Goal: Task Accomplishment & Management: Manage account settings

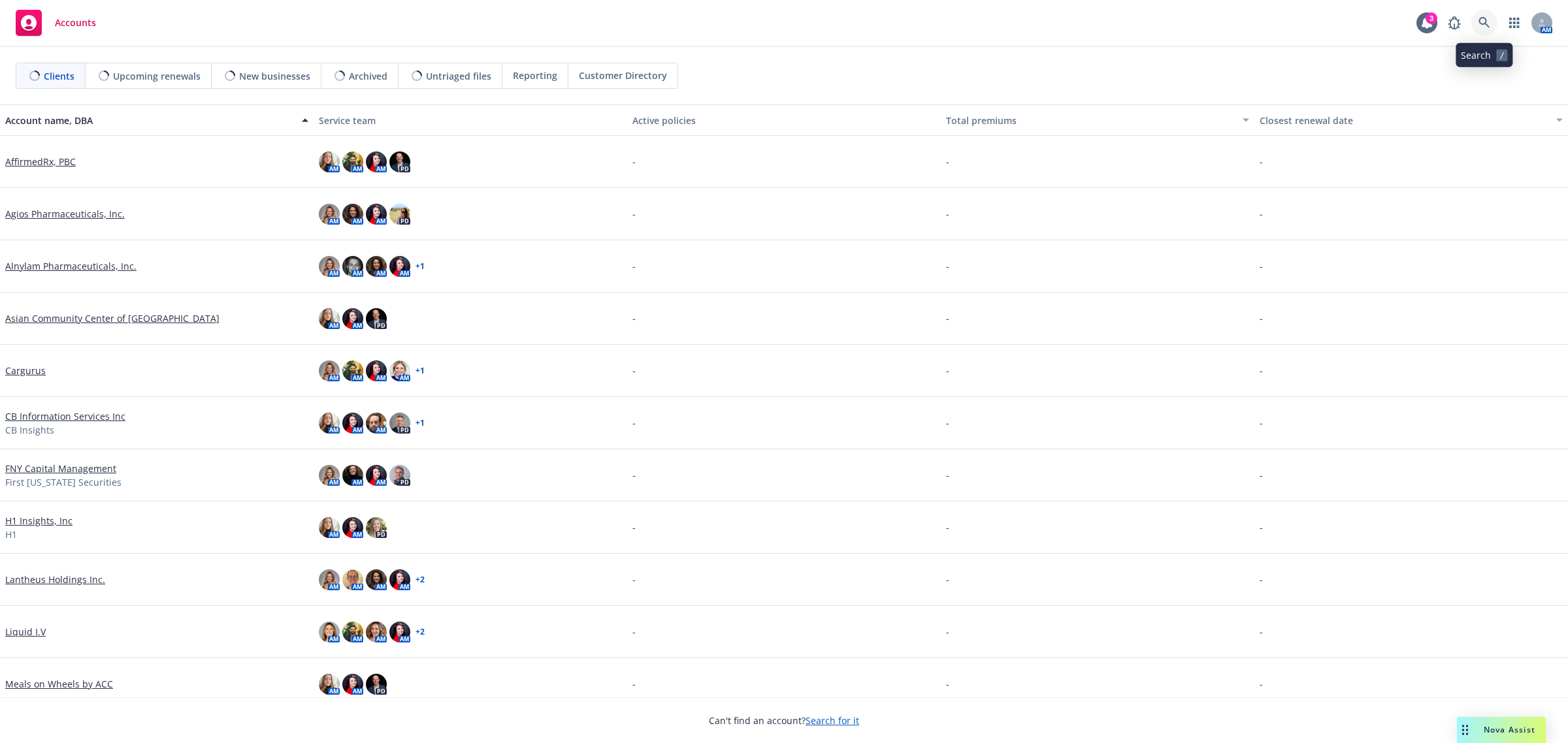
click at [1490, 20] on icon at bounding box center [1484, 23] width 12 height 12
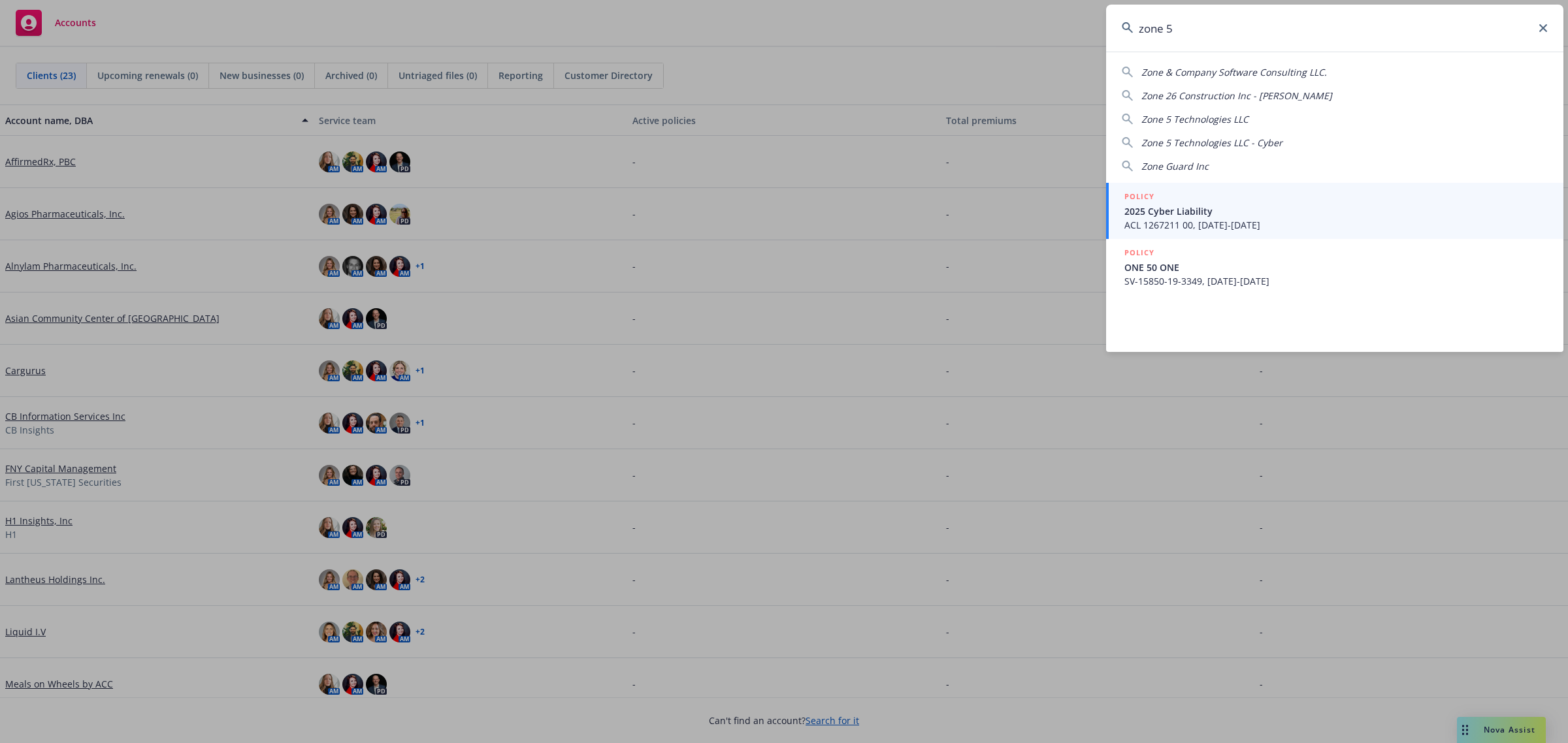
click at [1212, 119] on span "Zone 5 Technologies LLC" at bounding box center [1195, 119] width 107 height 12
type input "Zone 5 Technologies LLC"
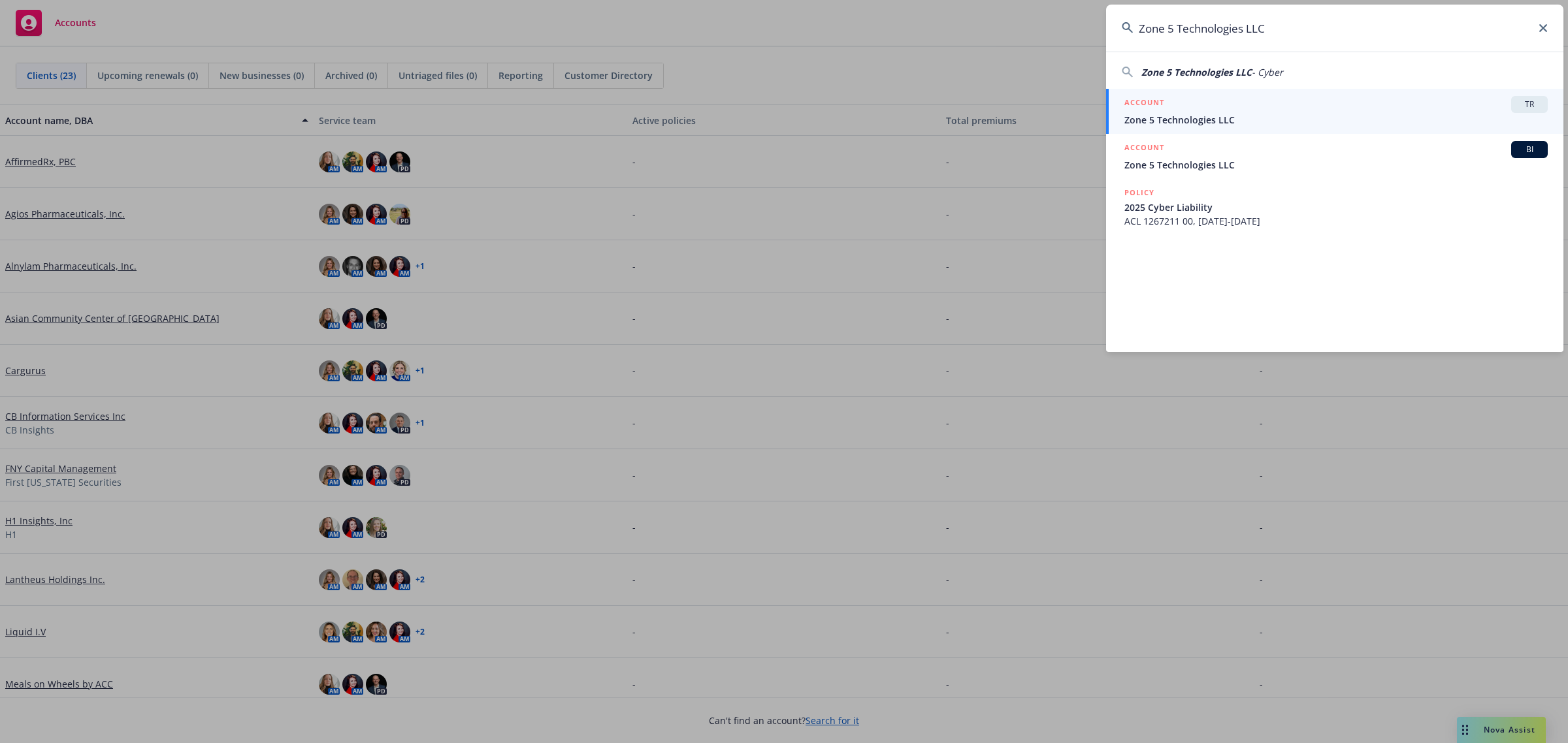
click at [1213, 119] on span "Zone 5 Technologies LLC" at bounding box center [1336, 119] width 424 height 14
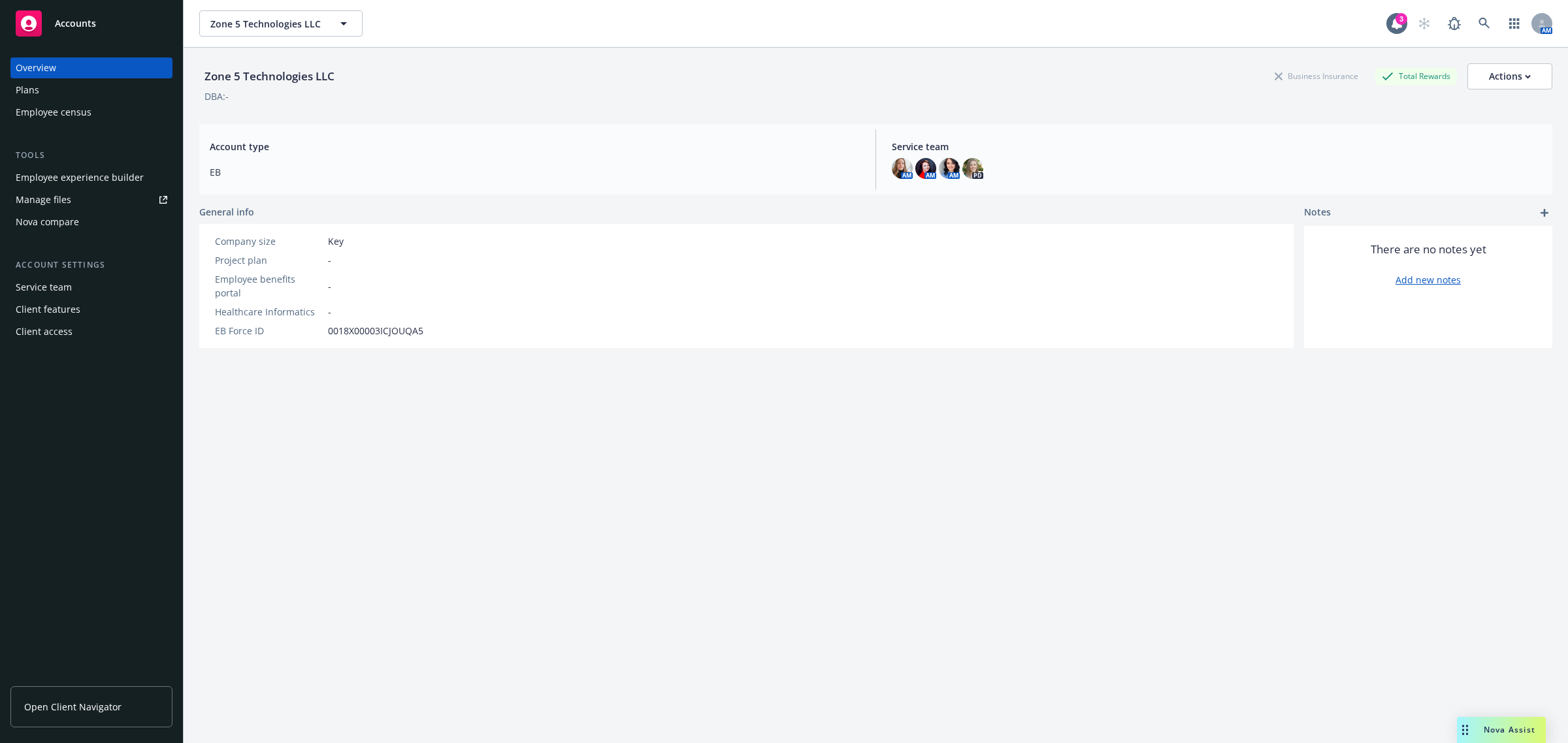
click at [79, 180] on div "Employee experience builder" at bounding box center [79, 177] width 128 height 21
click at [123, 183] on div "Employee experience builder" at bounding box center [79, 177] width 128 height 21
click at [1479, 28] on icon at bounding box center [1484, 23] width 12 height 12
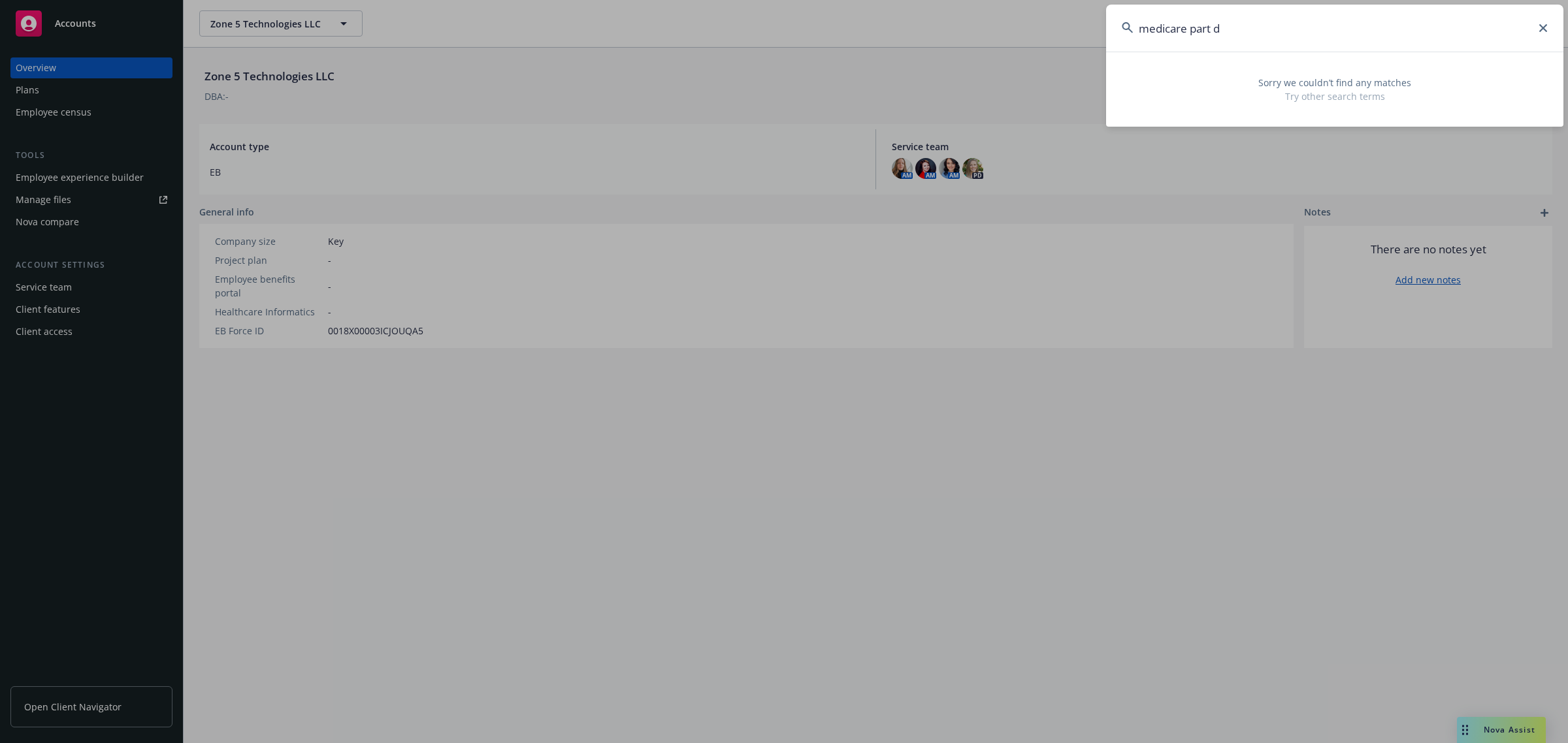
drag, startPoint x: 1254, startPoint y: 23, endPoint x: 1034, endPoint y: 23, distance: 220.0
click at [1034, 23] on div "medicare part d Sorry we couldn’t find any matches Try other search terms" at bounding box center [784, 372] width 1568 height 743
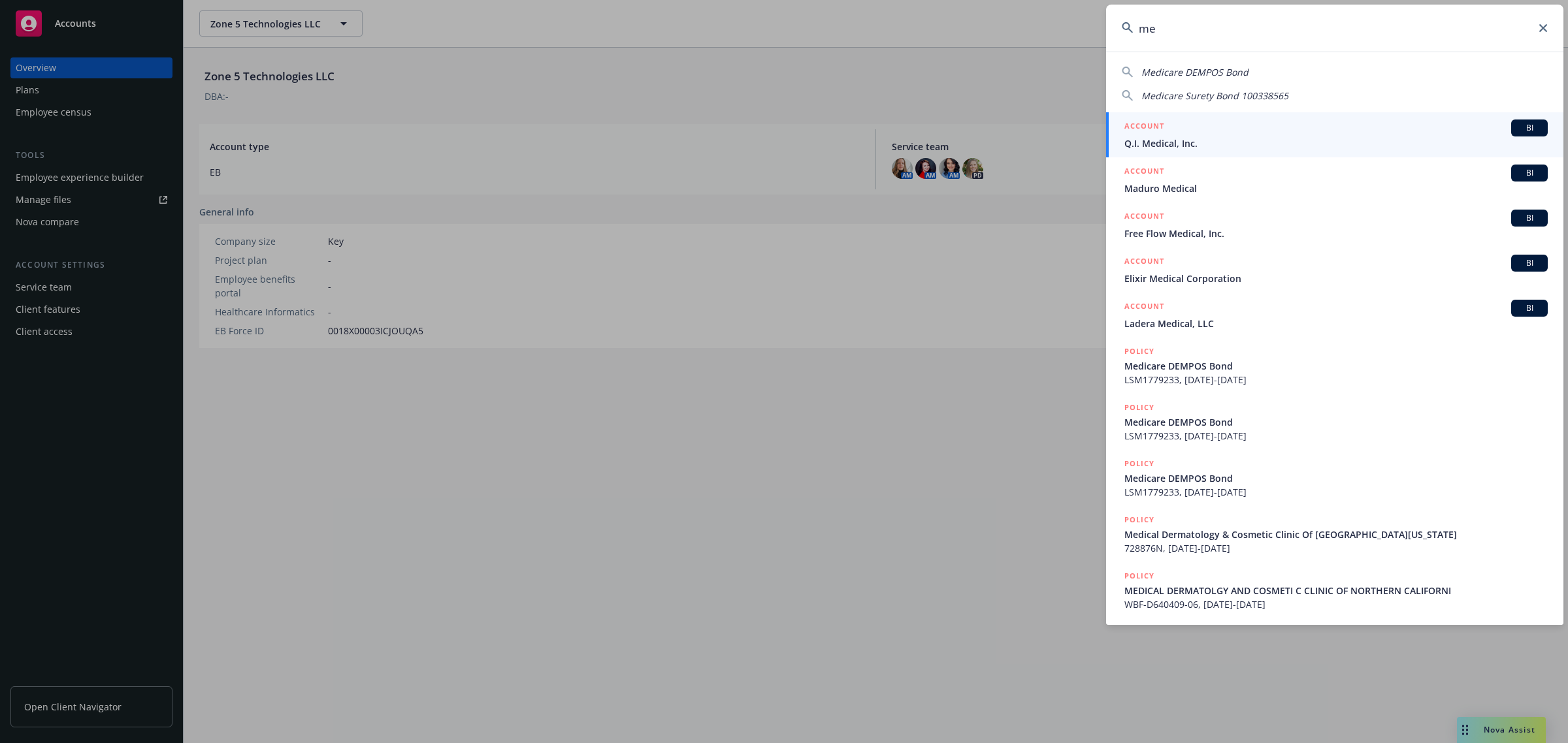
type input "m"
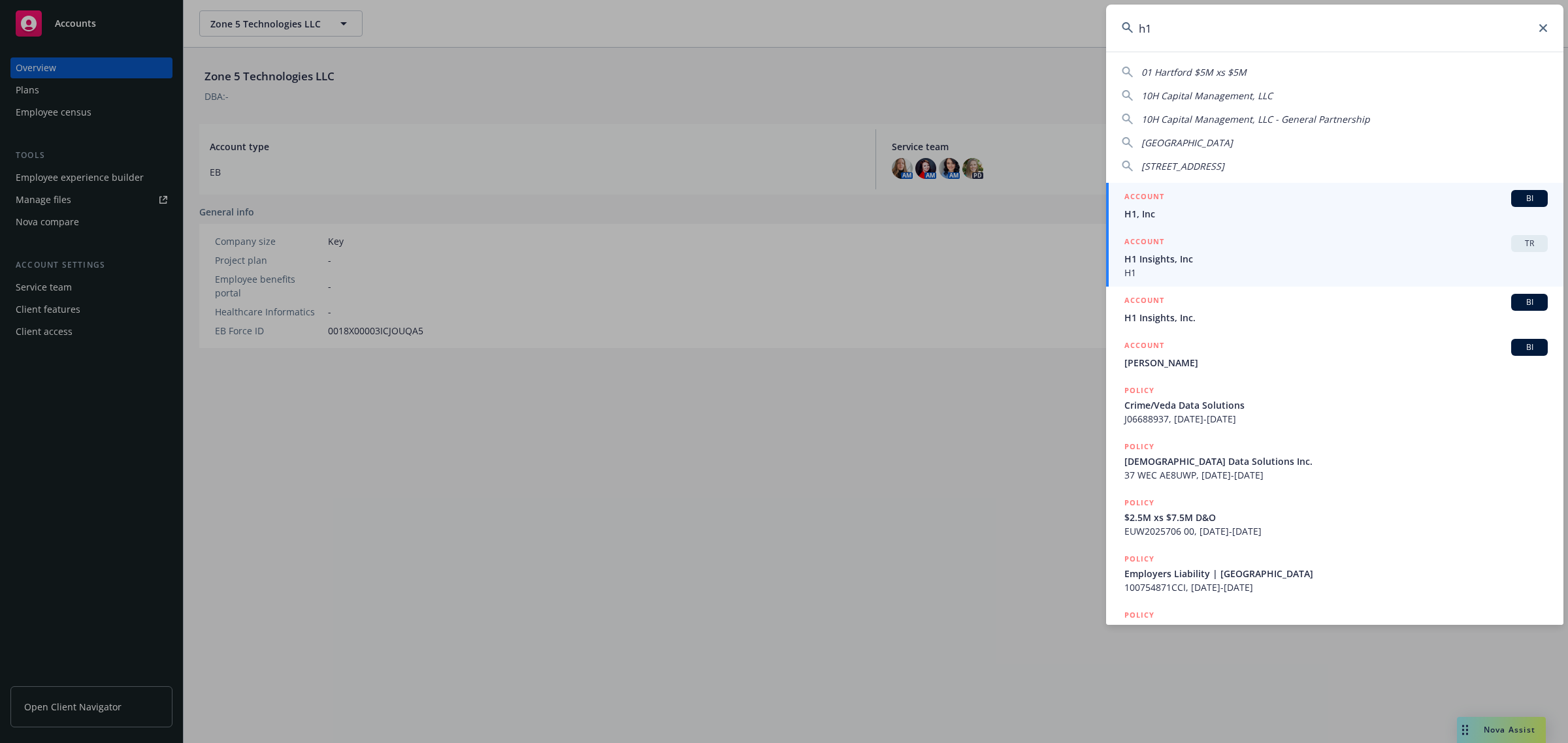
type input "h1"
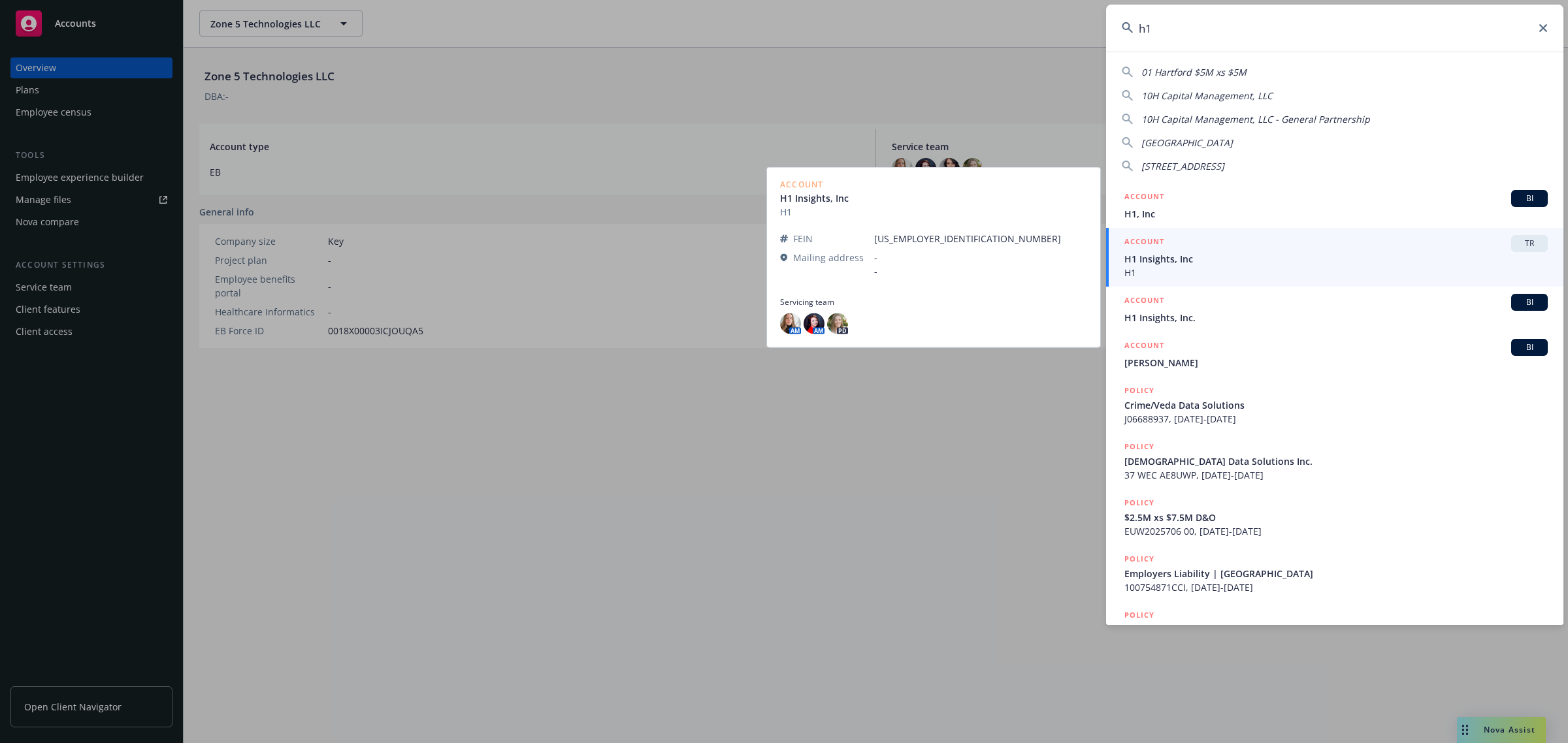
click at [1210, 252] on span "H1 Insights, Inc" at bounding box center [1336, 259] width 424 height 14
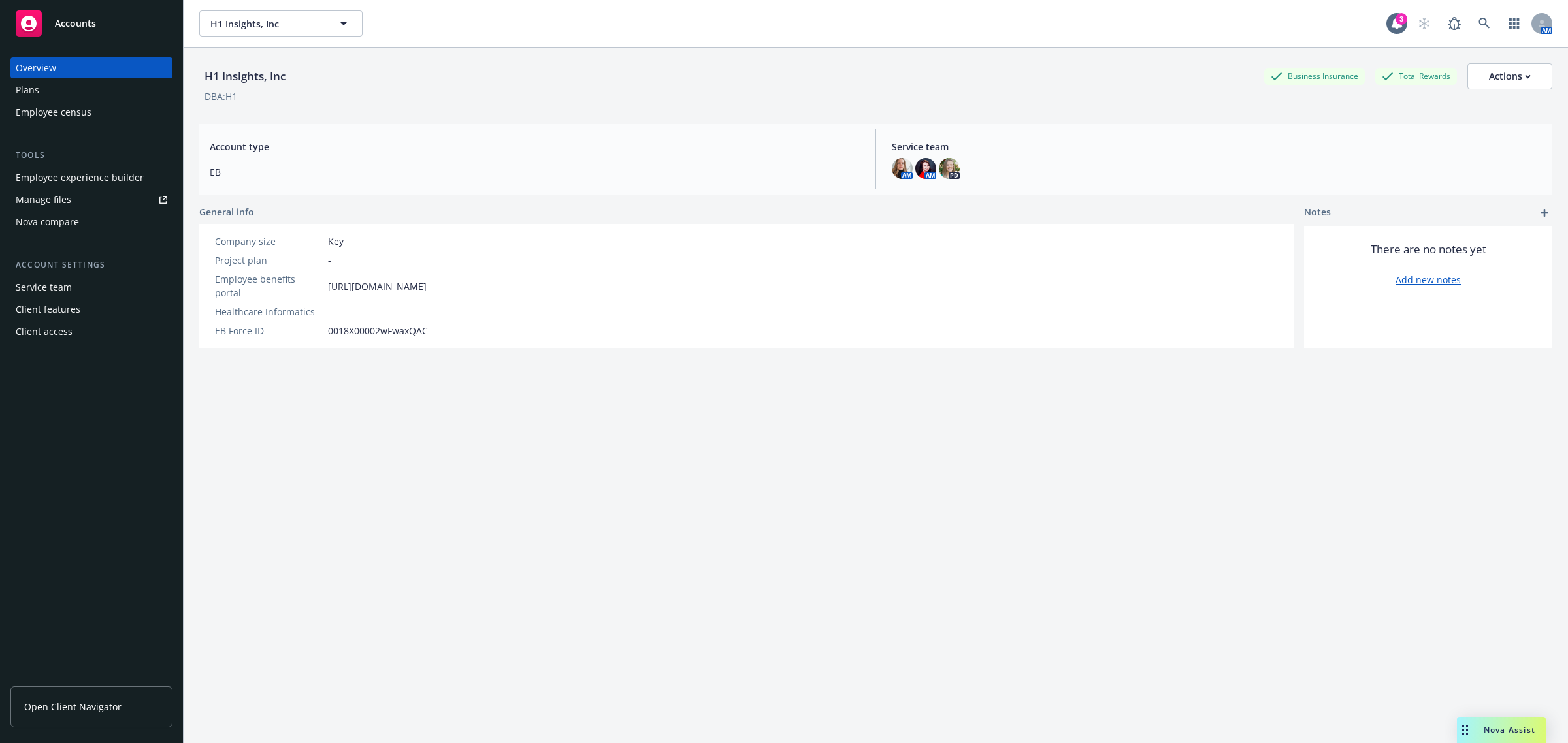
click at [96, 173] on div "Employee experience builder" at bounding box center [79, 177] width 128 height 21
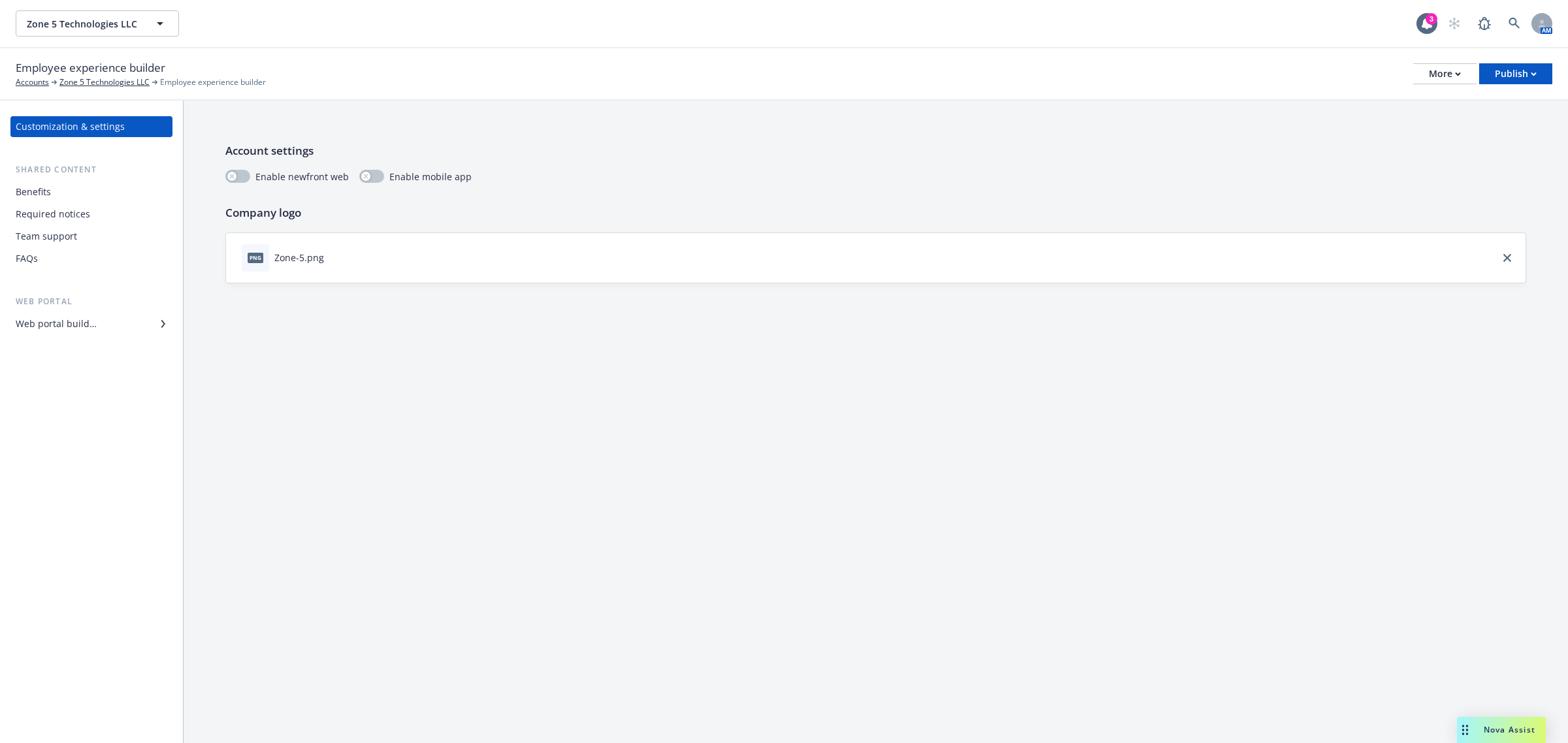
click at [69, 327] on div "Web portal builder" at bounding box center [56, 324] width 81 height 21
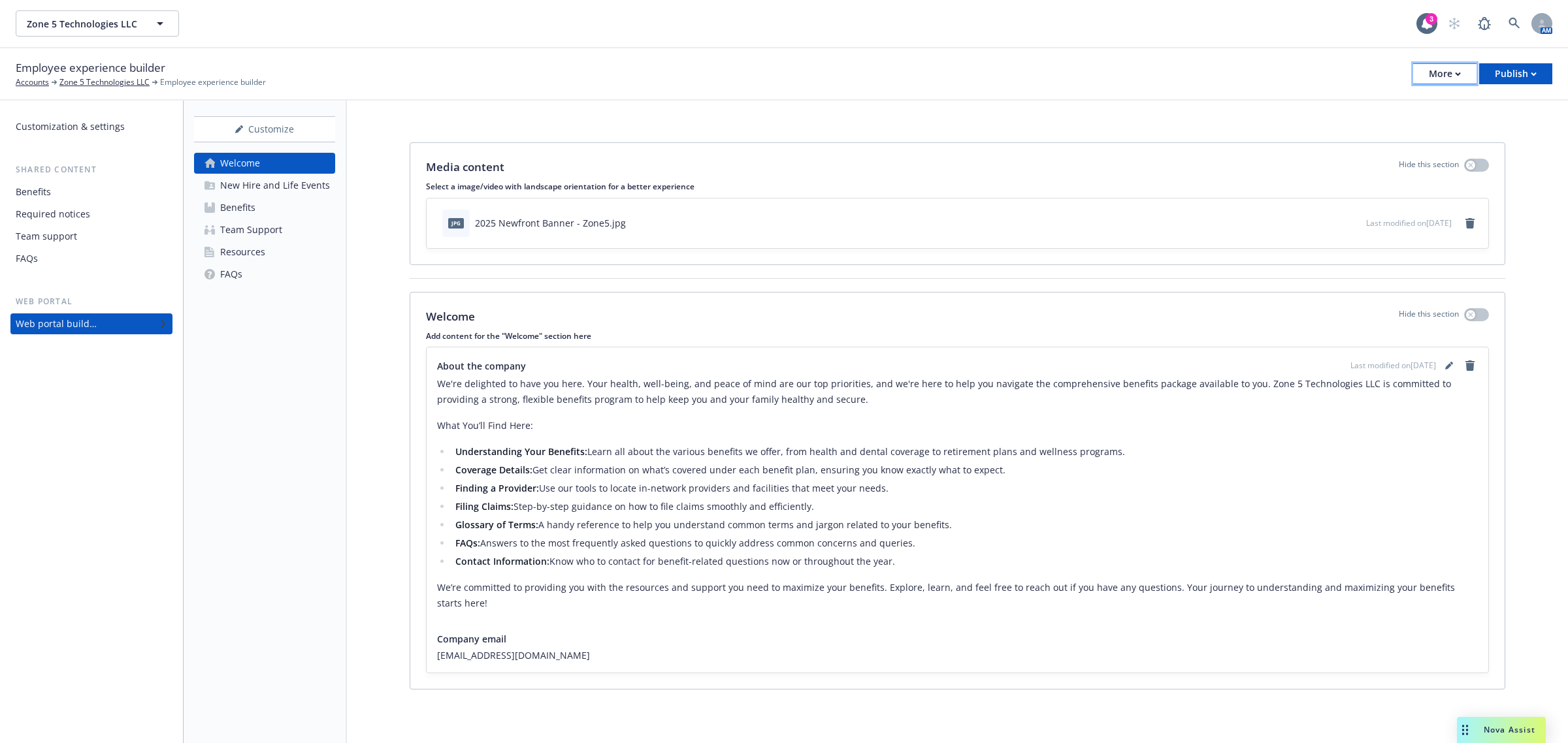
click at [1429, 79] on button "More" at bounding box center [1445, 73] width 63 height 21
click at [1391, 121] on link "Copy portal link" at bounding box center [1379, 129] width 194 height 26
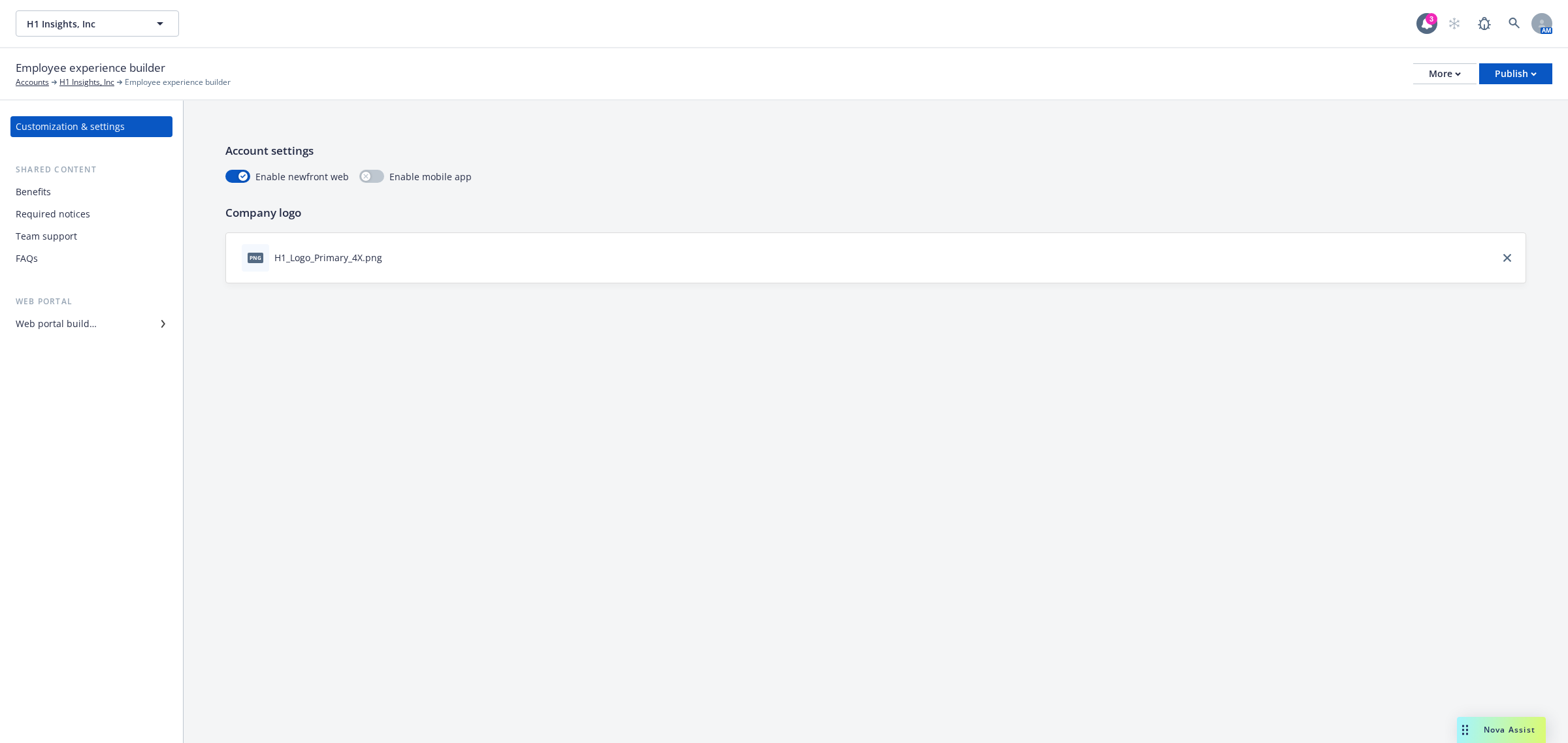
click at [73, 325] on div "Web portal builder" at bounding box center [56, 324] width 81 height 21
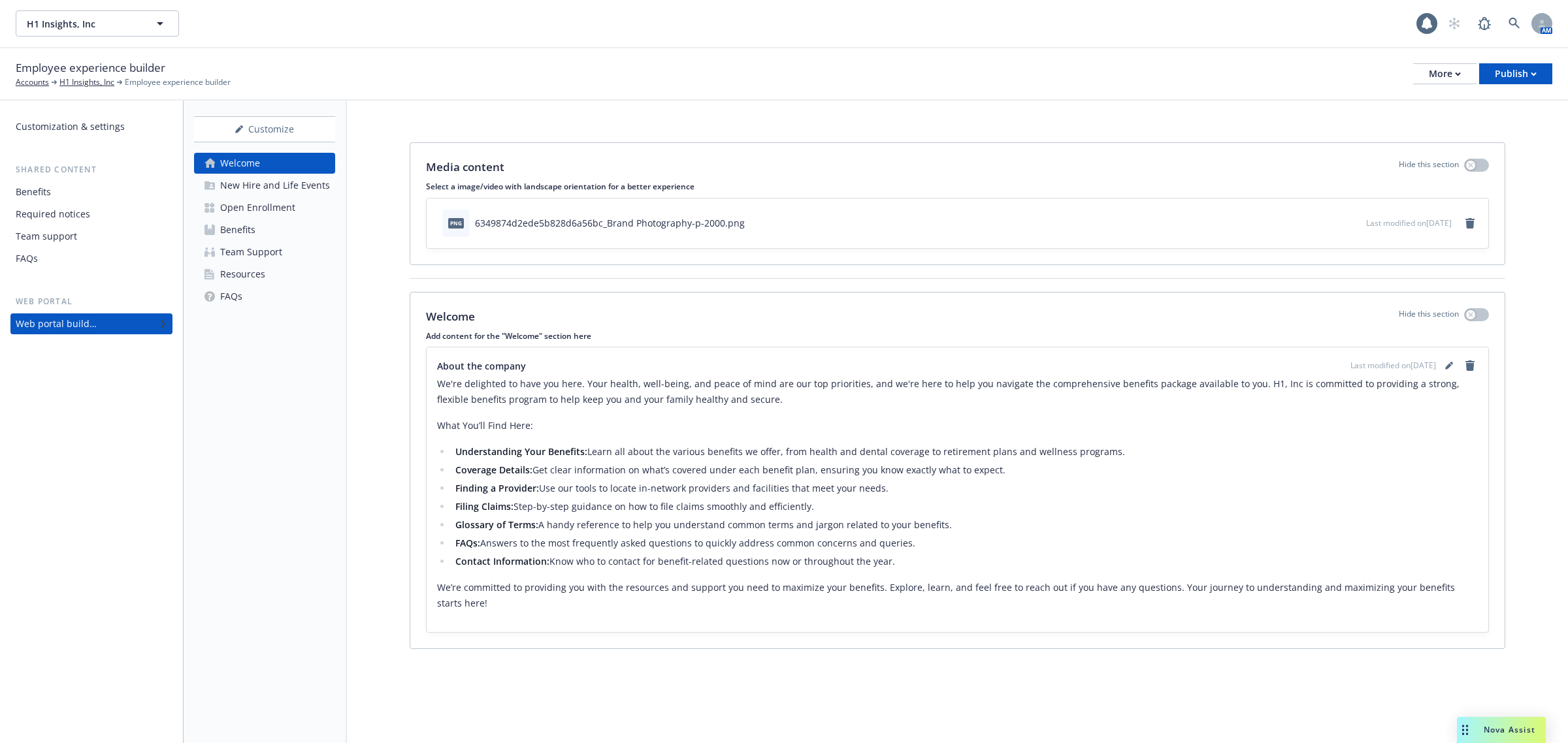
click at [256, 273] on div "Resources" at bounding box center [243, 274] width 45 height 21
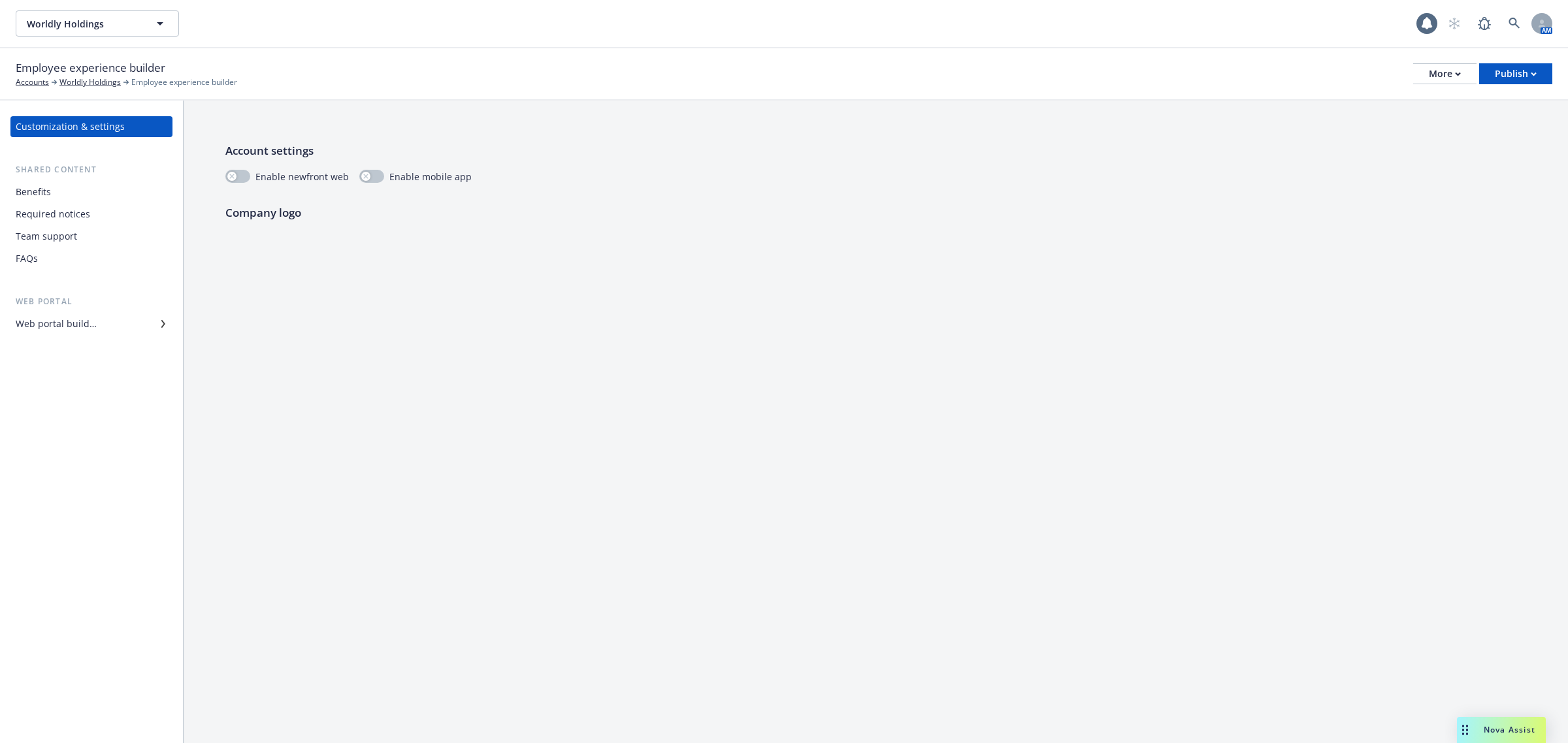
click at [69, 322] on div "Web portal builder" at bounding box center [56, 324] width 81 height 21
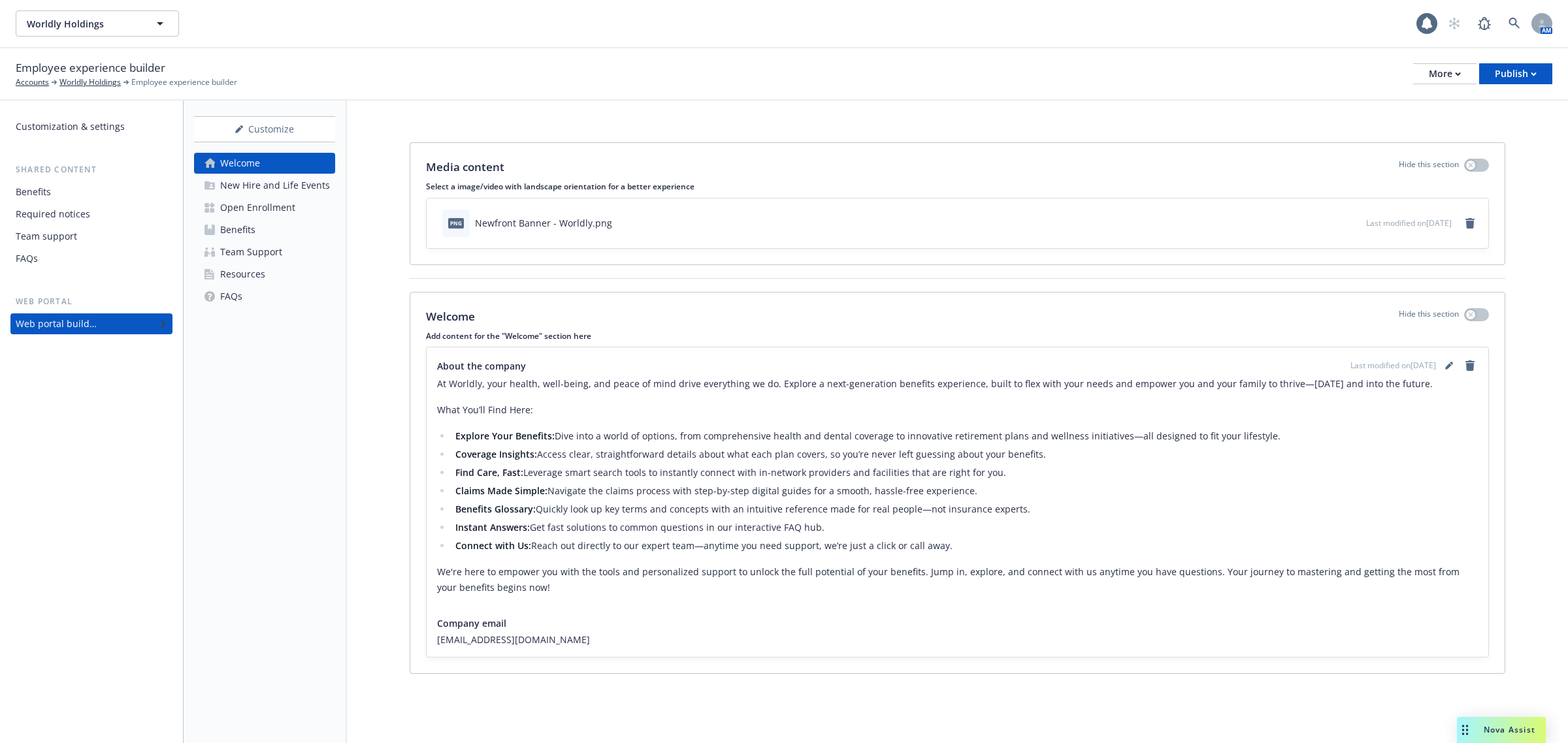
click at [249, 272] on div "Resources" at bounding box center [243, 274] width 45 height 21
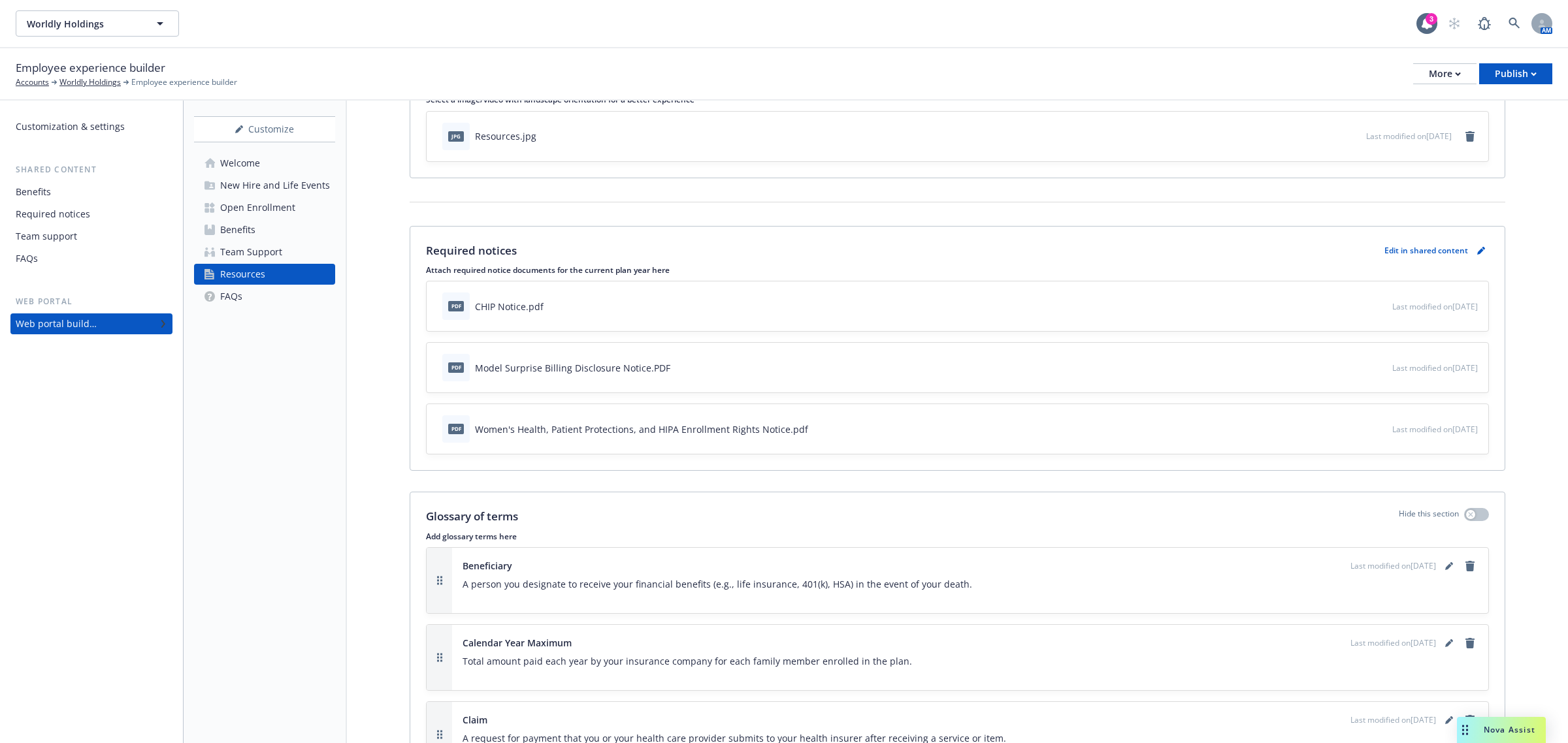
scroll to position [81, 0]
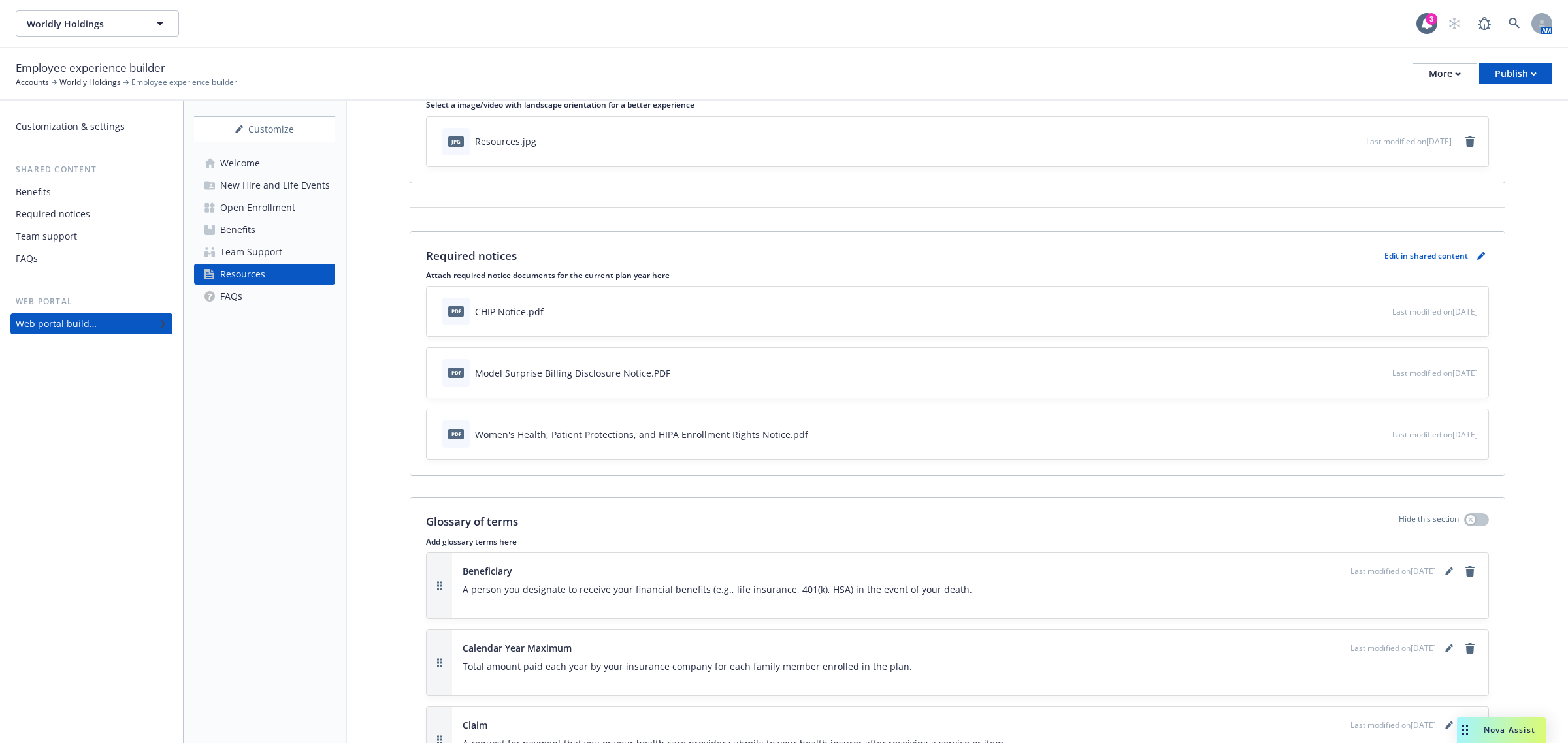
click at [1454, 255] on p "Edit in shared content" at bounding box center [1427, 255] width 84 height 11
click at [1477, 256] on icon "pencil" at bounding box center [1480, 256] width 7 height 7
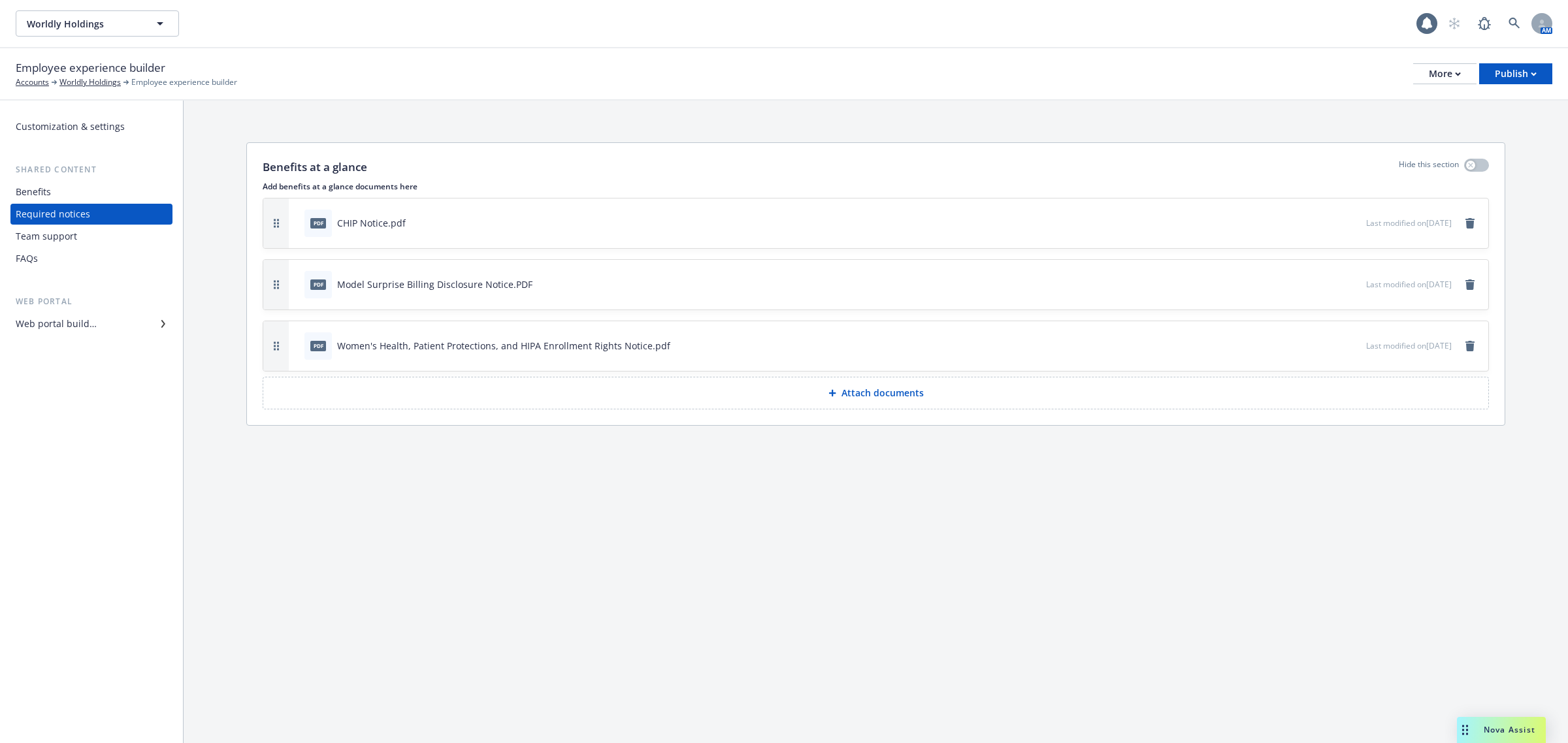
click at [504, 385] on button "Attach documents" at bounding box center [875, 393] width 1226 height 33
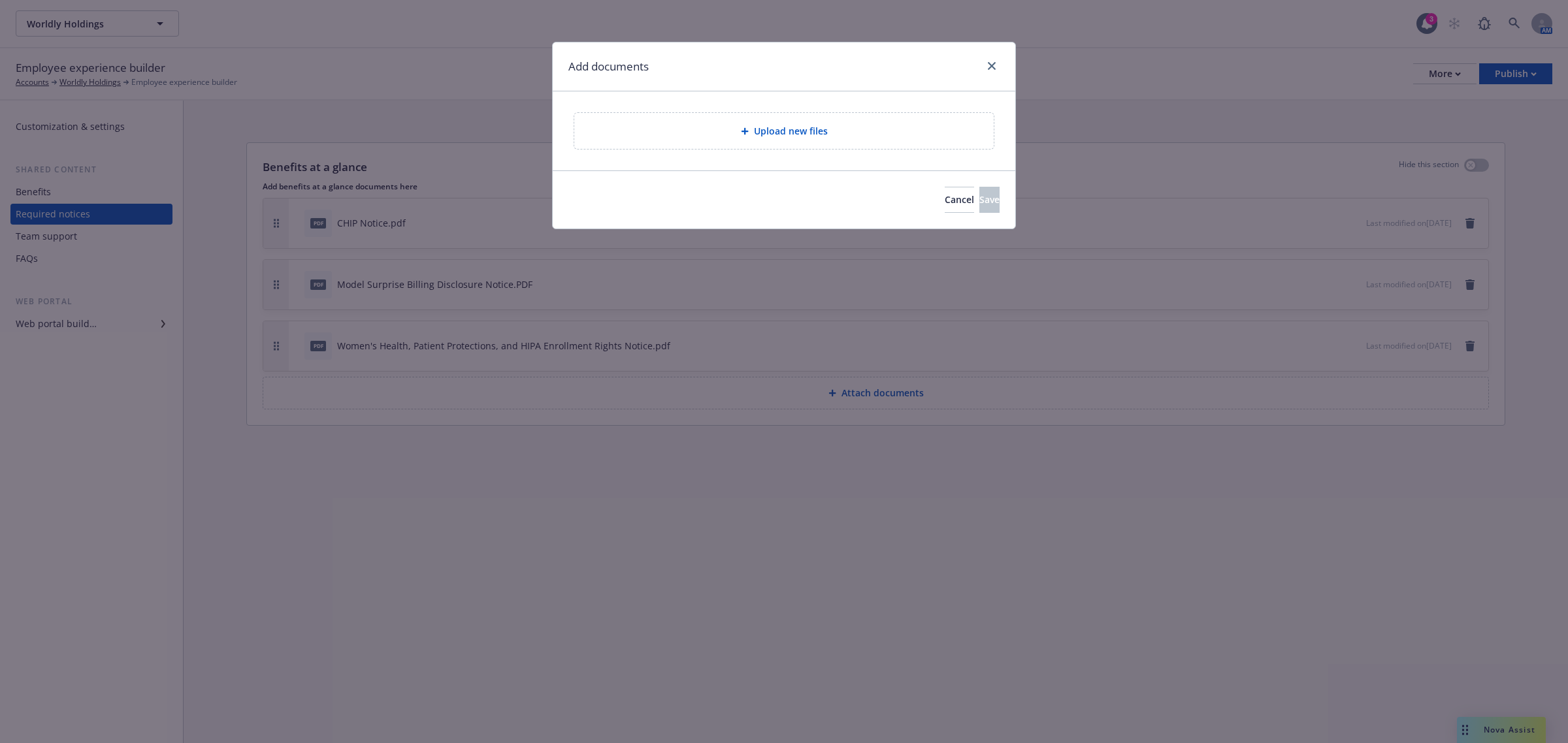
click at [743, 149] on div "Upload new files" at bounding box center [784, 130] width 419 height 36
click at [991, 69] on icon "close" at bounding box center [992, 66] width 8 height 8
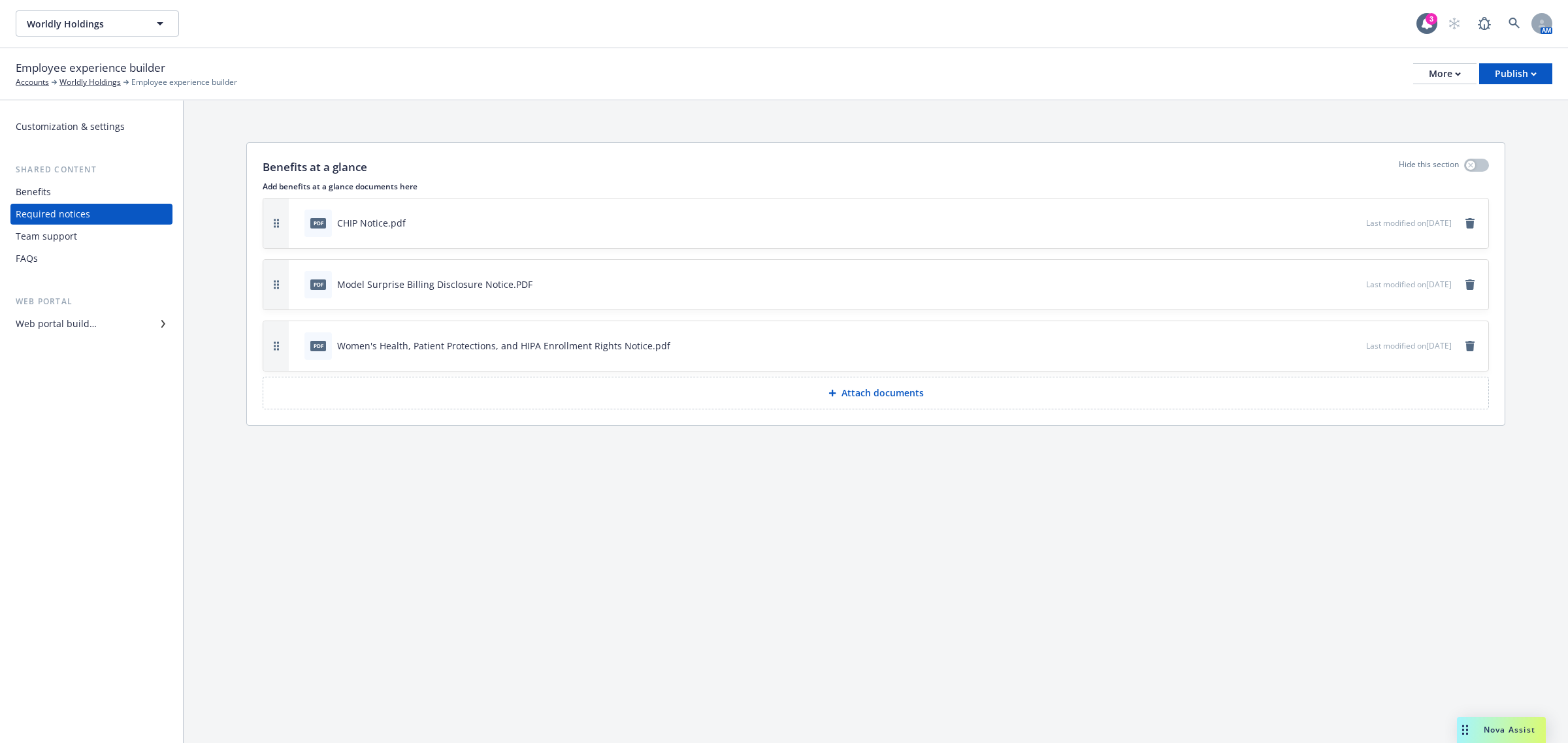
click at [524, 399] on button "Attach documents" at bounding box center [875, 393] width 1226 height 33
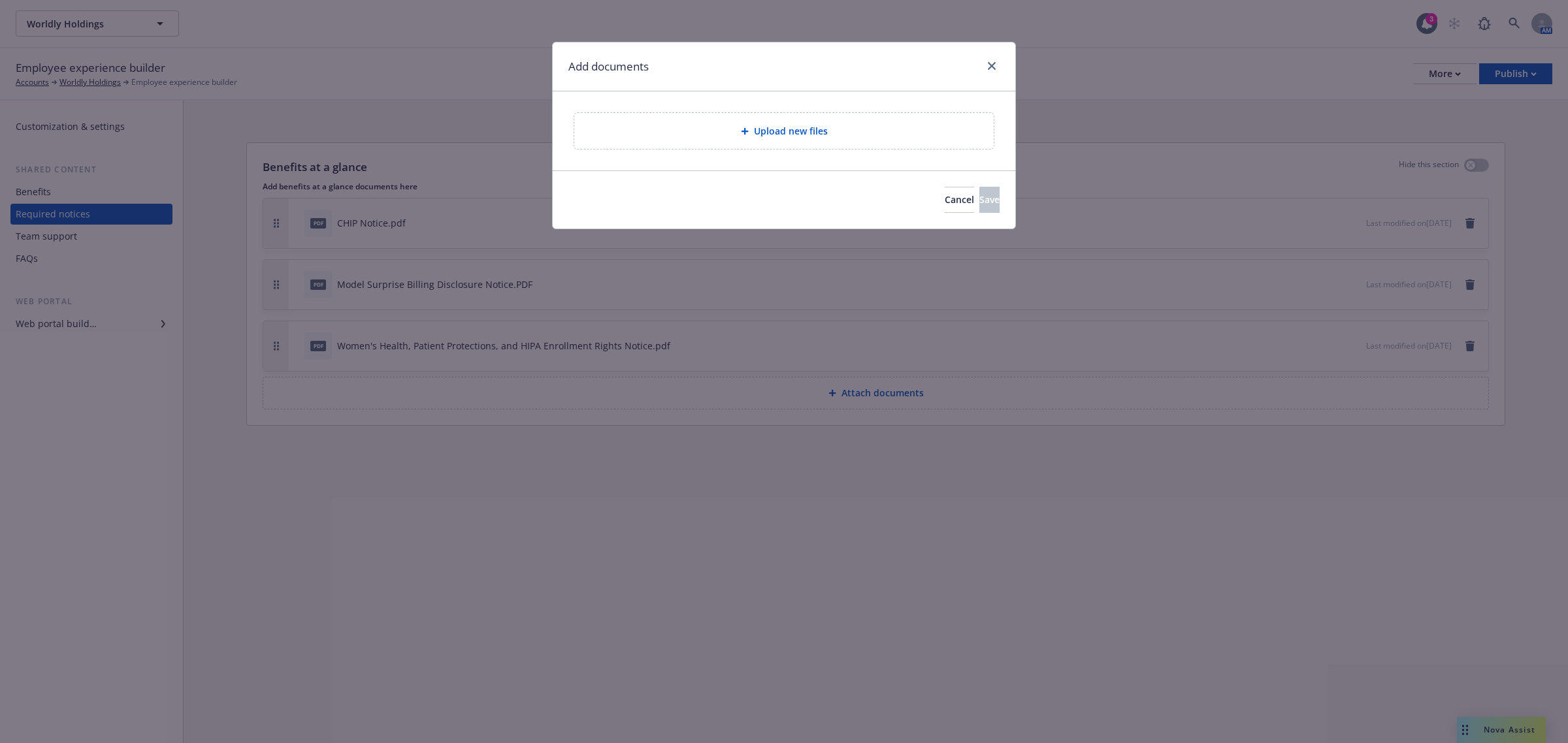
click at [680, 125] on div "Upload new files" at bounding box center [784, 130] width 399 height 15
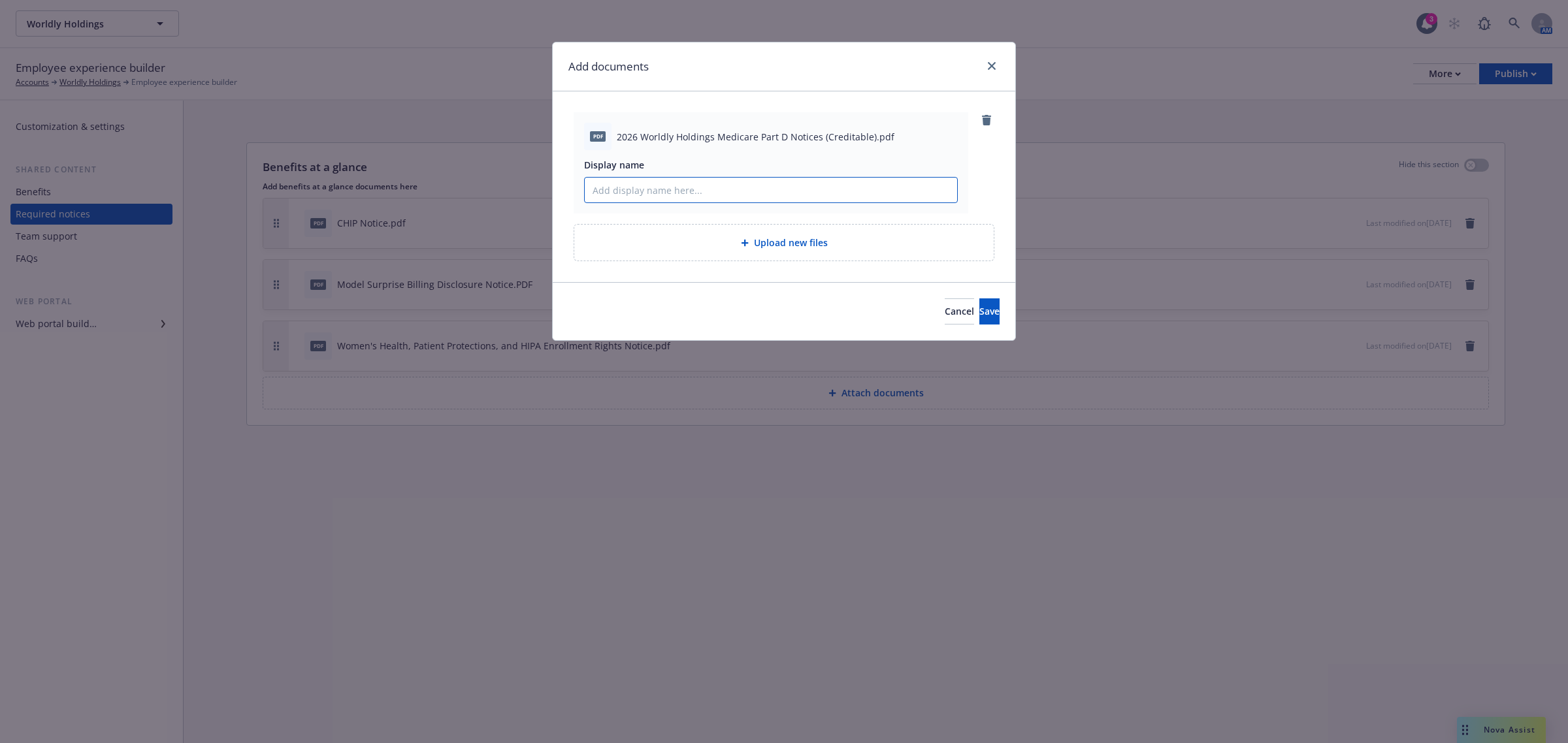
click at [645, 188] on input "Display name" at bounding box center [771, 190] width 372 height 25
click at [595, 193] on input "Worldly Holdings Medicare Part D Notice (Creditable)" at bounding box center [771, 190] width 372 height 25
type input "Worldly Holdings Medicare Part D Notice (Creditable)"
click at [979, 304] on button "Save" at bounding box center [990, 311] width 21 height 26
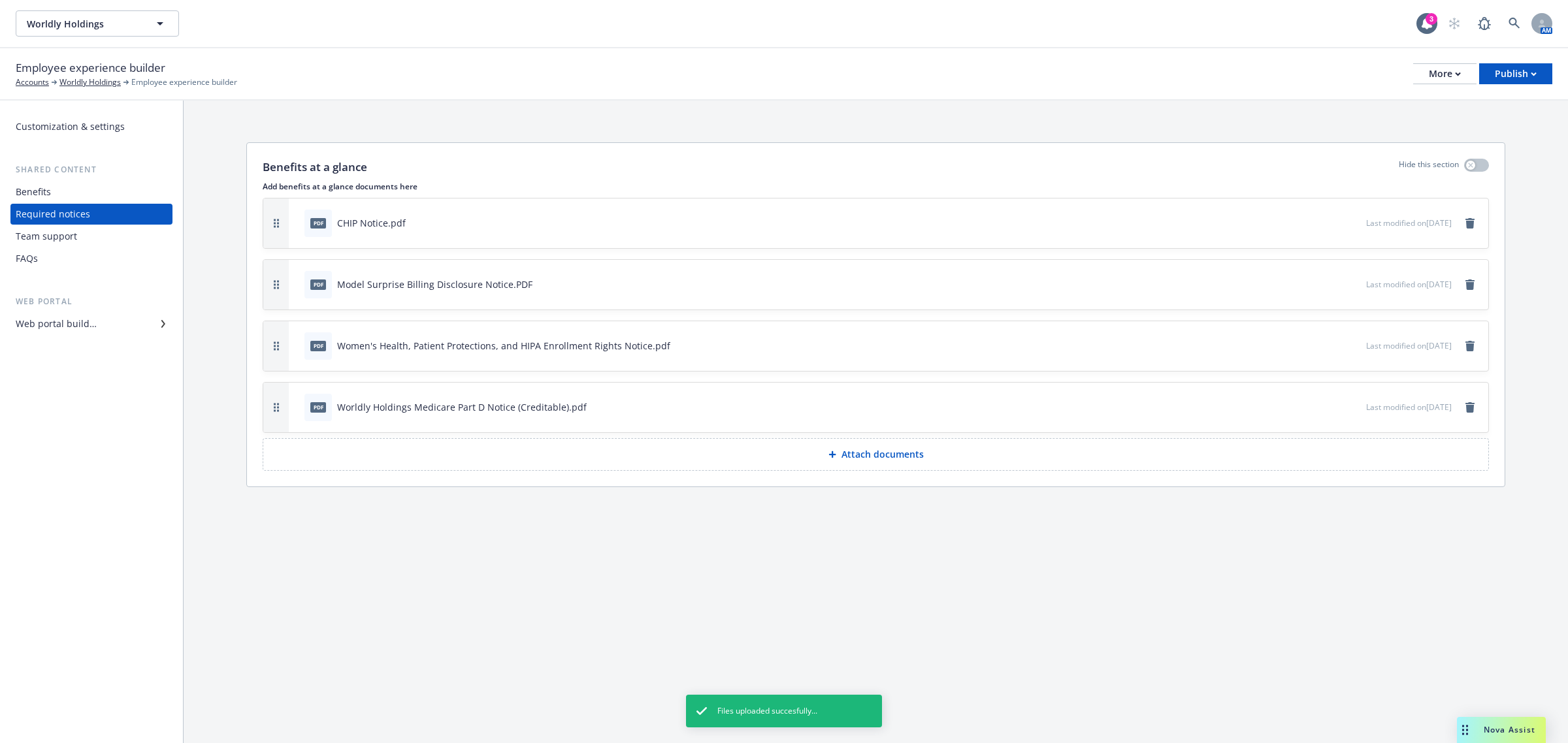
click at [586, 513] on div "Benefits at a glance Hide this section Add benefits at a glance documents here …" at bounding box center [875, 317] width 1385 height 434
click at [621, 635] on div "Benefits at a glance Hide this section Add benefits at a glance documents here …" at bounding box center [875, 421] width 1385 height 643
click at [1501, 75] on div "Publish" at bounding box center [1516, 73] width 42 height 20
click at [1511, 108] on link "Publish portal" at bounding box center [1500, 103] width 103 height 26
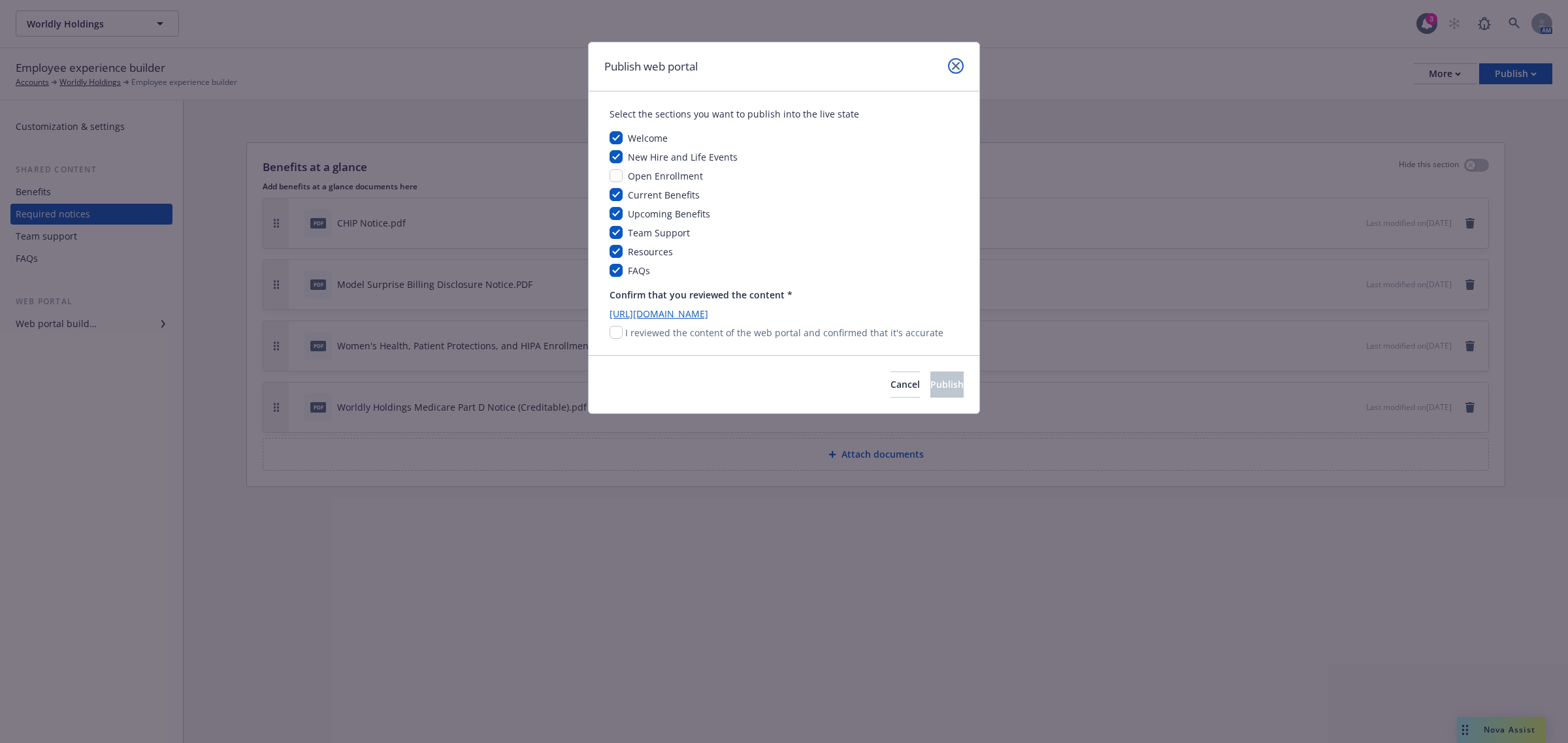
click at [958, 72] on link "close" at bounding box center [955, 65] width 15 height 15
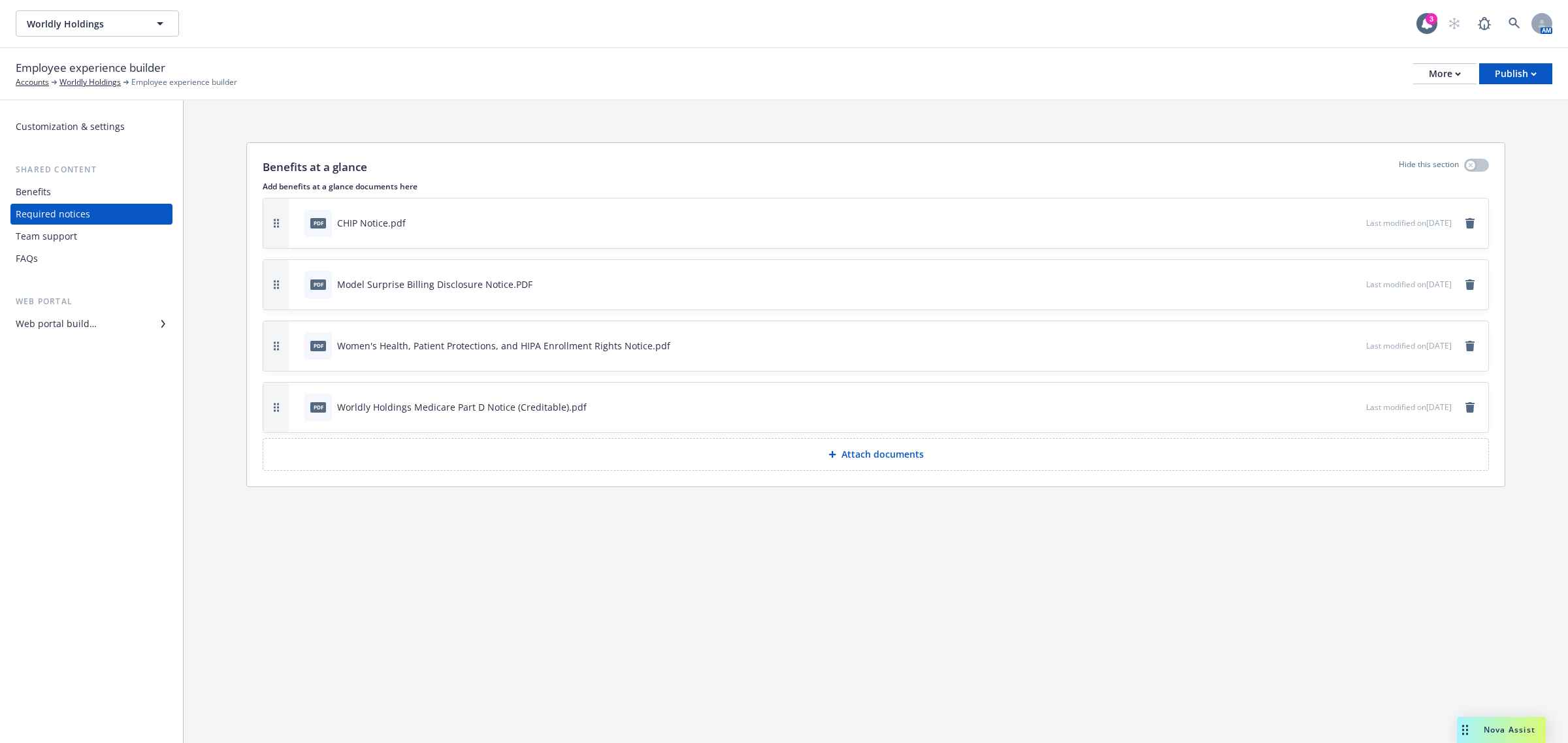
click at [1056, 54] on div "Employee experience builder Accounts Worldly Holdings Employee experience build…" at bounding box center [784, 74] width 1568 height 52
click at [1510, 75] on div "Publish" at bounding box center [1516, 73] width 42 height 20
click at [1504, 131] on link "Publish app" at bounding box center [1500, 129] width 103 height 26
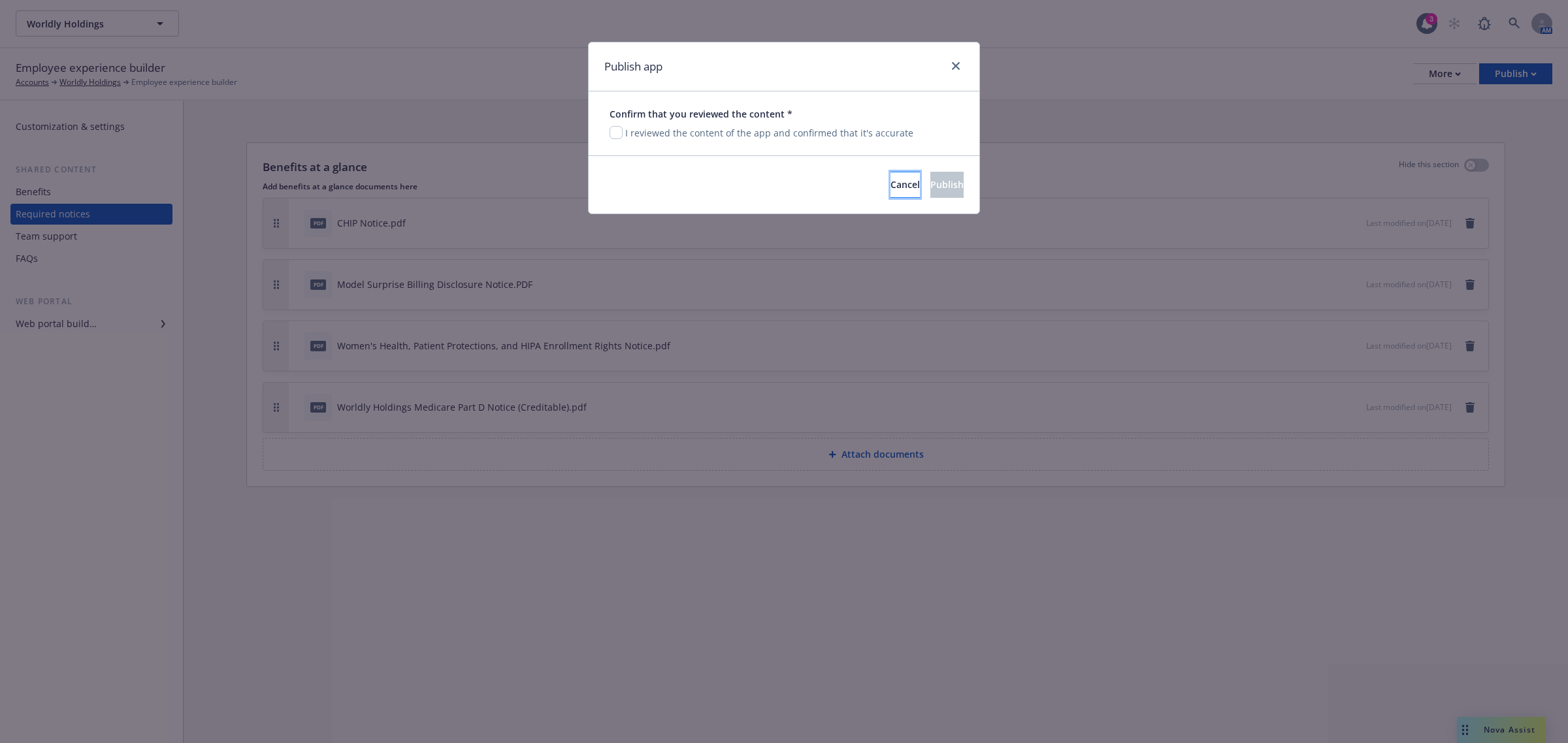
click at [891, 183] on span "Cancel" at bounding box center [905, 184] width 29 height 12
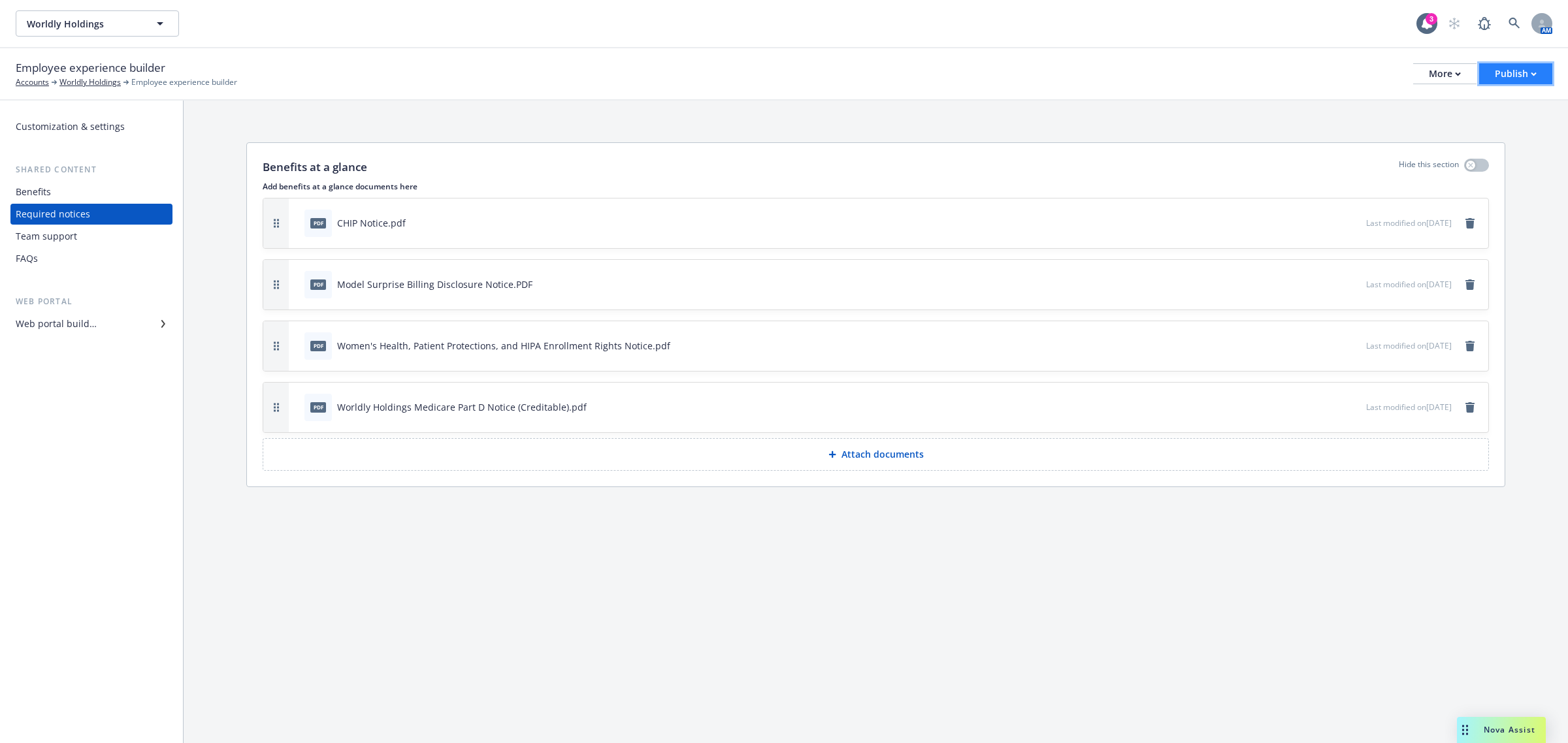
click at [1550, 78] on button "Publish" at bounding box center [1516, 73] width 73 height 21
click at [1506, 111] on link "Publish portal" at bounding box center [1500, 103] width 103 height 26
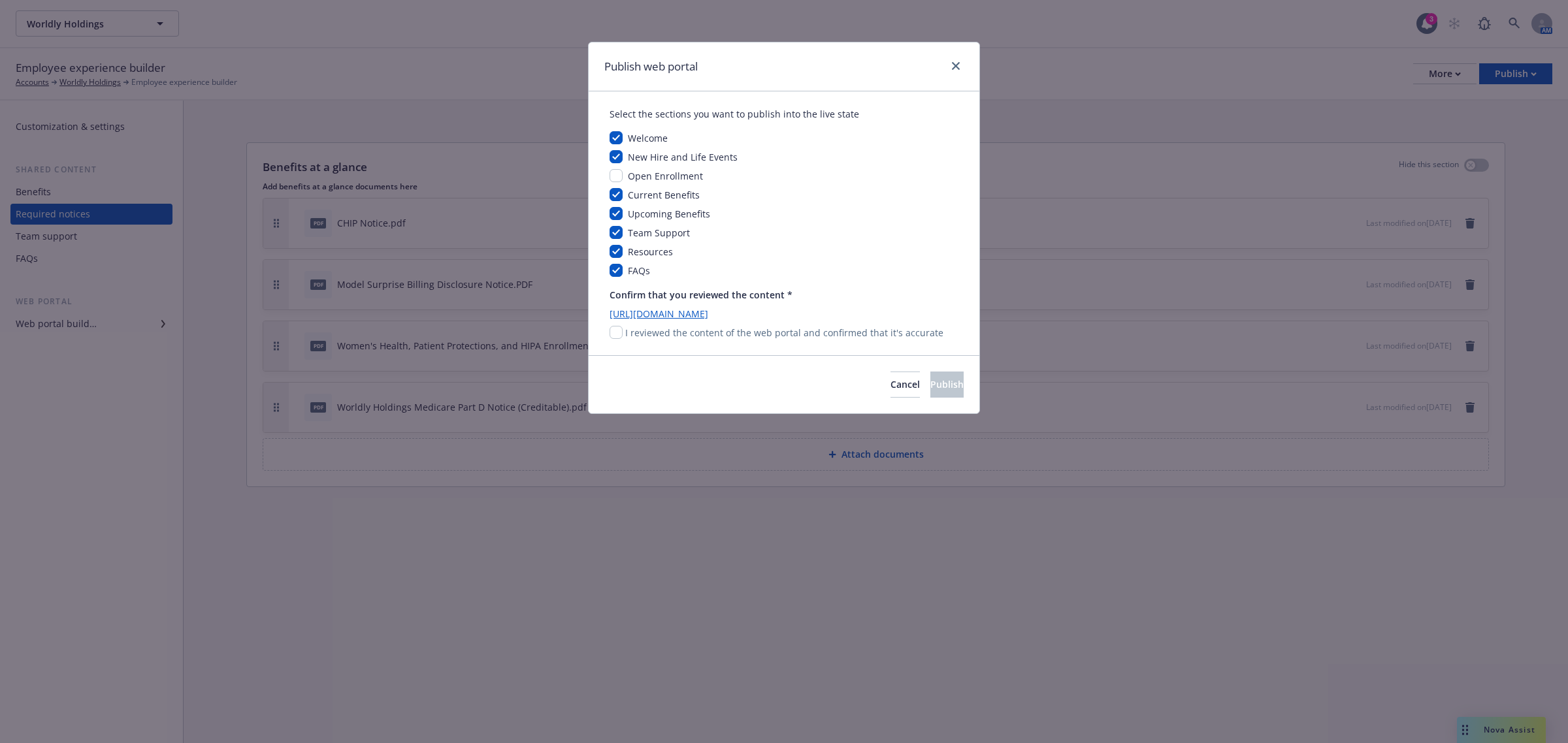
click at [666, 316] on link "https://app.newfront.com/employee/e51f2fb4-972b-40eb-844d-28836574c942" at bounding box center [784, 314] width 349 height 14
click at [614, 335] on input "checkbox" at bounding box center [616, 333] width 13 height 13
checkbox input "true"
click at [946, 389] on button "Publish" at bounding box center [946, 385] width 33 height 26
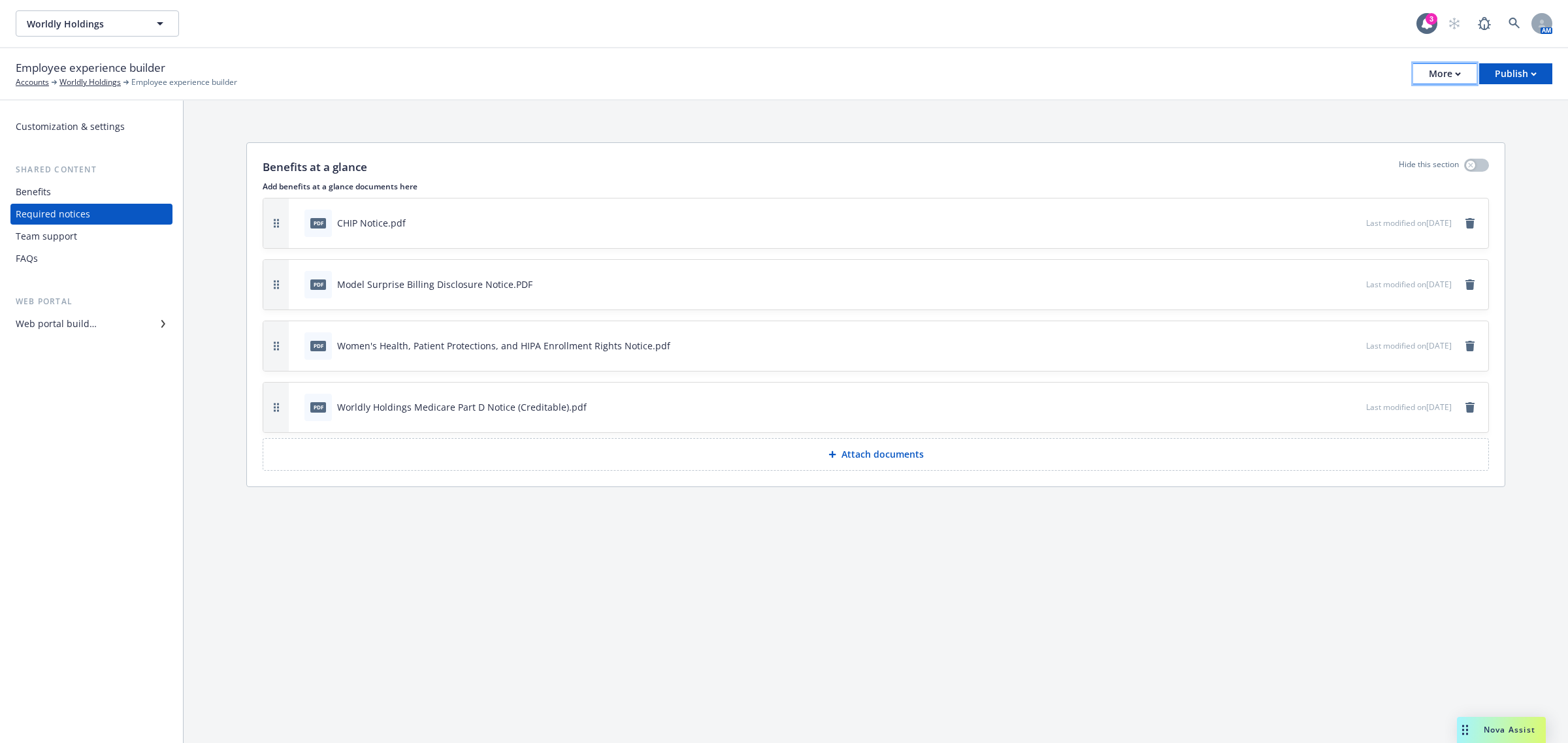
click at [1441, 78] on div "More" at bounding box center [1445, 73] width 32 height 20
click at [1431, 129] on link "Copy portal link" at bounding box center [1379, 129] width 194 height 26
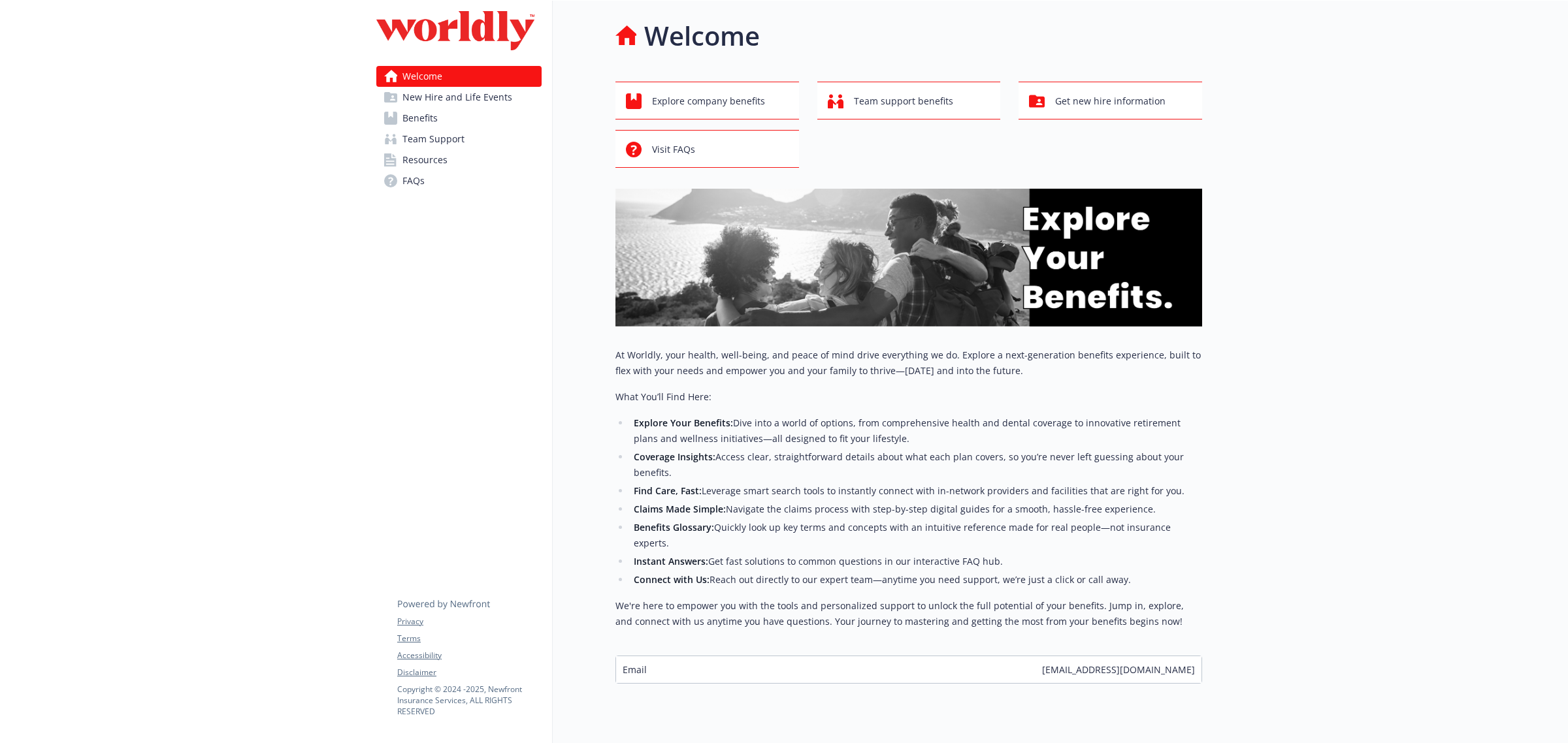
click at [442, 153] on span "Resources" at bounding box center [425, 160] width 45 height 21
click at [413, 161] on span "Resources" at bounding box center [425, 160] width 45 height 21
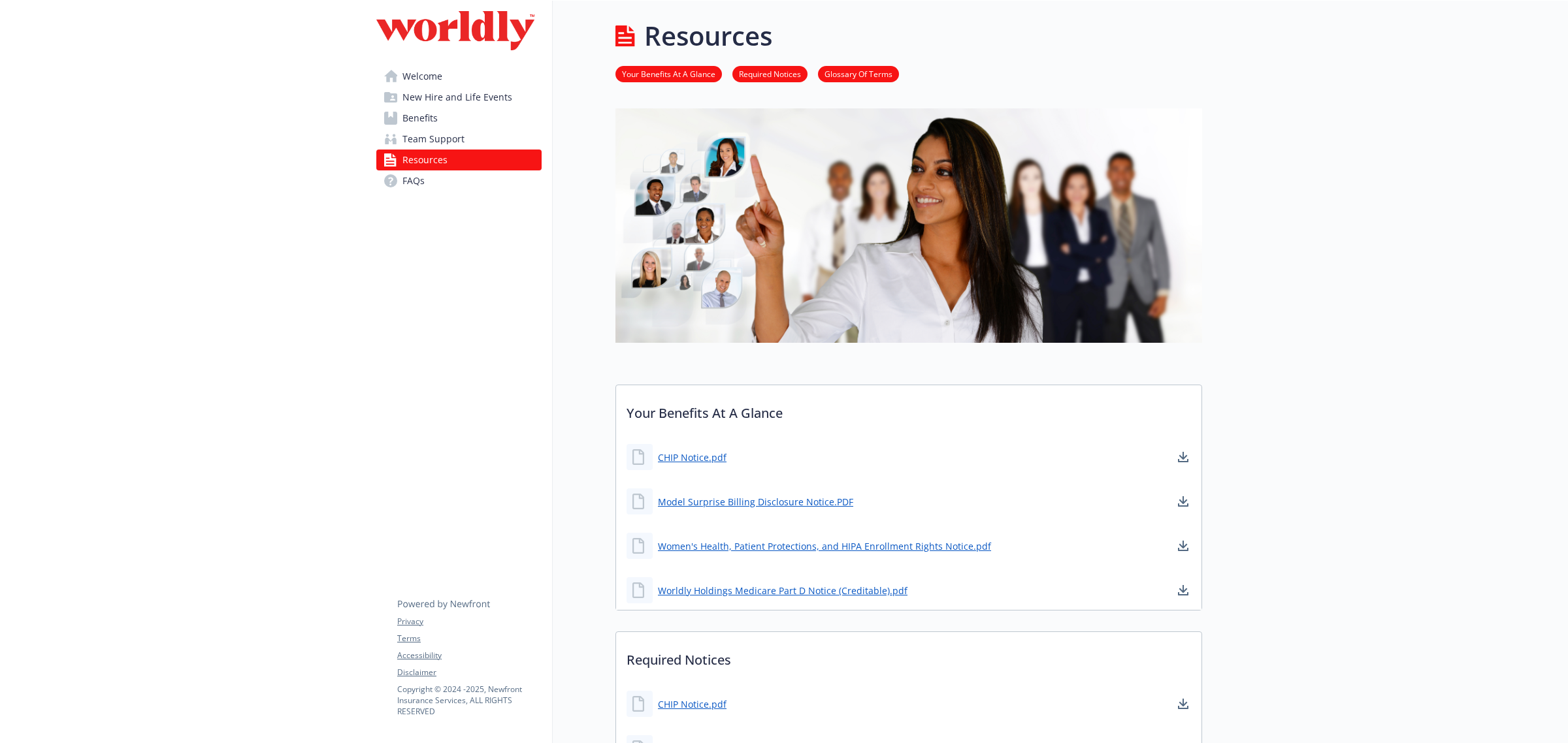
click at [436, 83] on span "Welcome" at bounding box center [422, 76] width 40 height 21
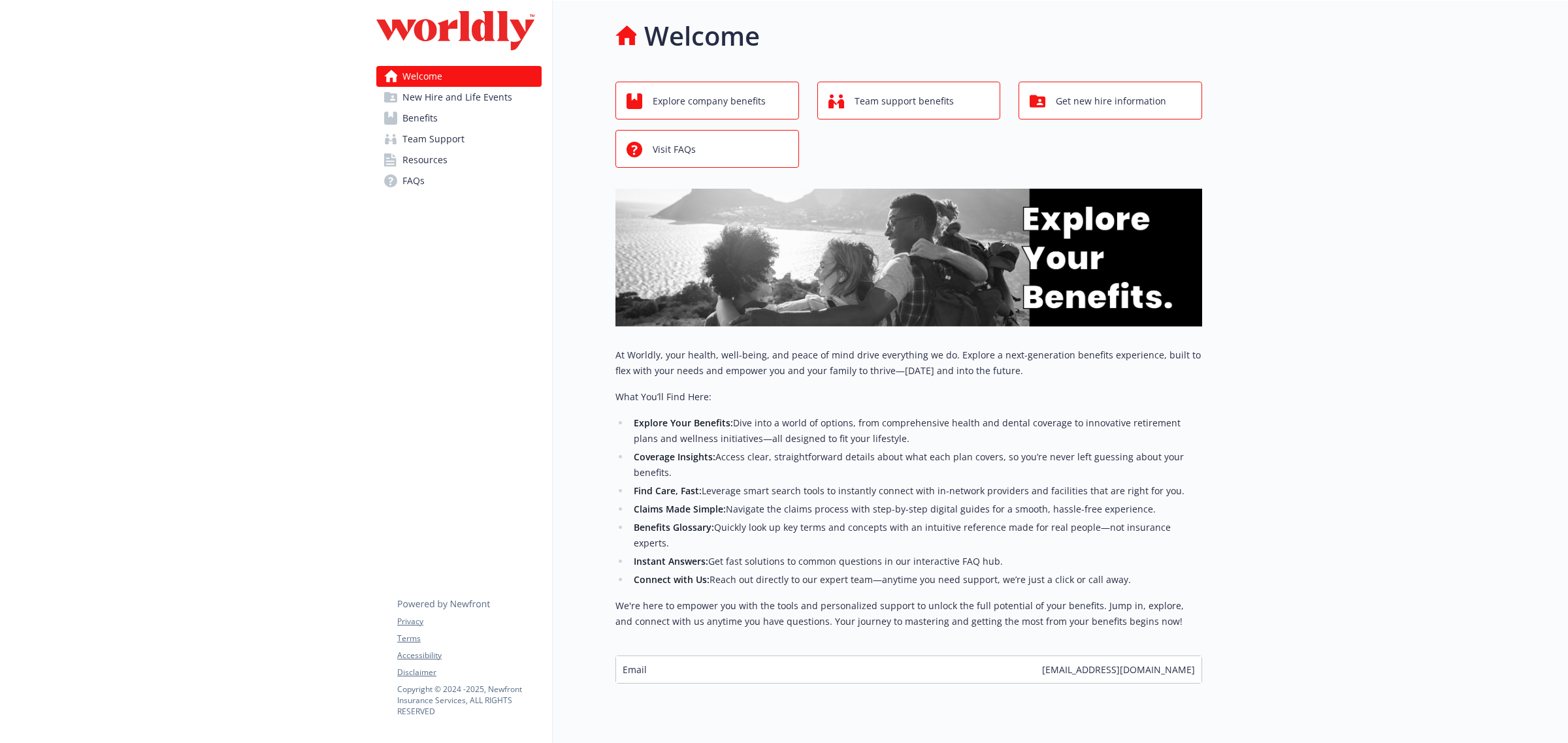
click at [435, 157] on span "Resources" at bounding box center [425, 160] width 45 height 21
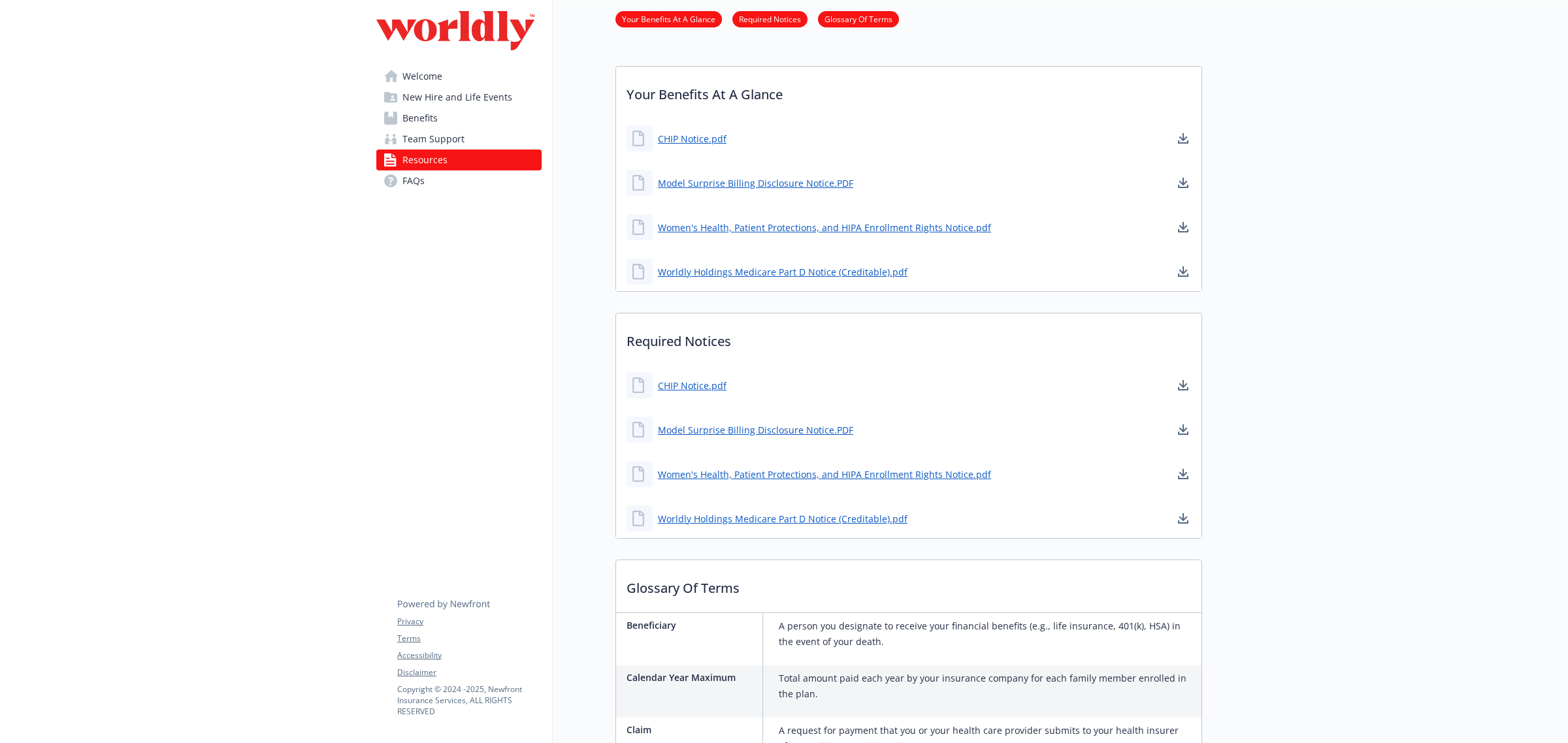
scroll to position [327, 0]
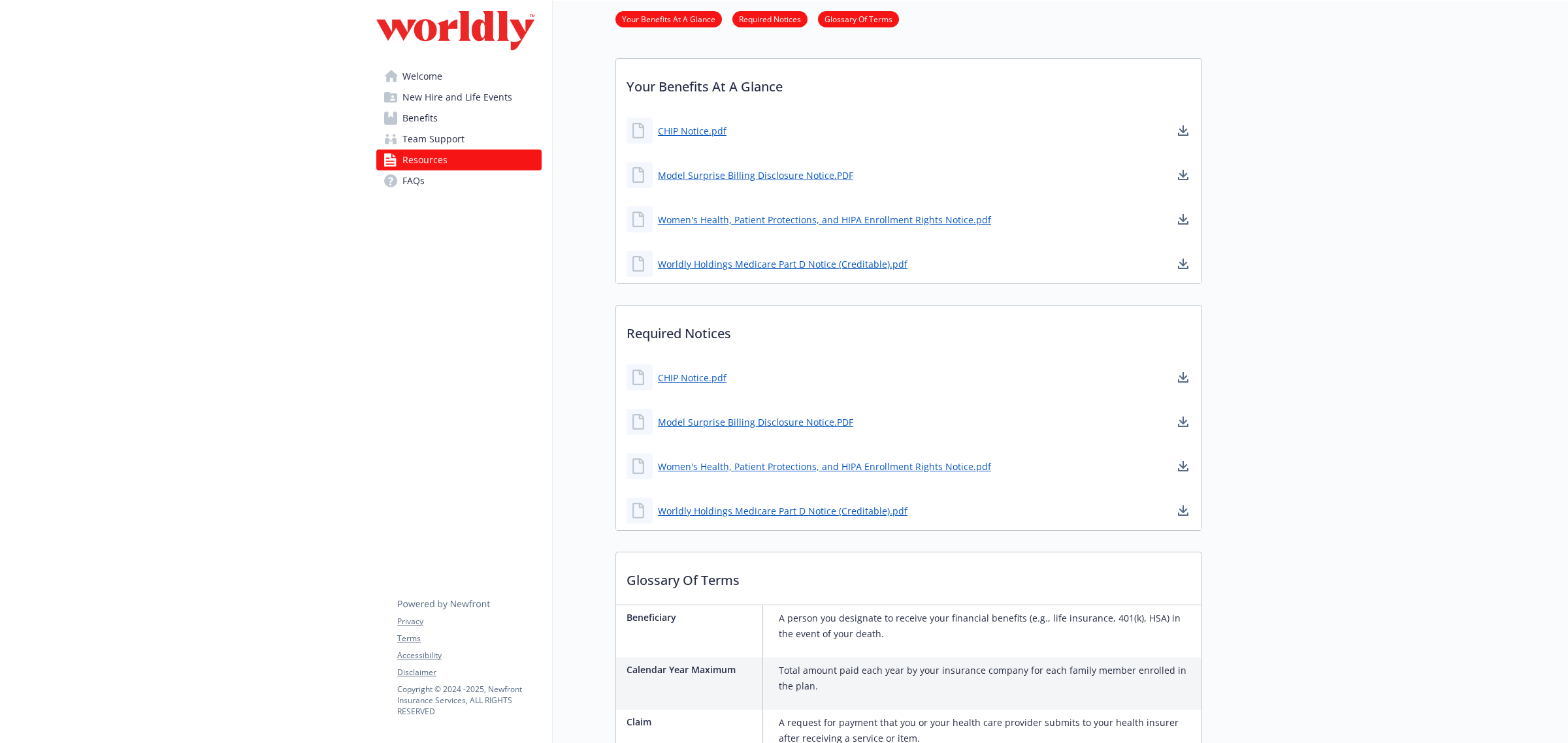
click at [747, 85] on p "Your Benefits At A Glance" at bounding box center [909, 83] width 586 height 48
click at [668, 18] on link "Your Benefits At A Glance" at bounding box center [669, 18] width 106 height 12
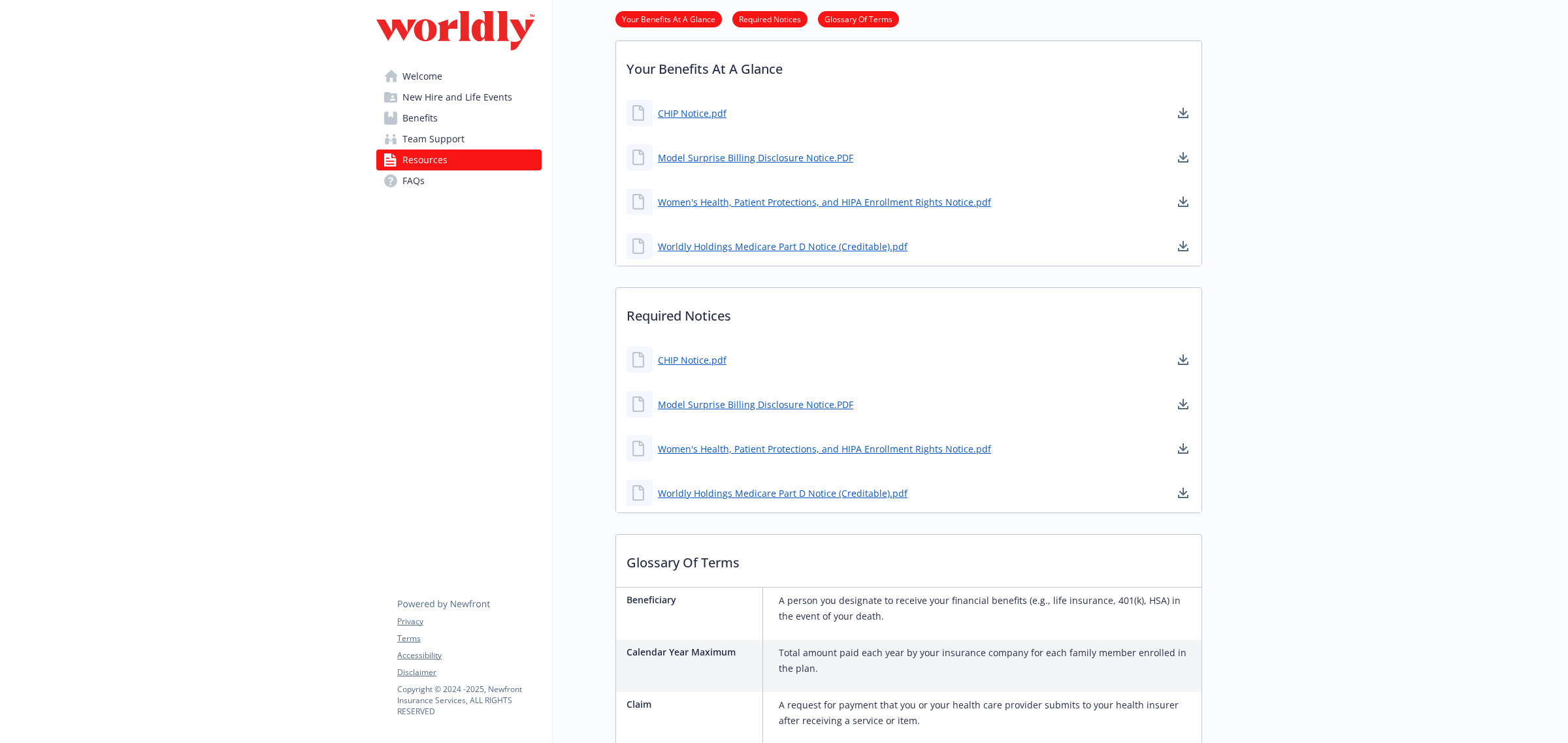
click at [747, 14] on link "Required Notices" at bounding box center [770, 18] width 76 height 12
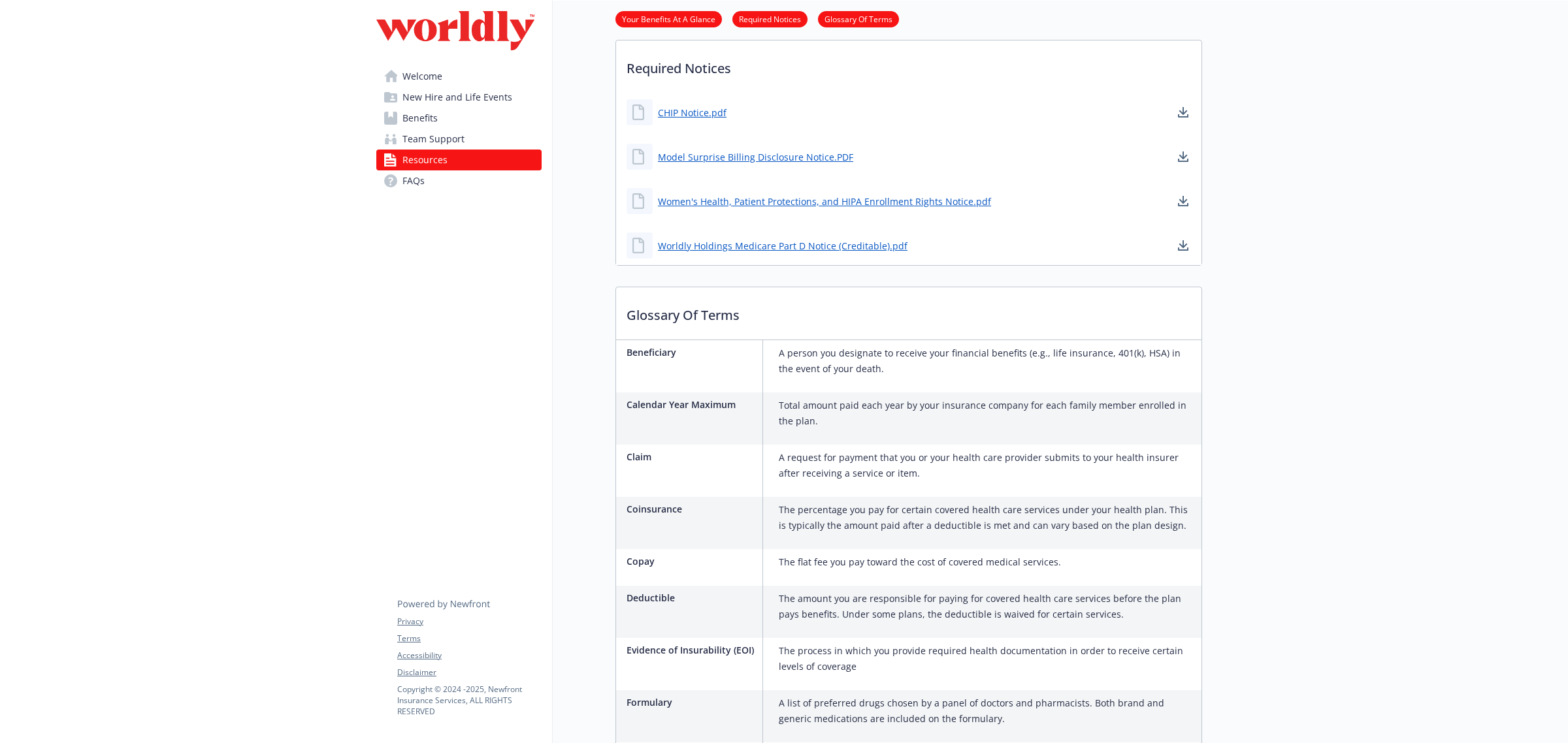
click at [855, 13] on link "Glossary Of Terms" at bounding box center [858, 18] width 81 height 12
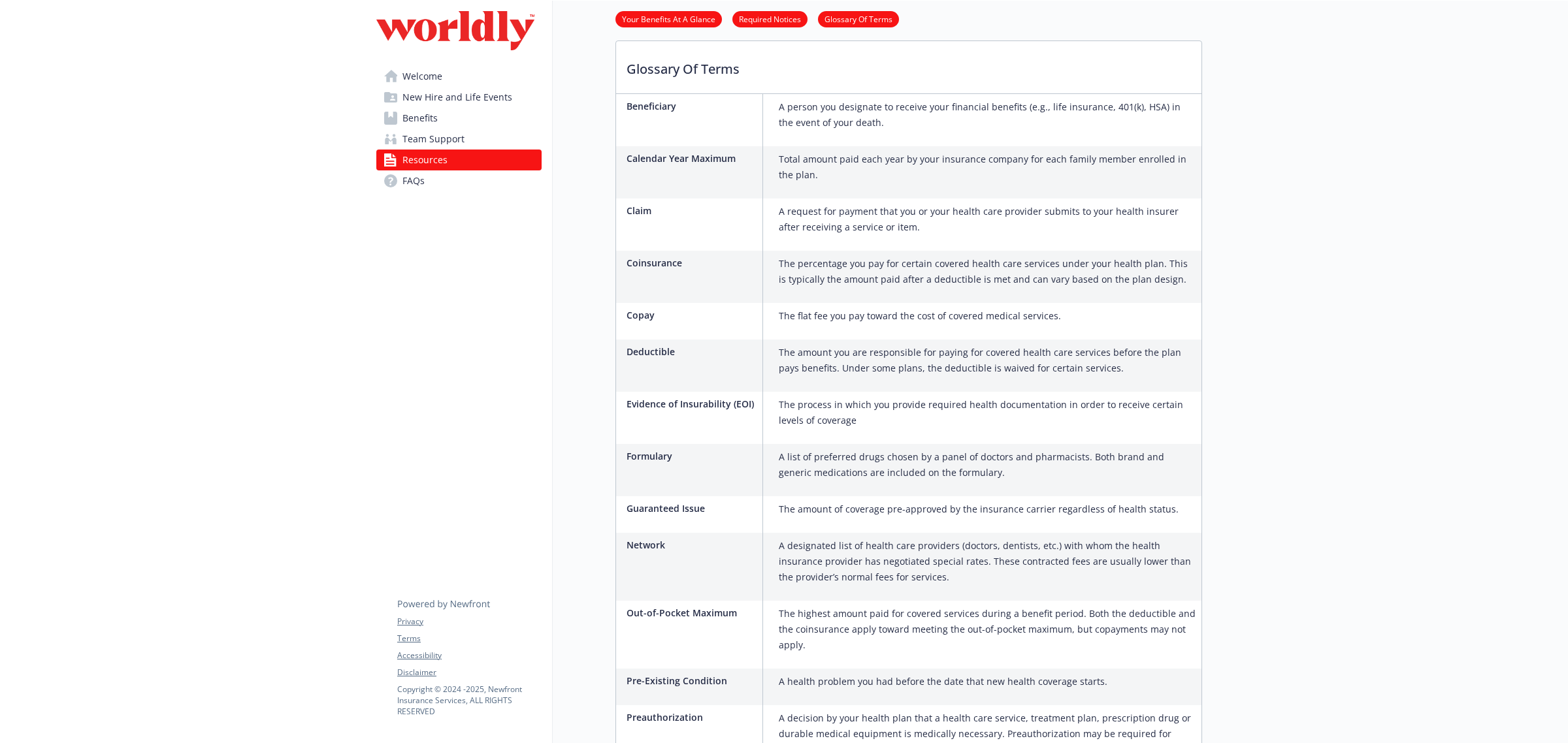
click at [642, 23] on link "Your Benefits At A Glance" at bounding box center [669, 18] width 106 height 12
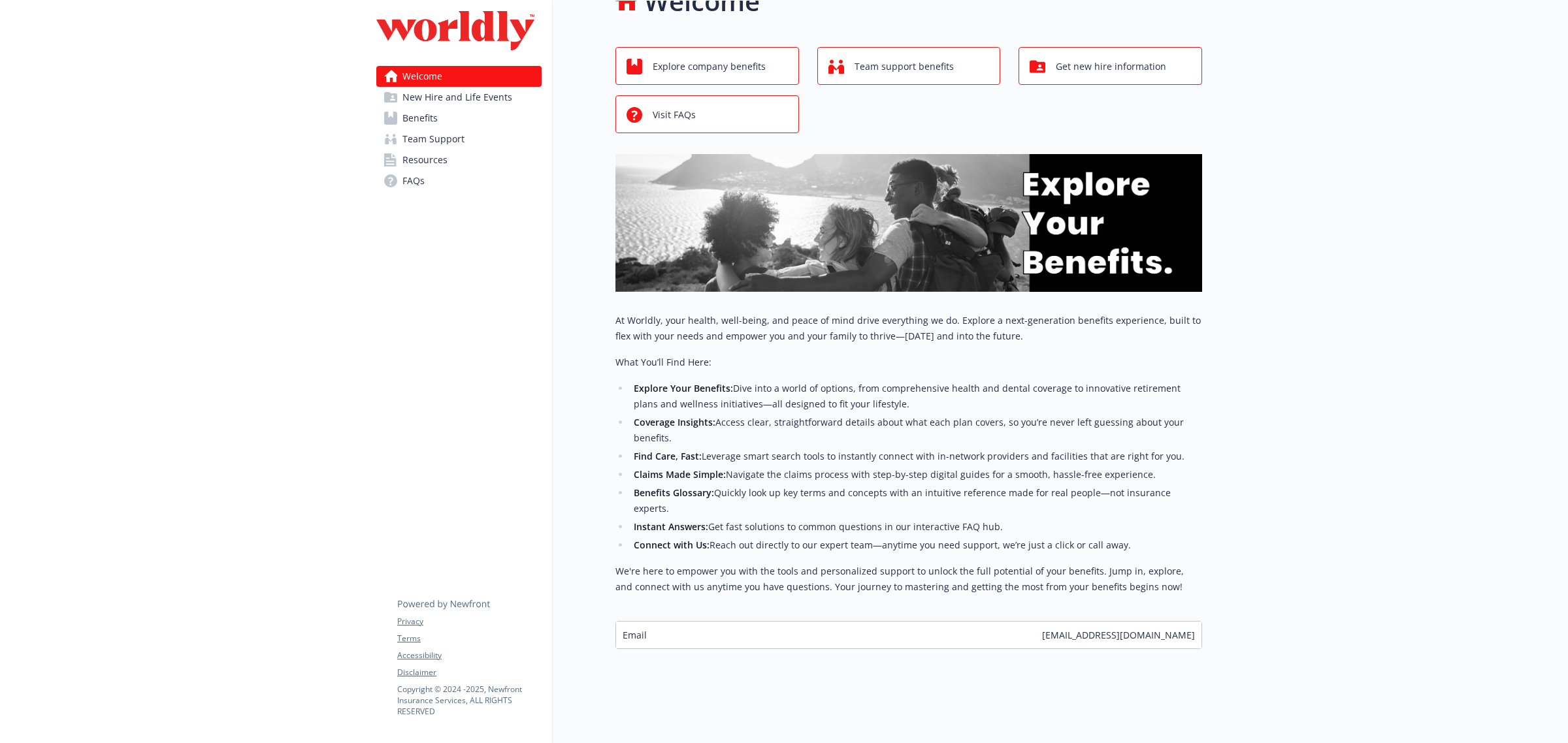
scroll to position [31, 12]
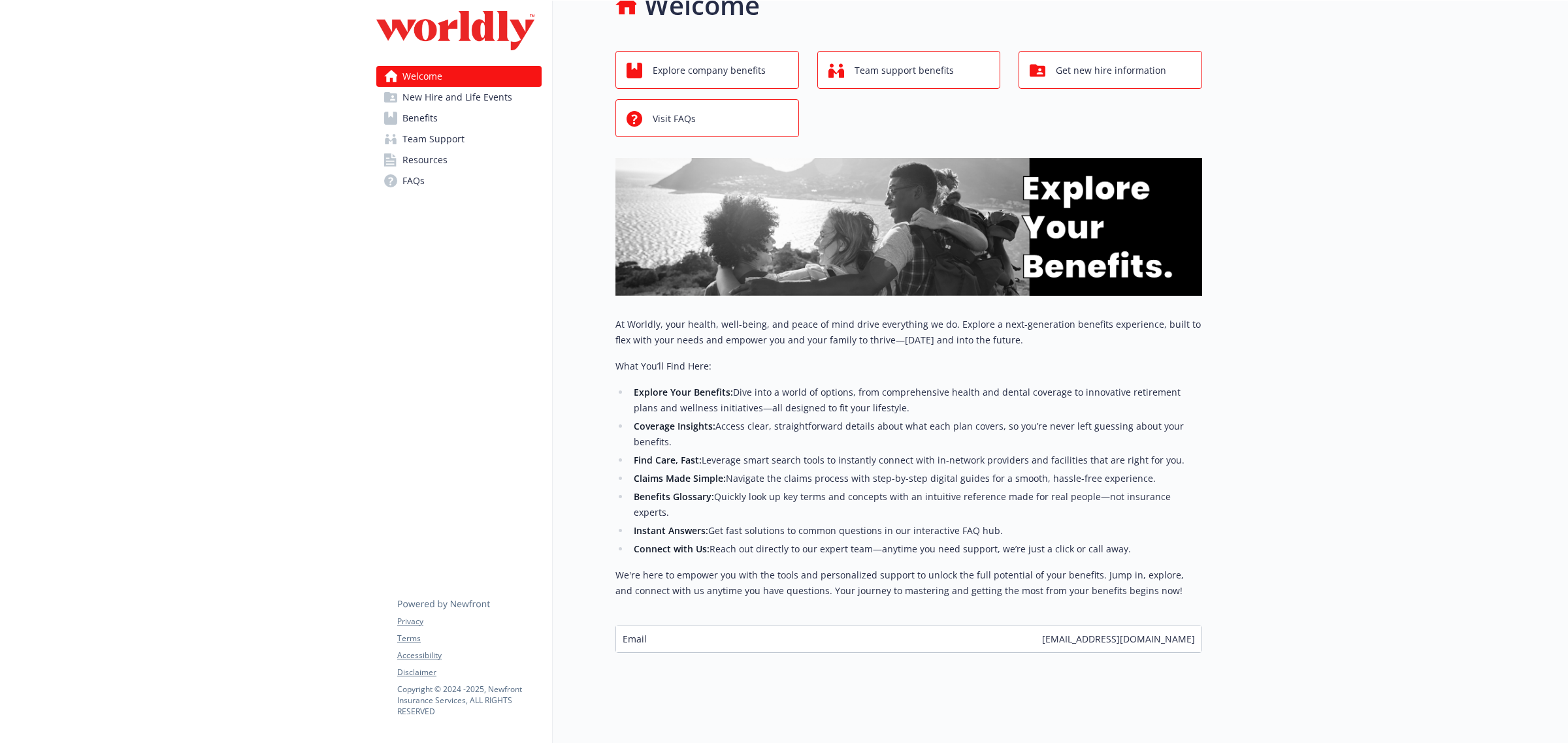
click at [464, 160] on link "Resources" at bounding box center [459, 160] width 166 height 21
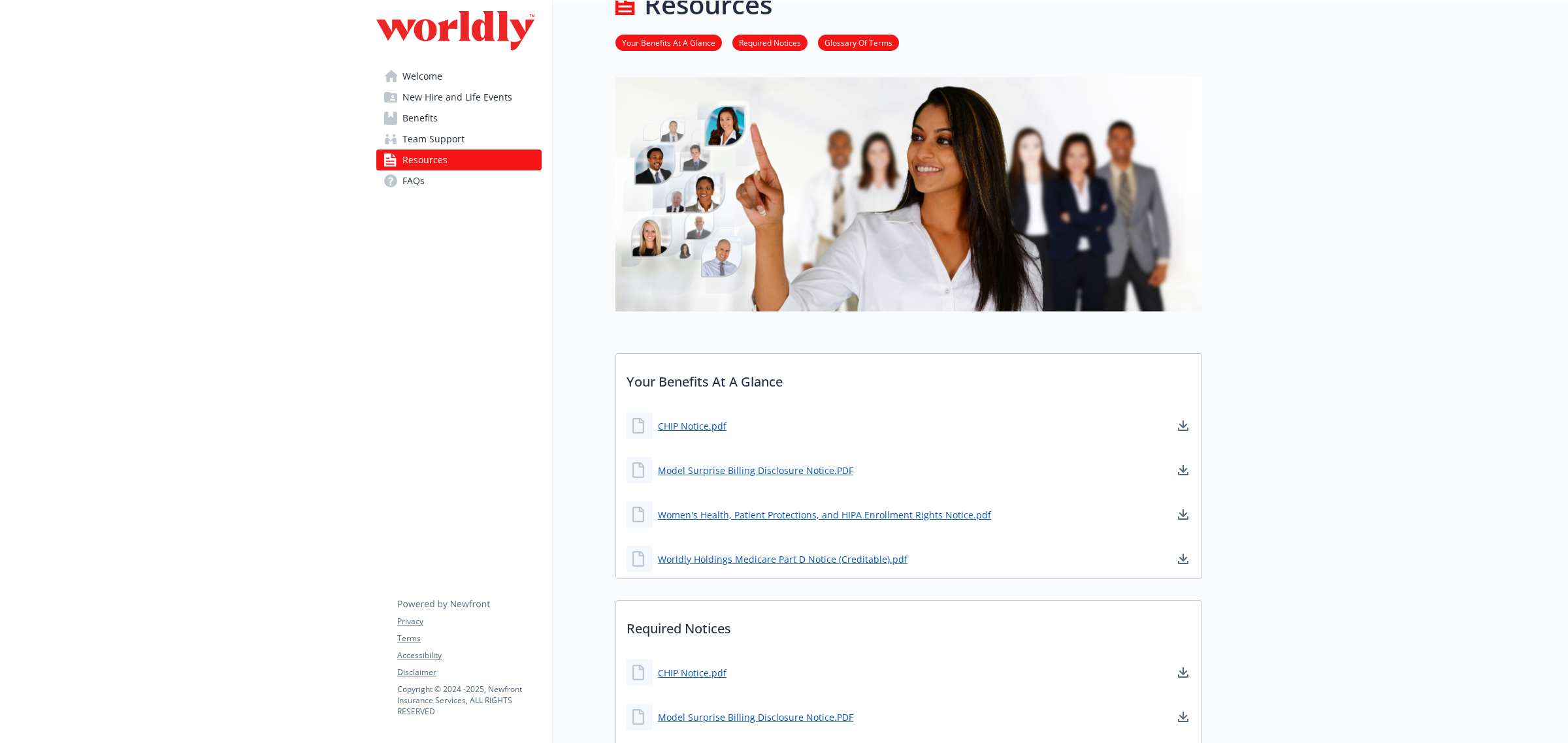
scroll to position [31, 12]
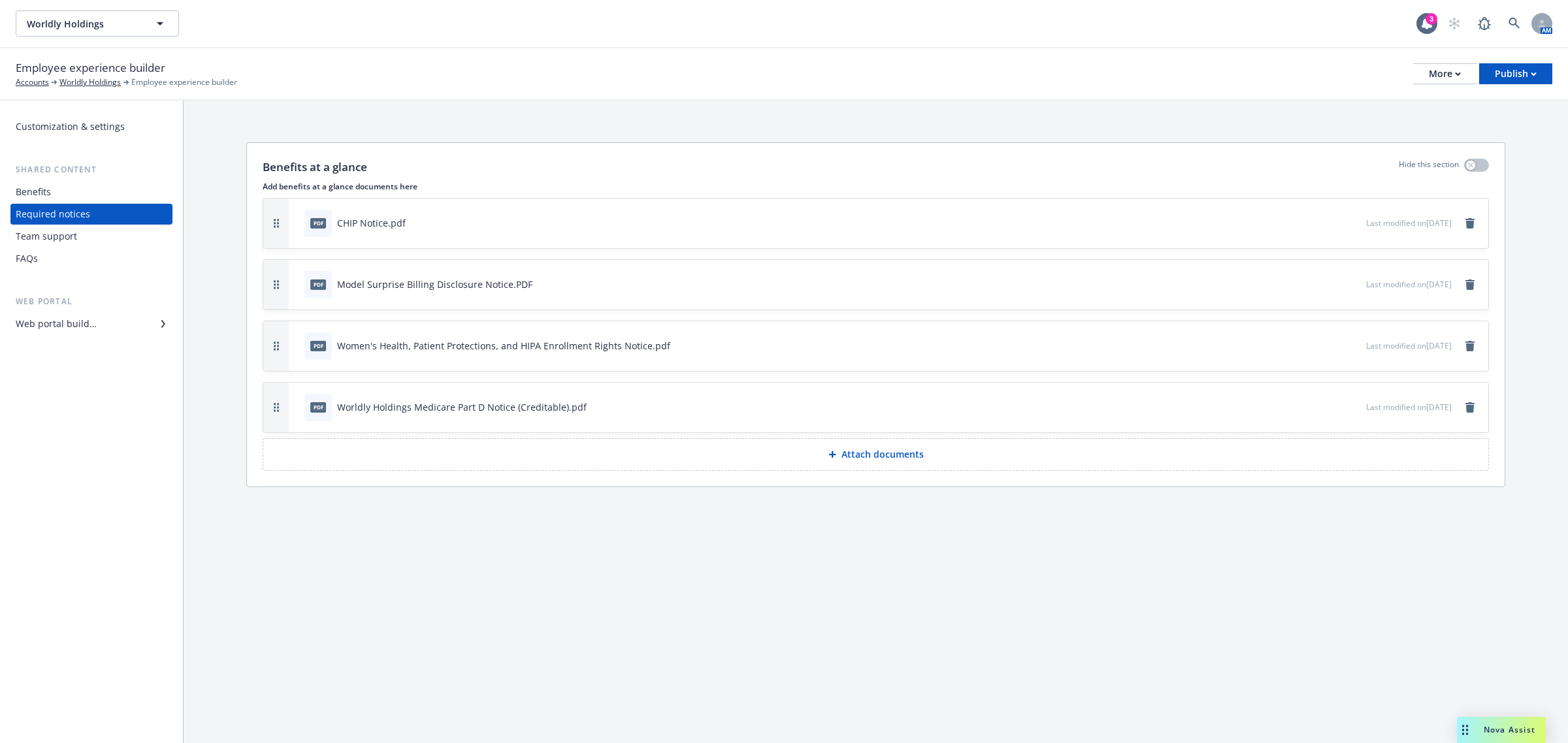
click at [85, 324] on div "Web portal builder" at bounding box center [56, 324] width 81 height 21
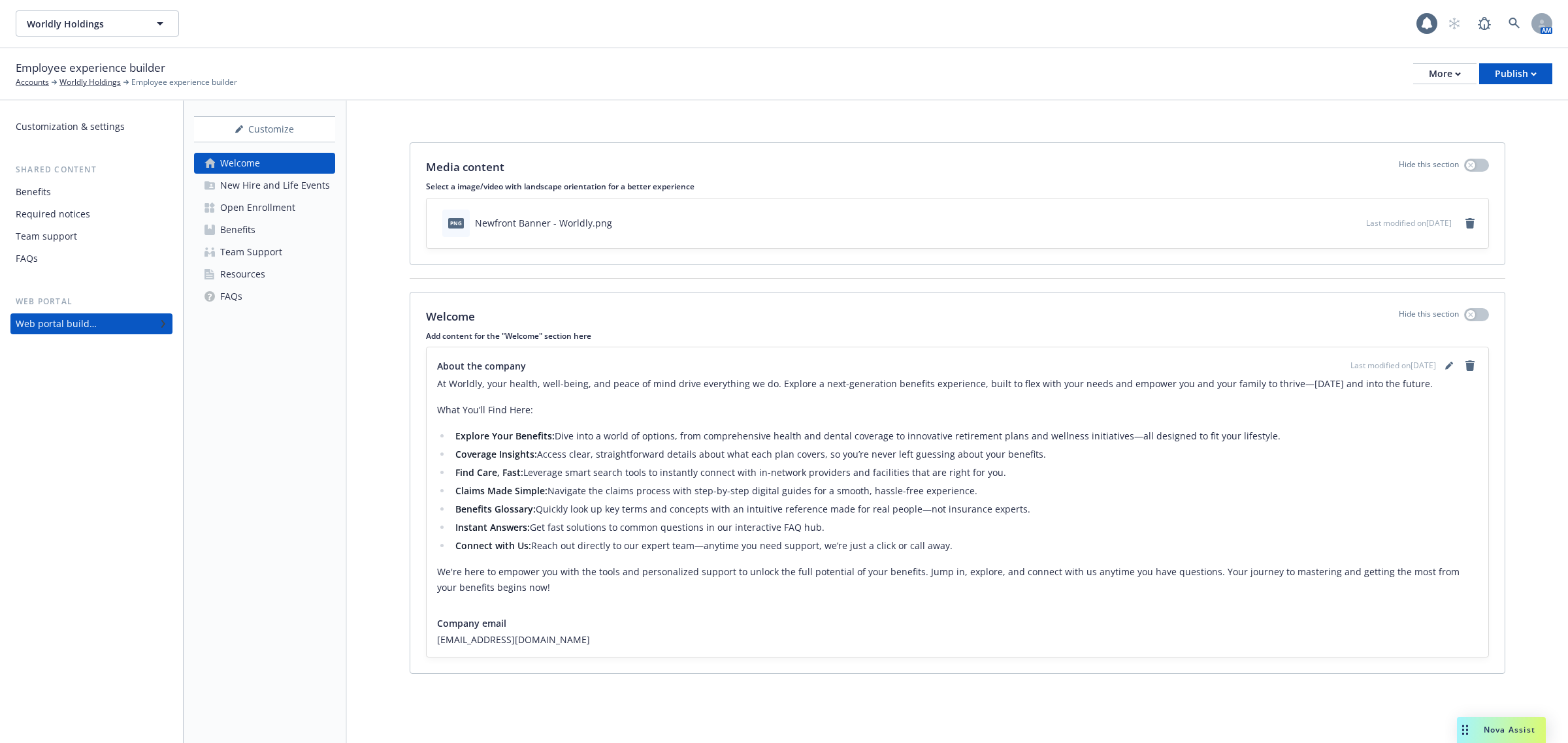
click at [256, 268] on div "Resources" at bounding box center [243, 274] width 45 height 21
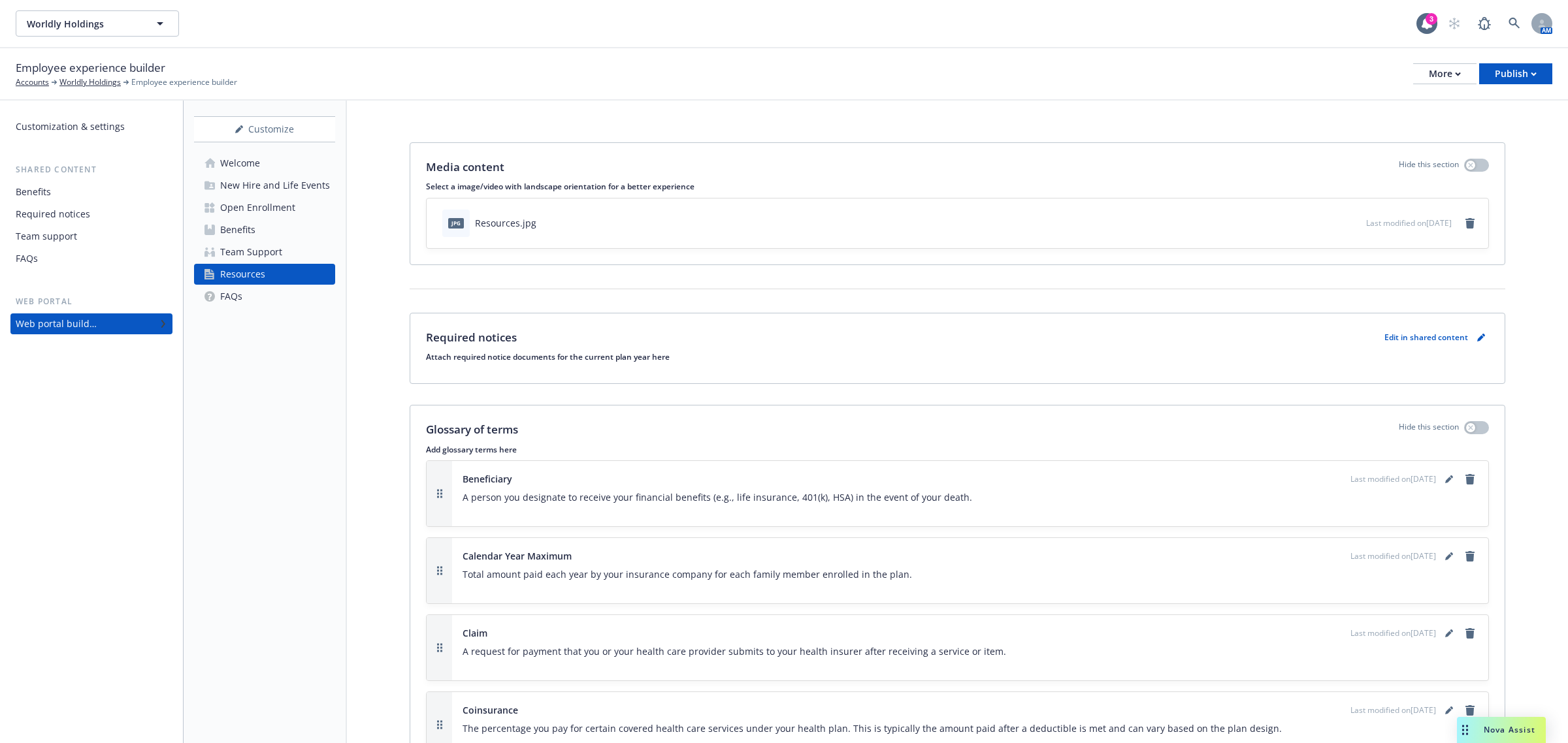
click at [1421, 335] on p "Edit in shared content" at bounding box center [1427, 337] width 84 height 11
click at [1473, 337] on link "pencil" at bounding box center [1481, 337] width 15 height 15
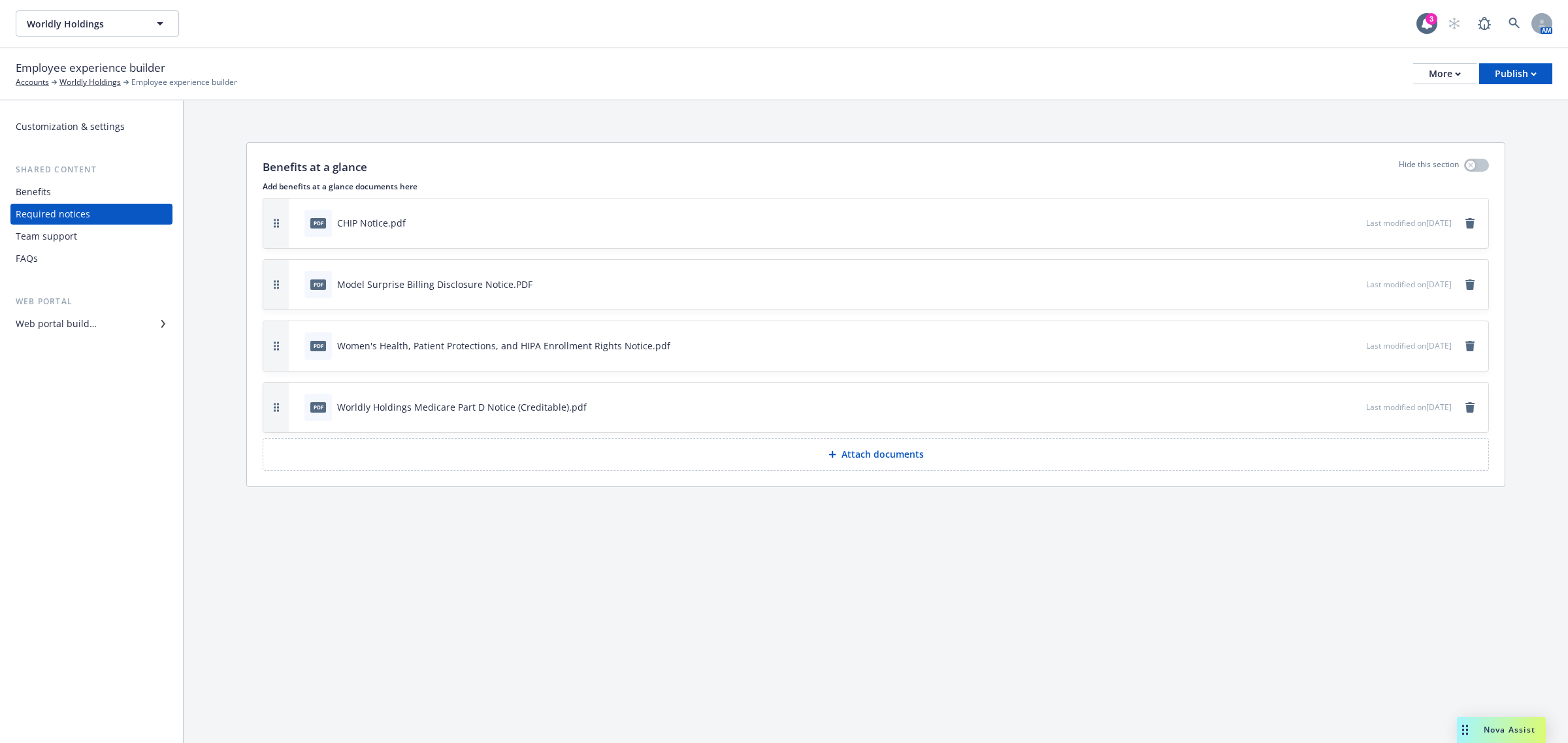
click at [93, 328] on div "Web portal builder" at bounding box center [56, 324] width 81 height 21
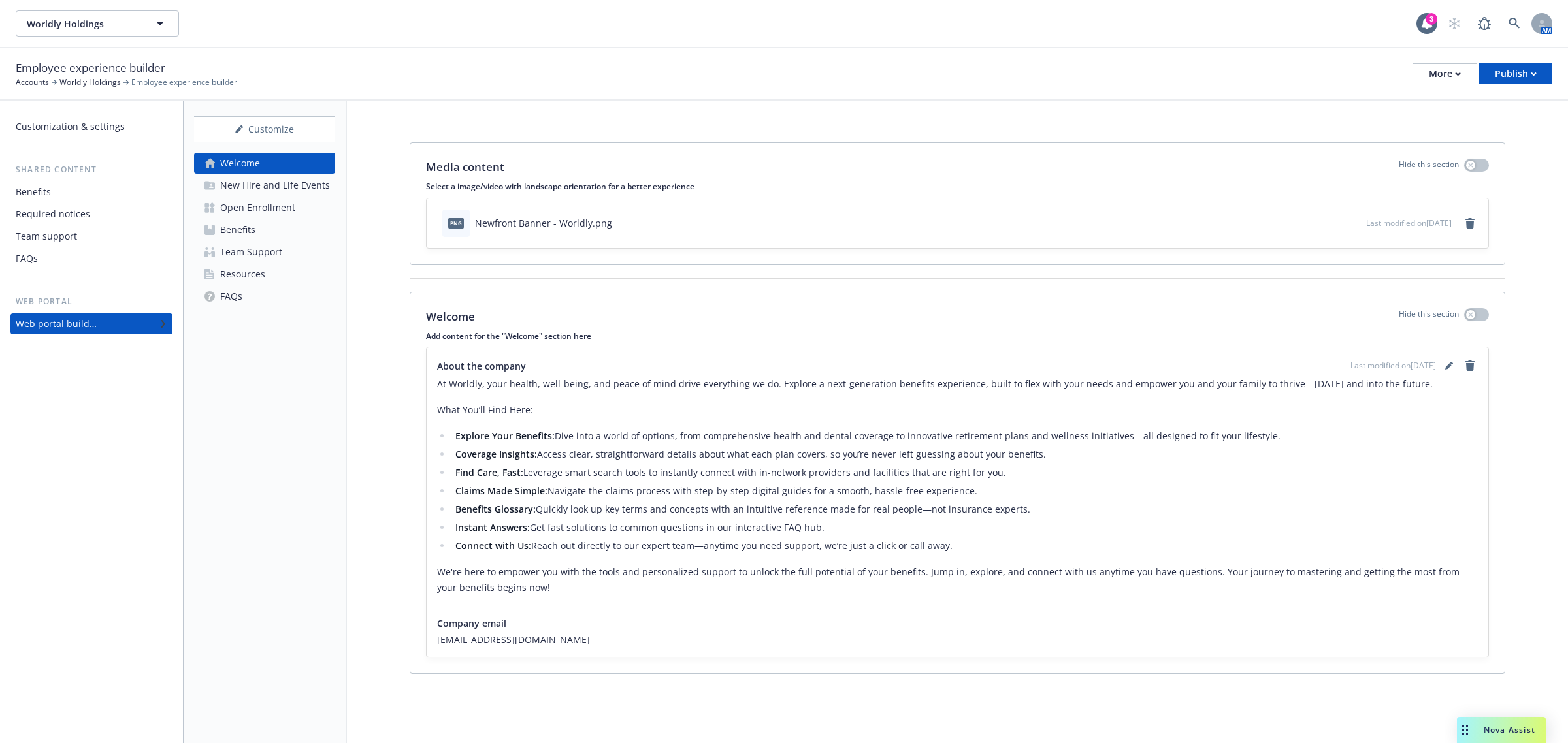
click at [260, 276] on div "Resources" at bounding box center [243, 274] width 45 height 21
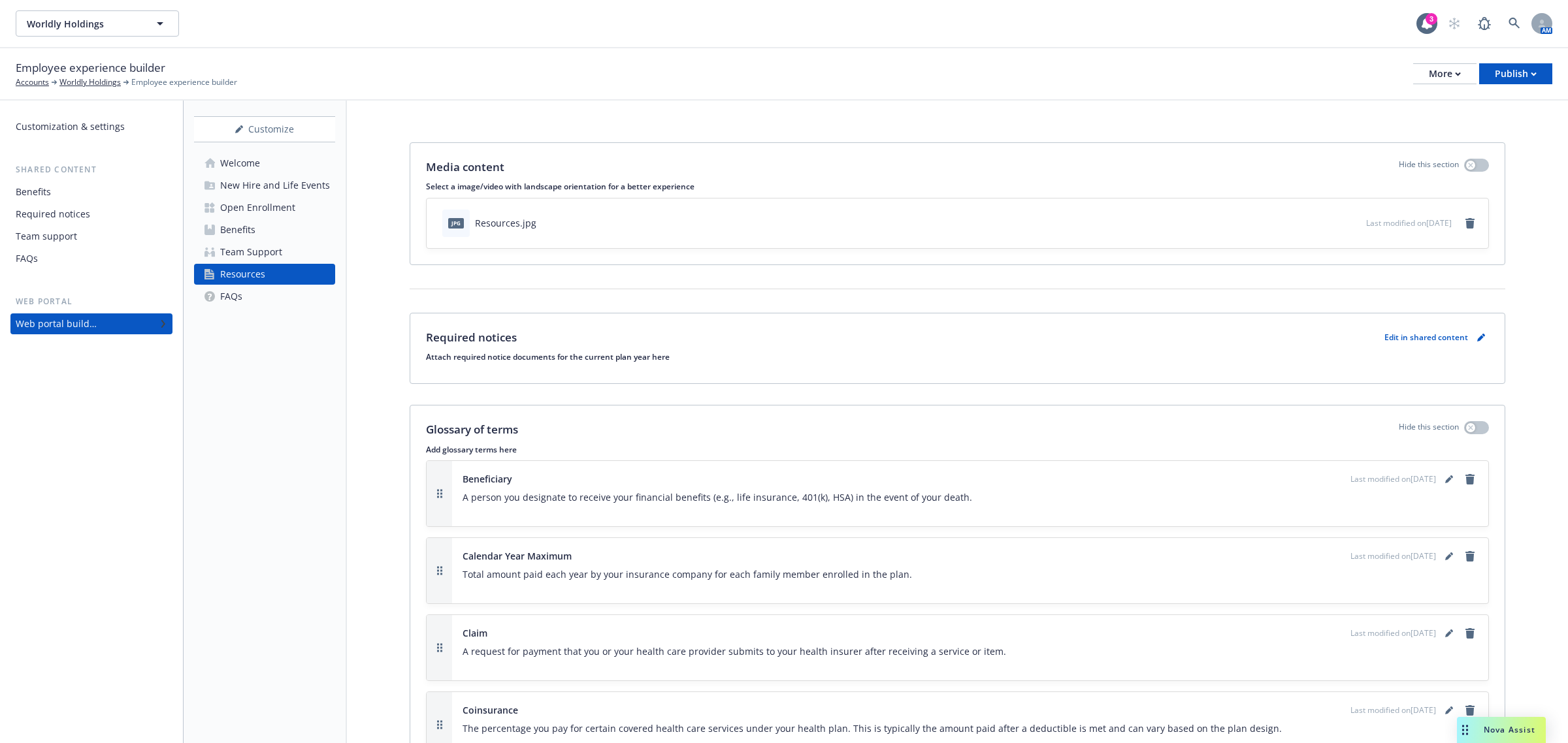
click at [246, 253] on div "Team Support" at bounding box center [251, 252] width 62 height 21
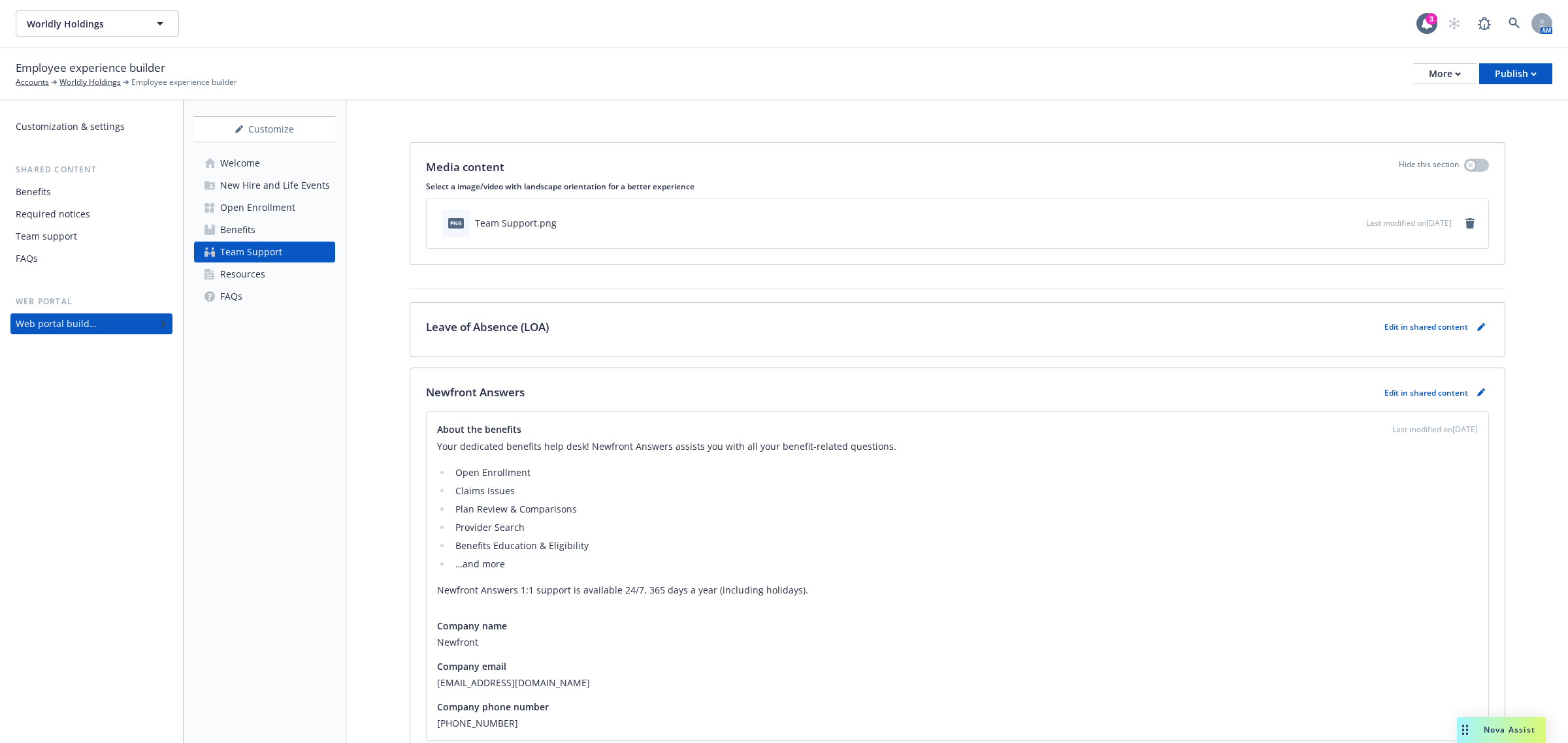
click at [266, 230] on link "Benefits" at bounding box center [265, 230] width 141 height 21
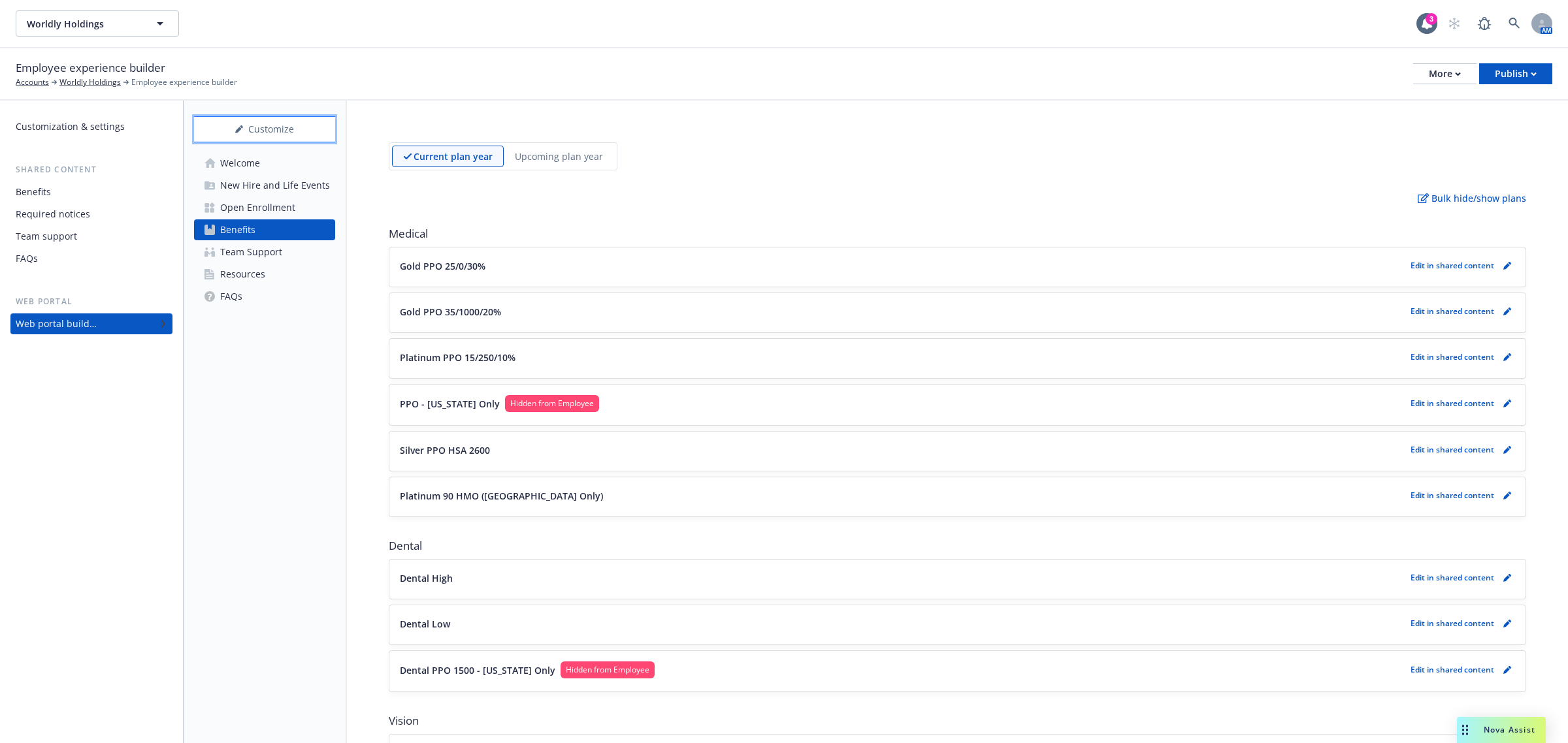
click at [268, 134] on div "Customize" at bounding box center [265, 130] width 141 height 25
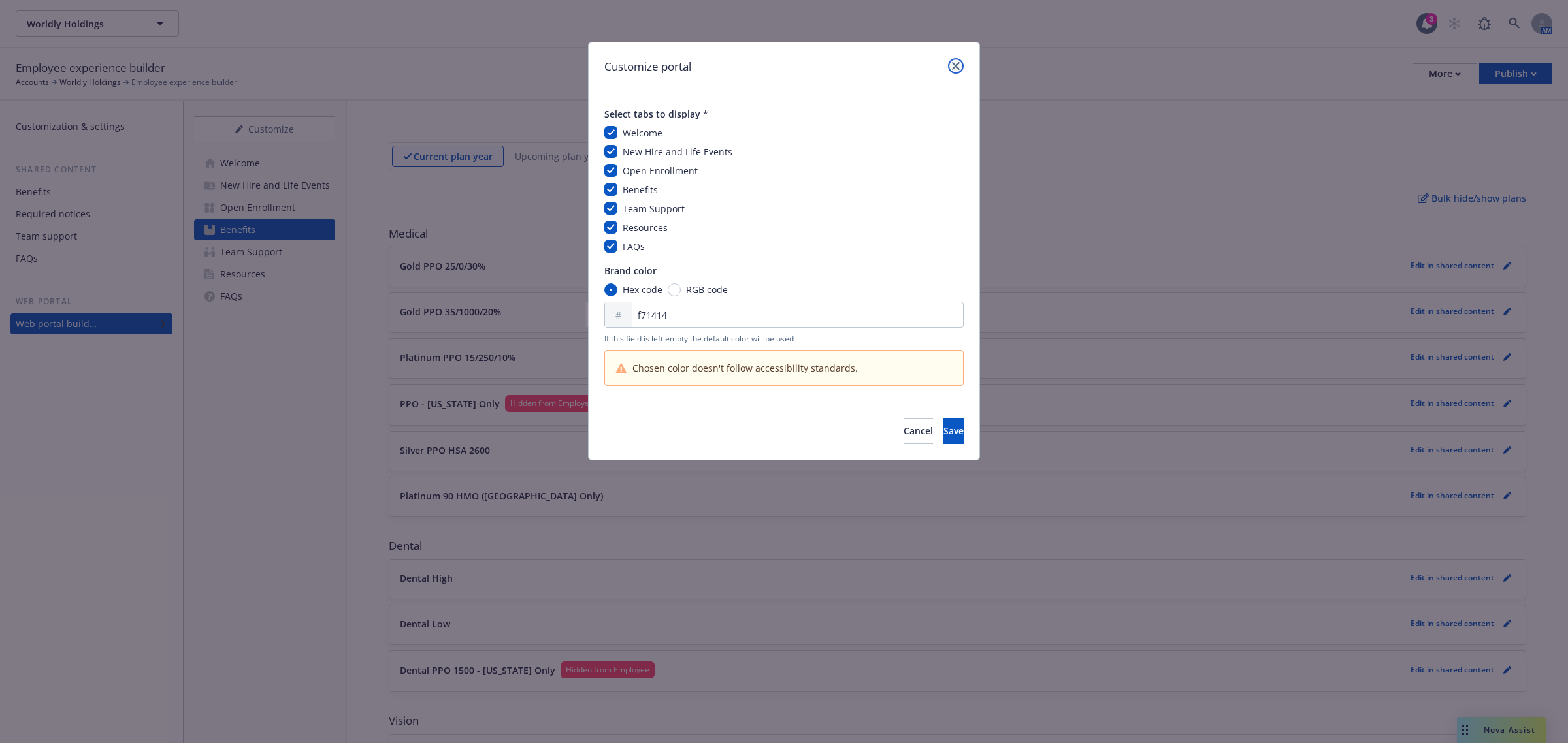
click at [952, 67] on icon "close" at bounding box center [956, 66] width 8 height 8
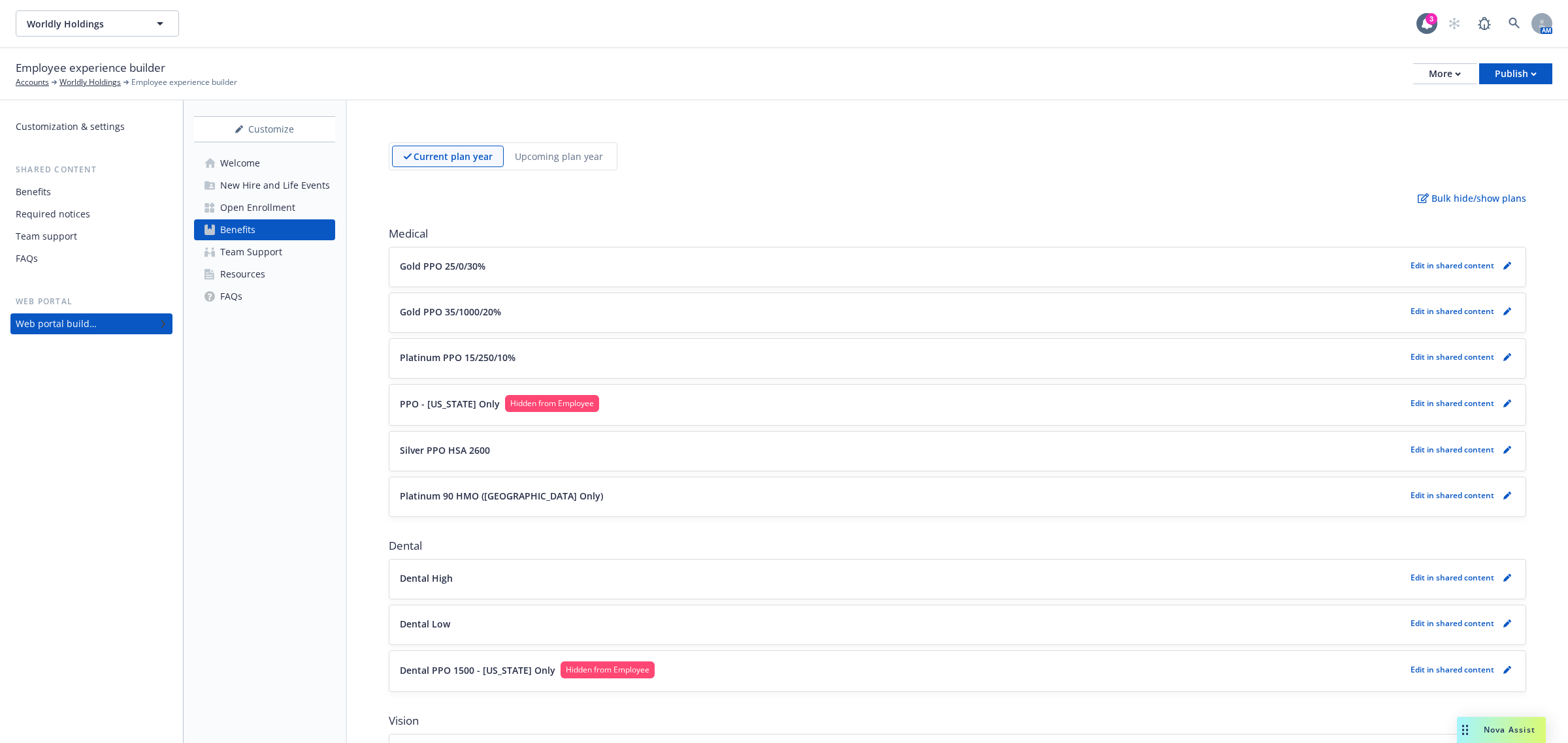
click at [240, 278] on div "Resources" at bounding box center [243, 274] width 45 height 21
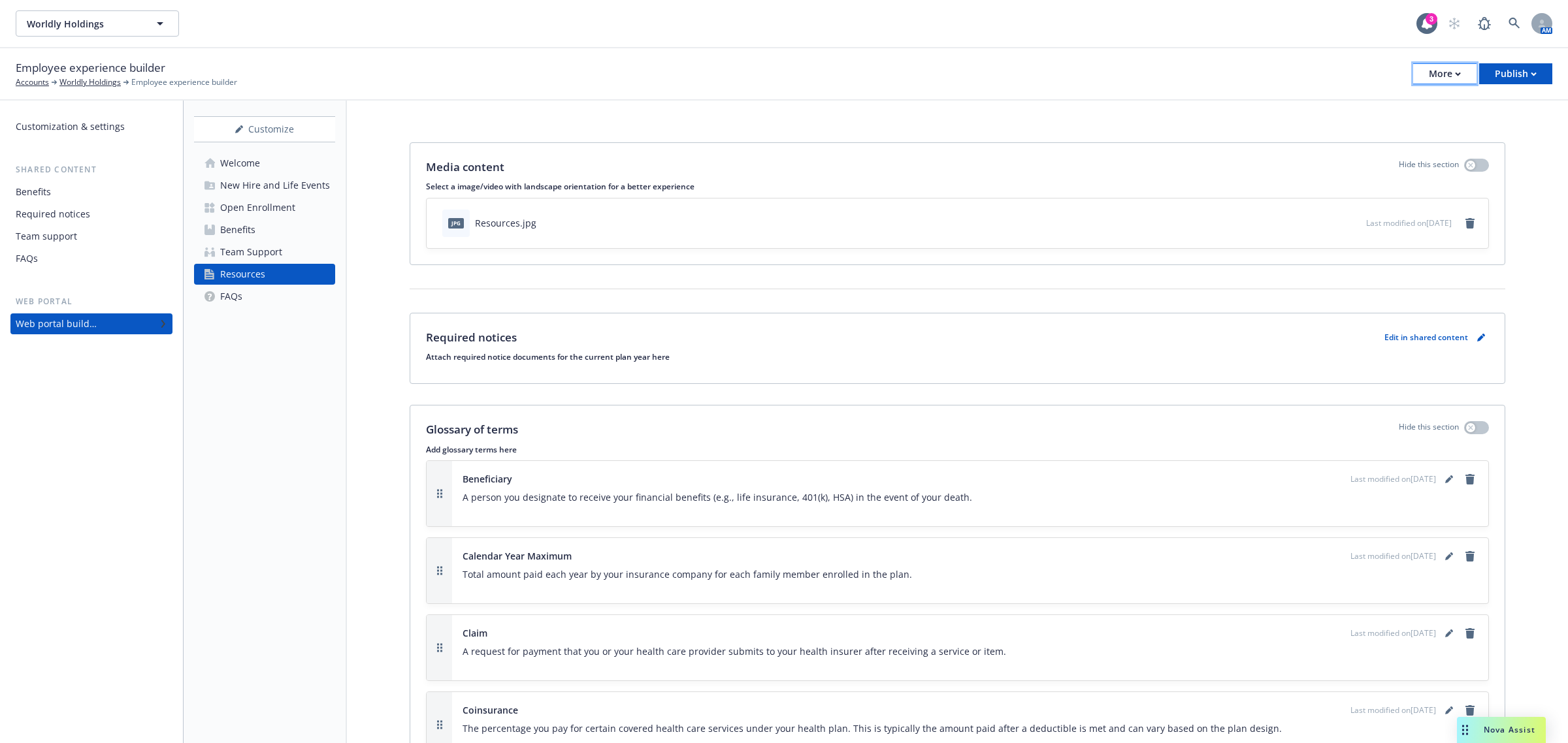
click at [1449, 78] on div "More" at bounding box center [1445, 73] width 32 height 20
click at [1518, 83] on div "Publish" at bounding box center [1516, 73] width 42 height 20
click at [1505, 106] on link "Publish portal" at bounding box center [1500, 103] width 103 height 26
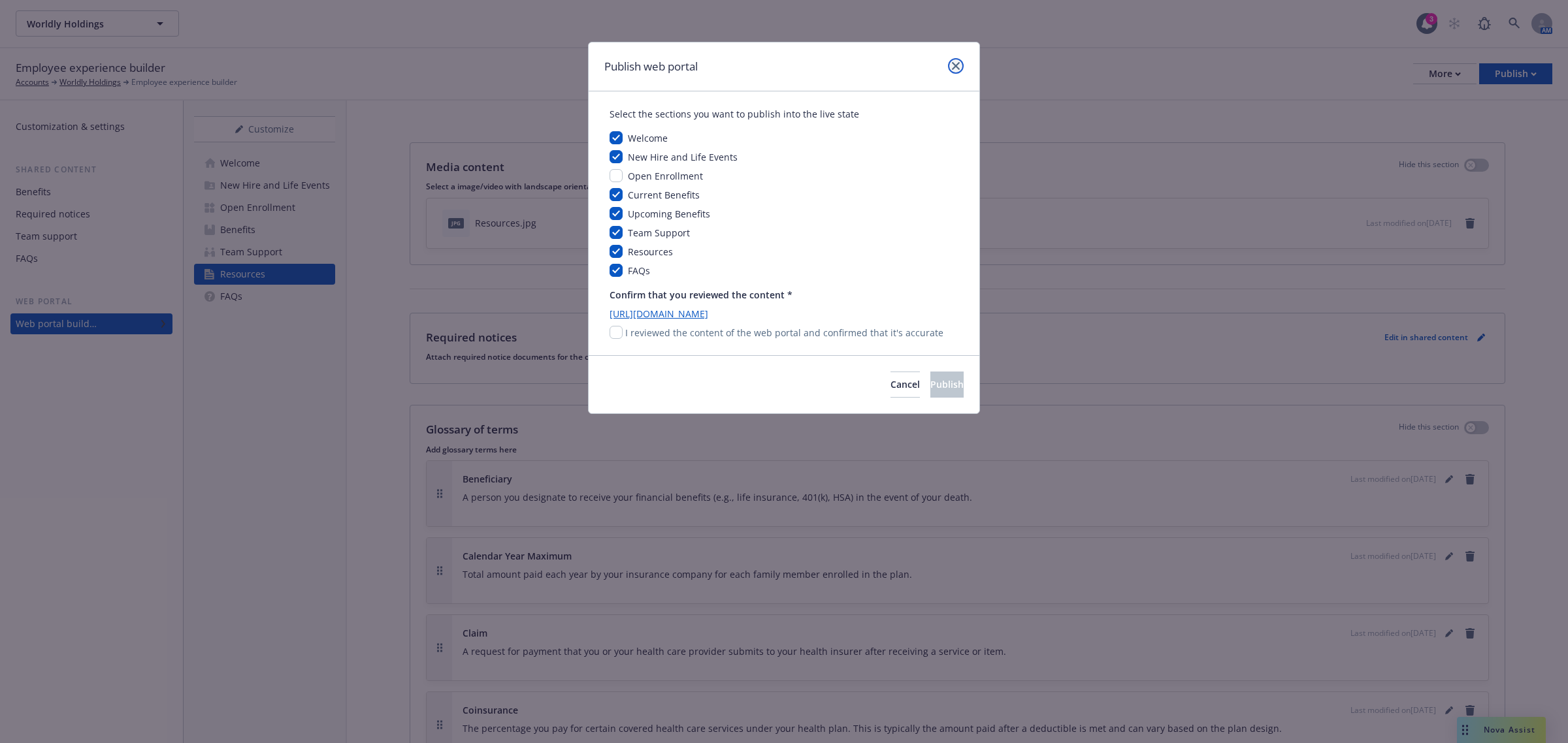
click at [959, 66] on icon "close" at bounding box center [956, 66] width 8 height 8
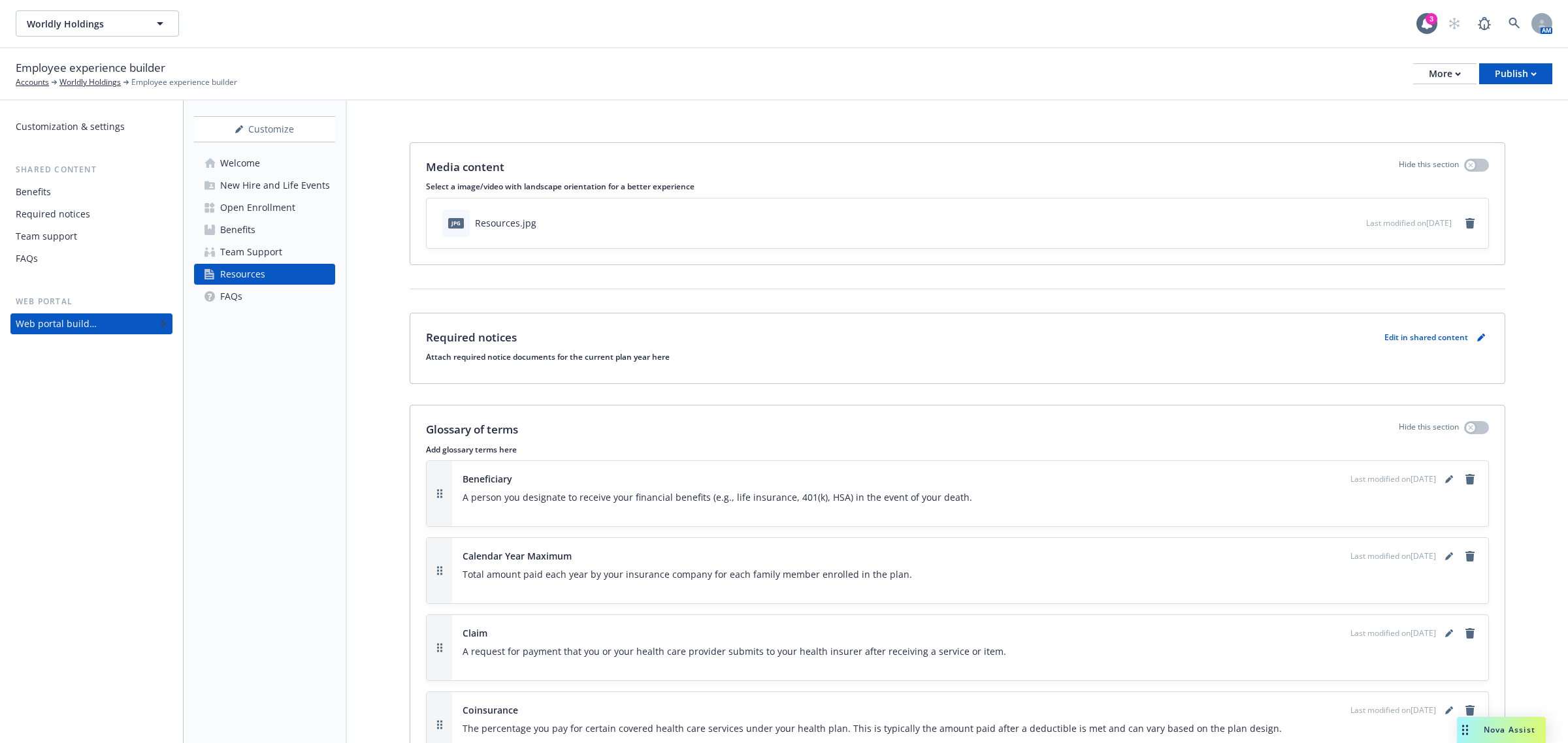
click at [265, 226] on link "Benefits" at bounding box center [265, 230] width 141 height 21
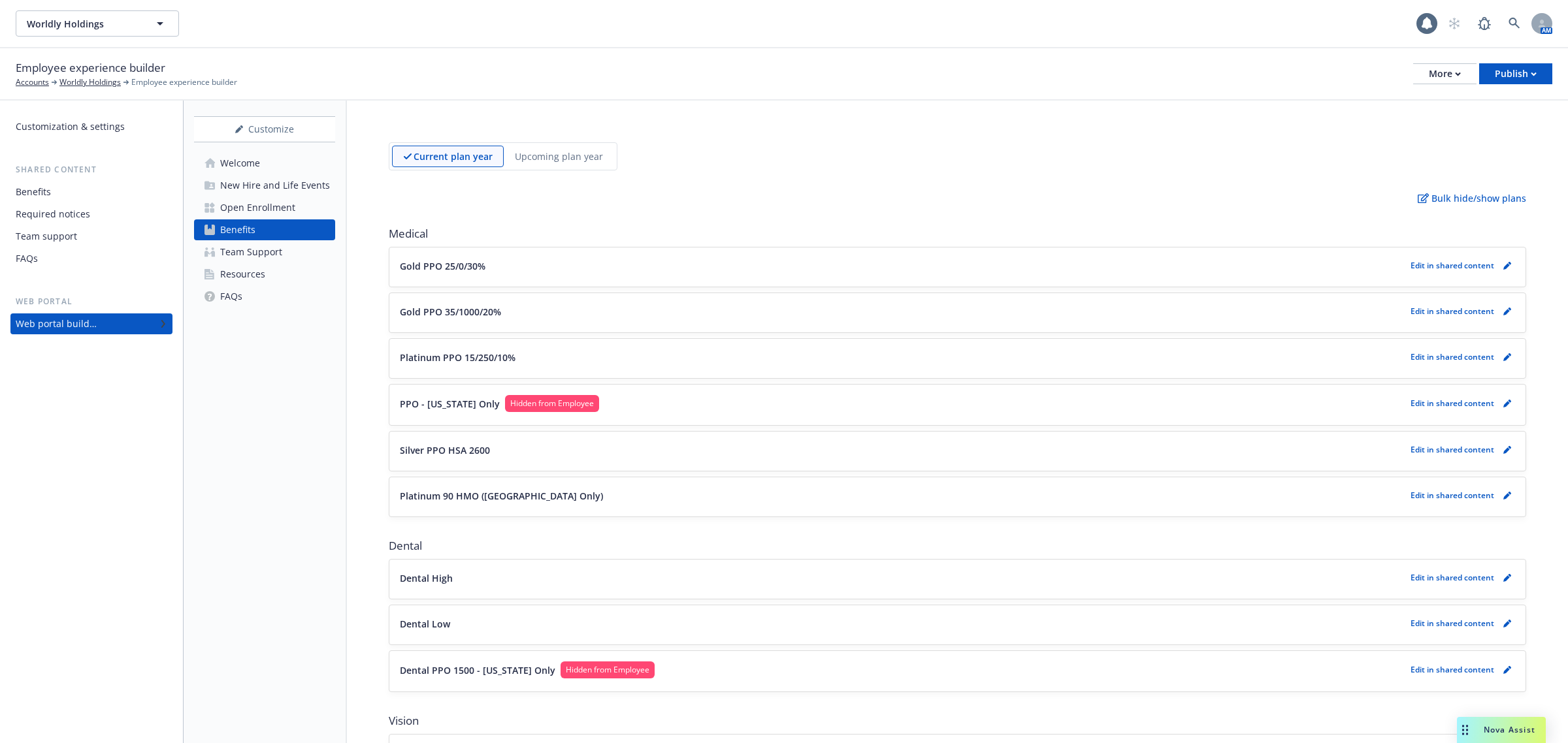
click at [540, 155] on p "Upcoming plan year" at bounding box center [559, 156] width 88 height 14
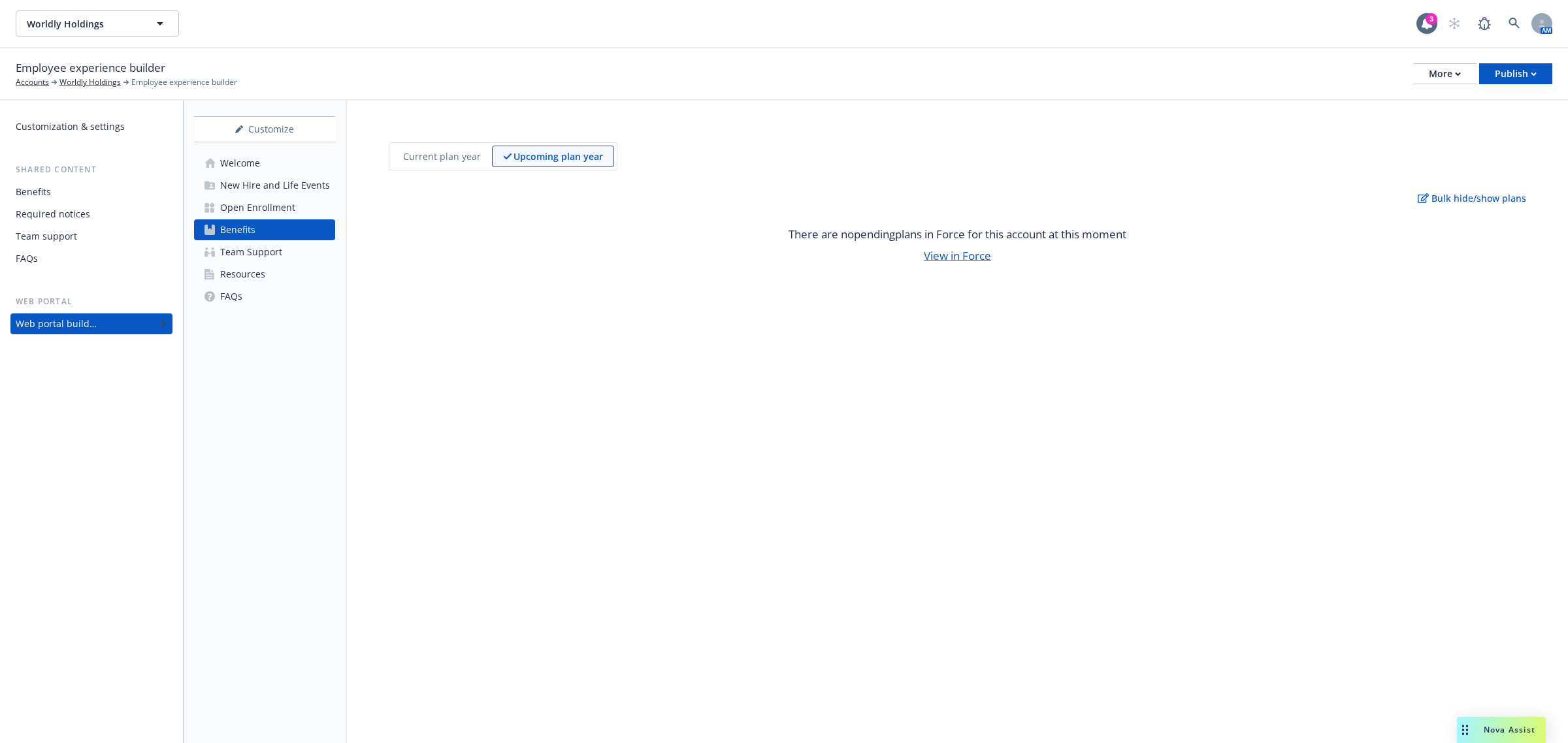
click at [455, 153] on p "Current plan year" at bounding box center [442, 156] width 78 height 14
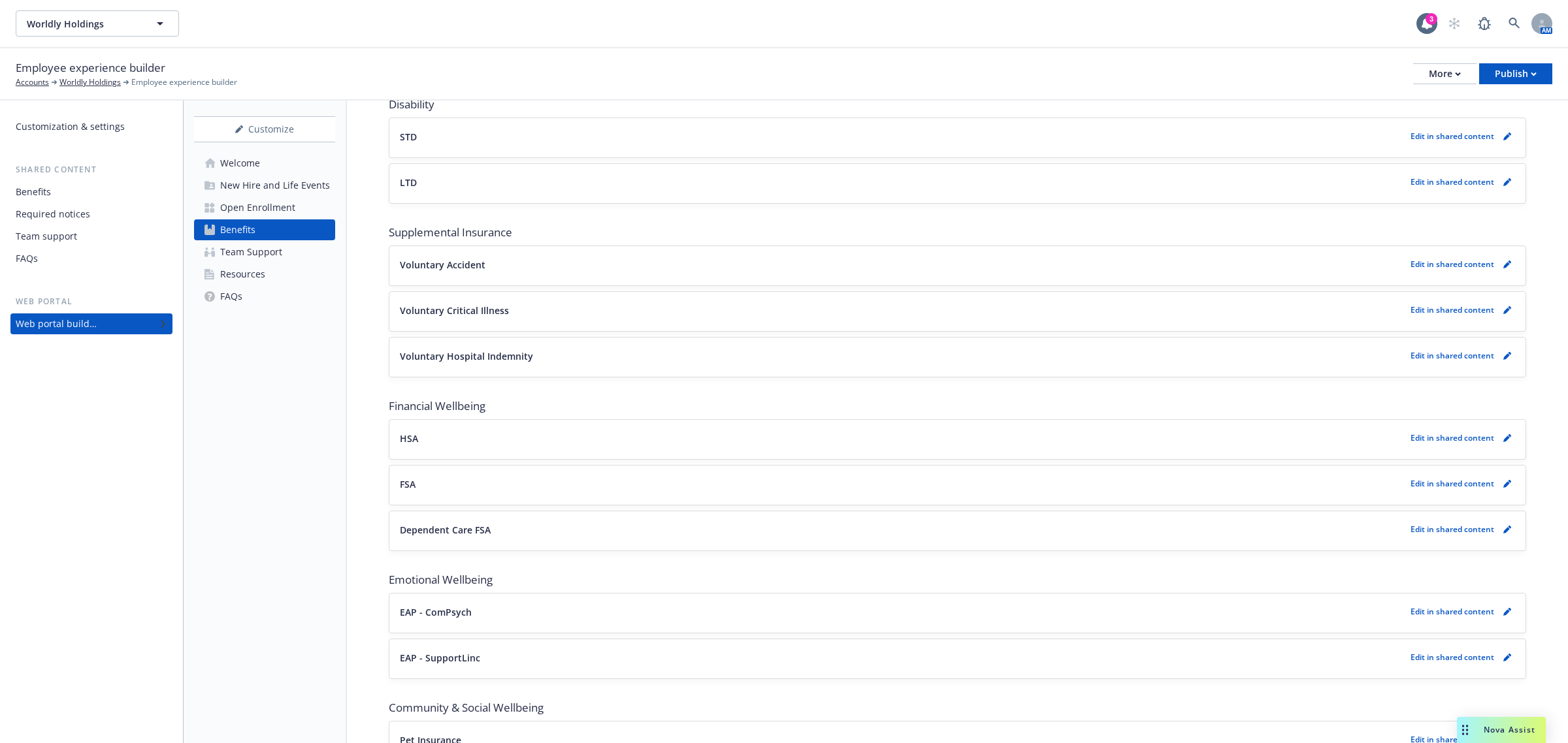
scroll to position [941, 0]
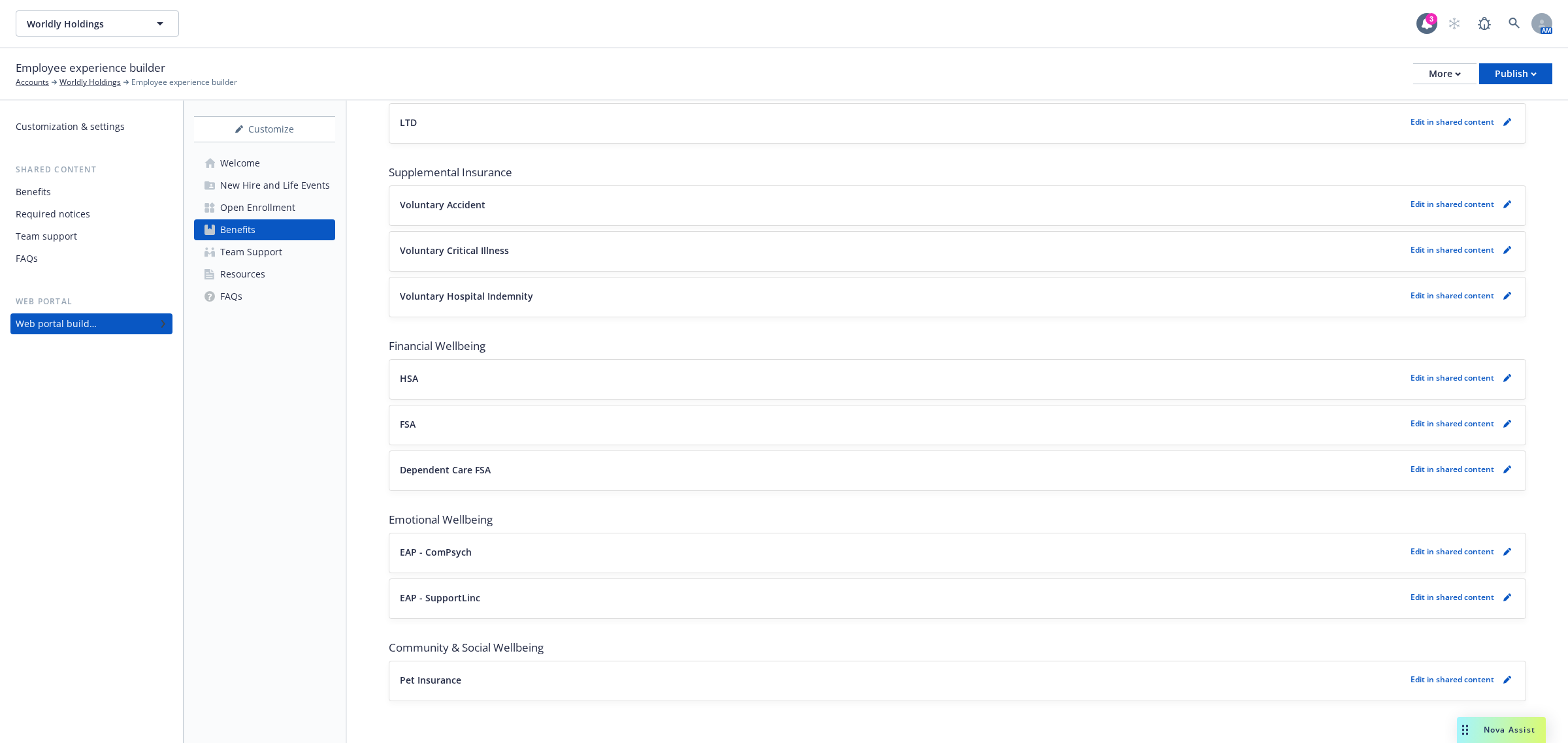
click at [256, 273] on div "Resources" at bounding box center [243, 274] width 45 height 21
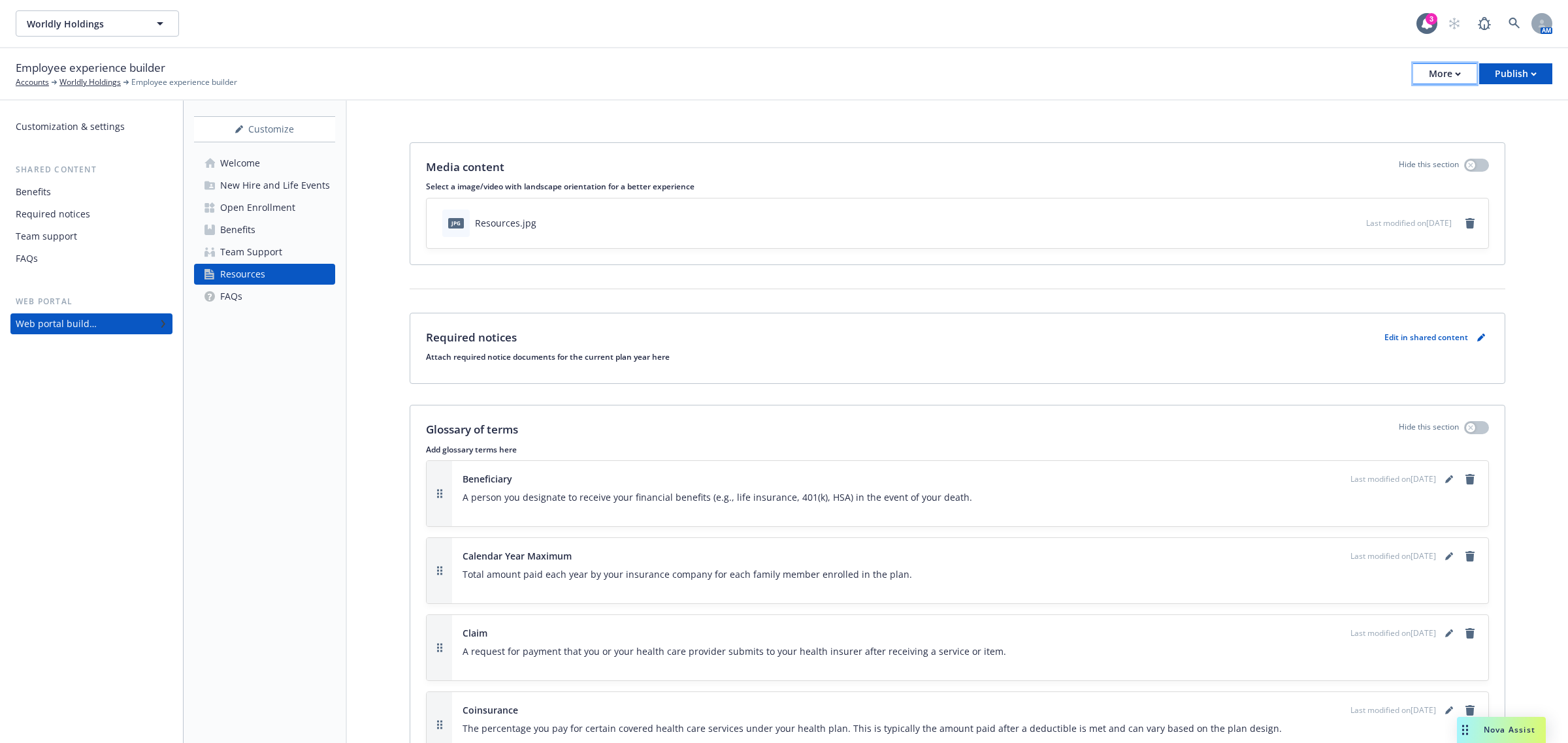
click at [1431, 74] on div "More" at bounding box center [1445, 73] width 32 height 20
click at [1399, 129] on link "Copy portal link" at bounding box center [1379, 129] width 194 height 26
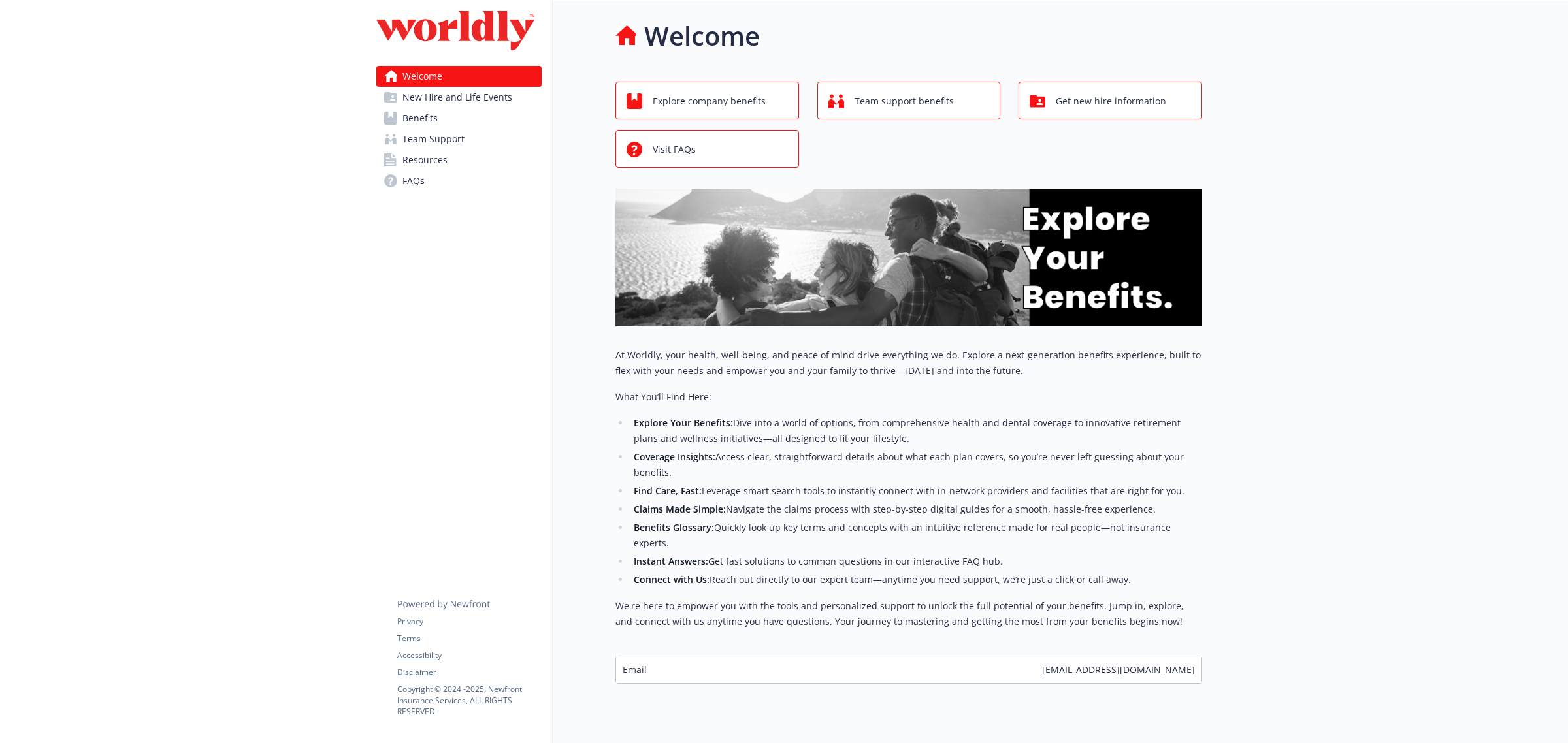
click at [424, 160] on span "Resources" at bounding box center [425, 160] width 45 height 21
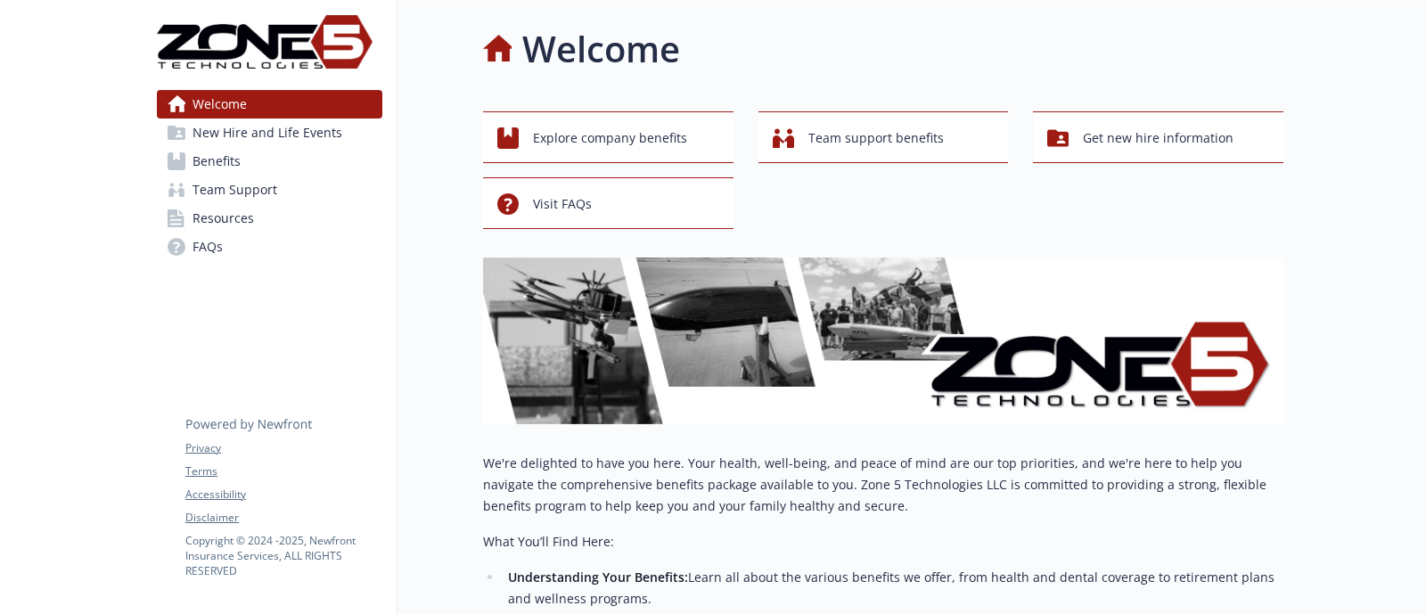
drag, startPoint x: 234, startPoint y: 103, endPoint x: 383, endPoint y: 6, distance: 178.0
click at [234, 103] on span "Welcome" at bounding box center [220, 104] width 54 height 29
click at [259, 216] on link "Resources" at bounding box center [270, 218] width 226 height 29
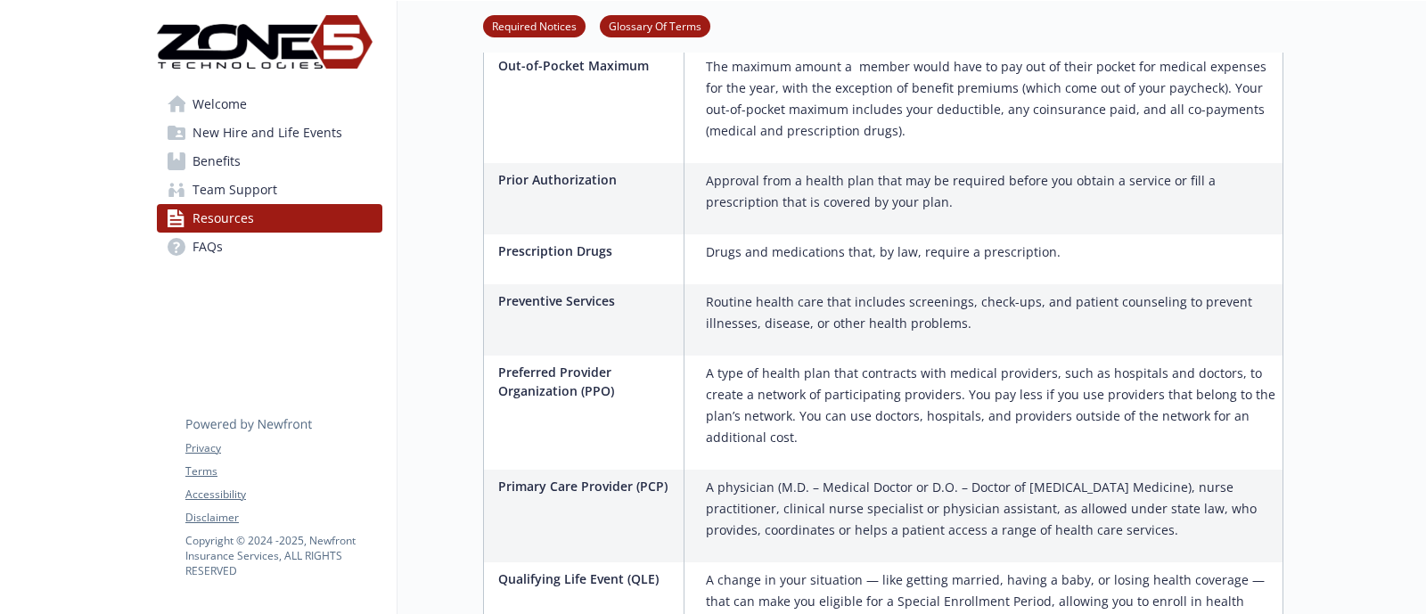
click at [205, 187] on span "Team Support" at bounding box center [235, 190] width 85 height 29
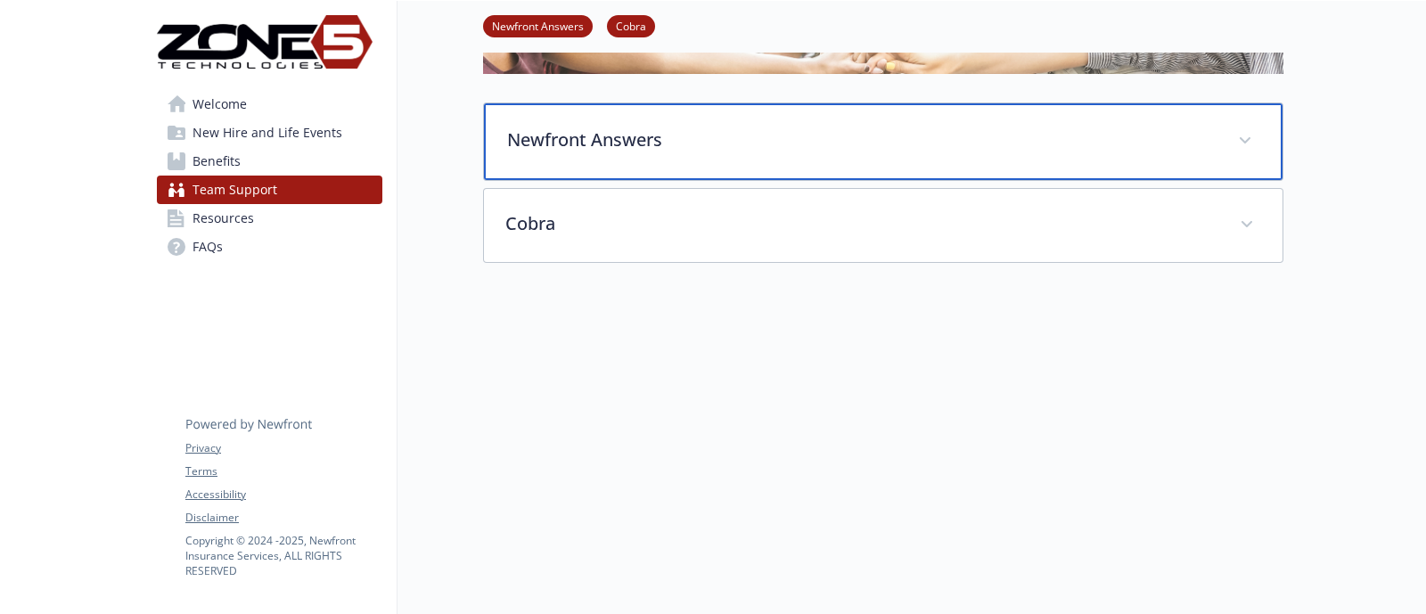
click at [644, 145] on div "Newfront Answers" at bounding box center [883, 141] width 799 height 77
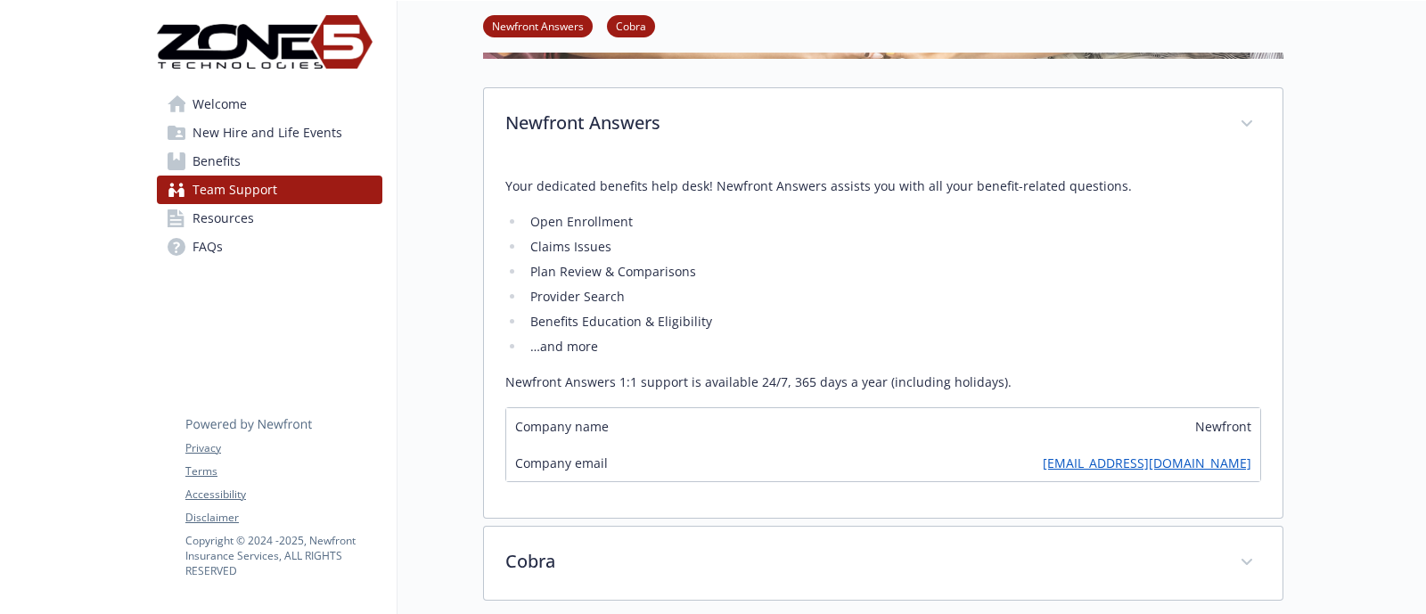
click at [253, 129] on span "New Hire and Life Events" at bounding box center [268, 133] width 150 height 29
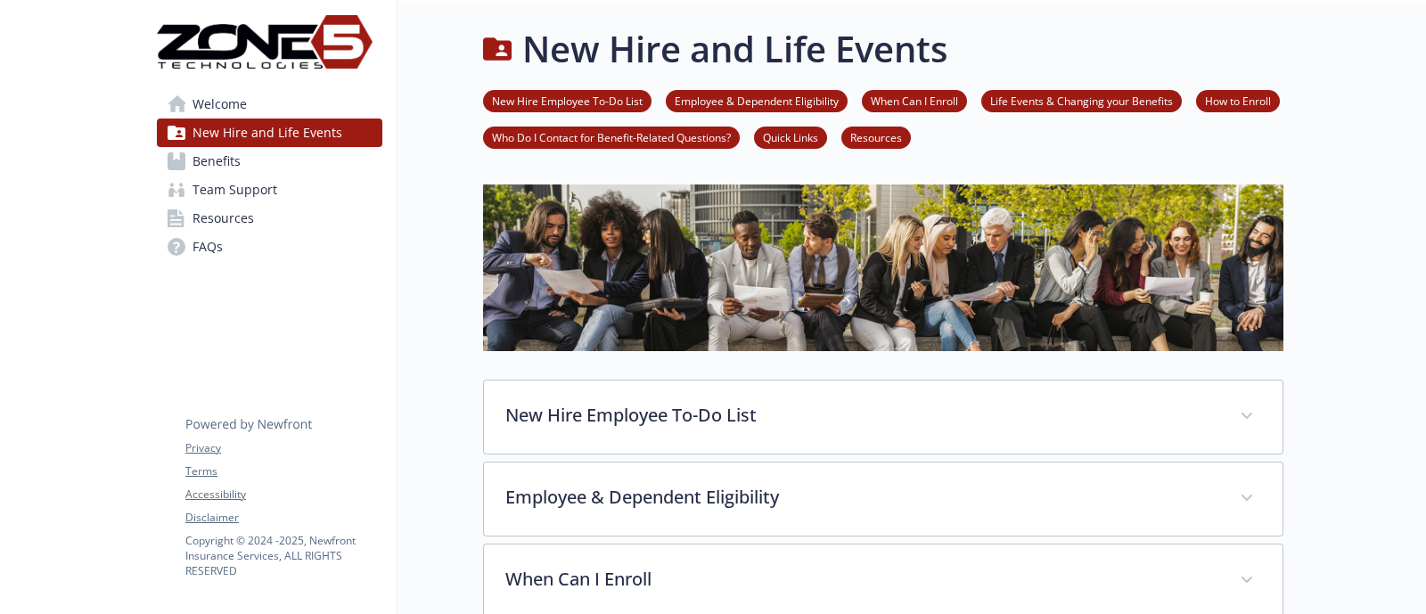
click at [233, 106] on span "Welcome" at bounding box center [220, 104] width 54 height 29
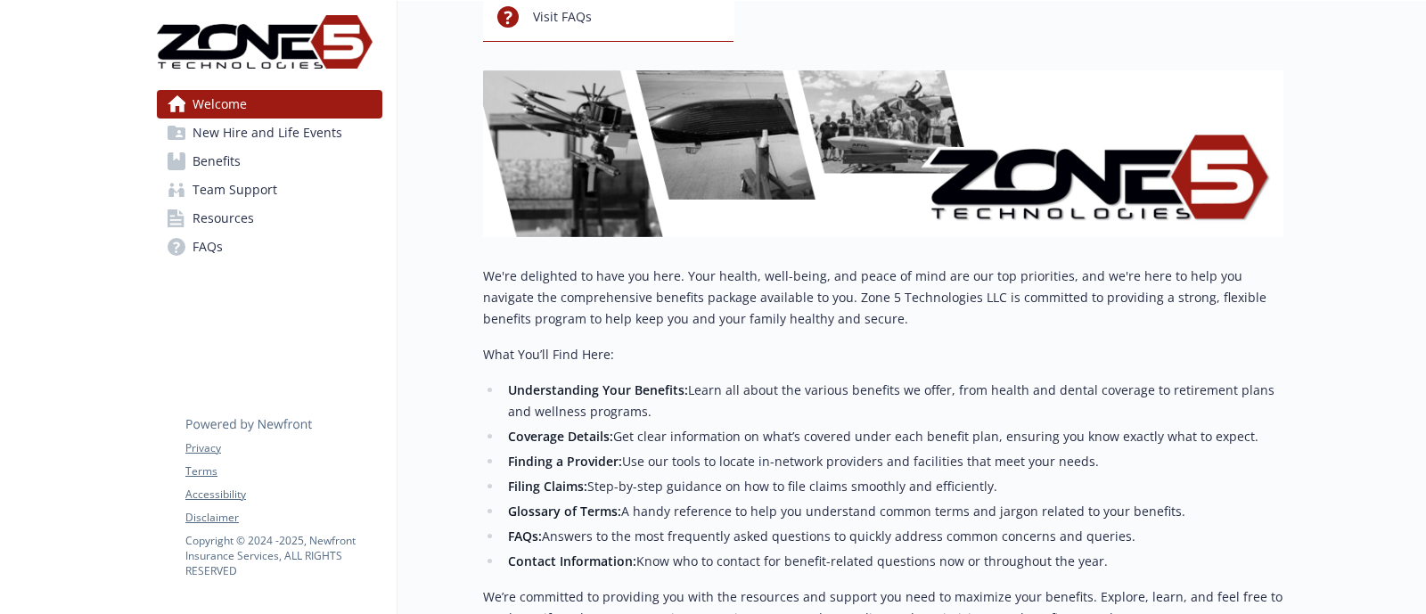
scroll to position [421, 0]
